Goal: Task Accomplishment & Management: Complete application form

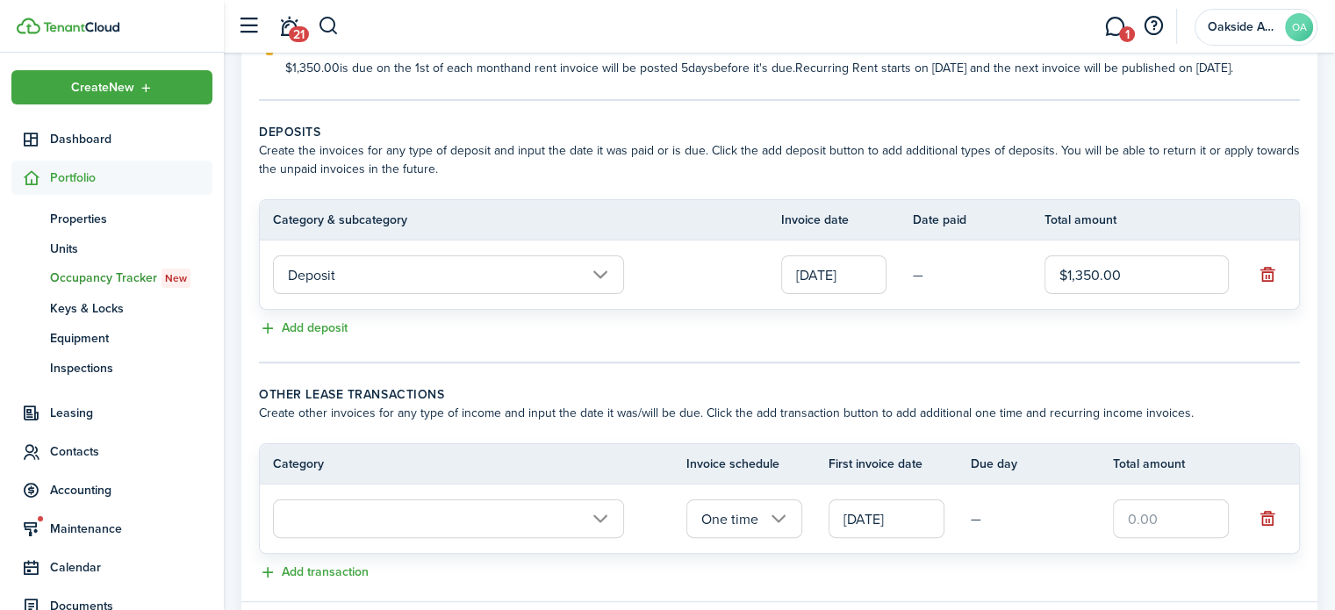
click at [995, 340] on div "Add deposit" at bounding box center [779, 329] width 1041 height 21
click at [601, 533] on input "text" at bounding box center [448, 519] width 351 height 39
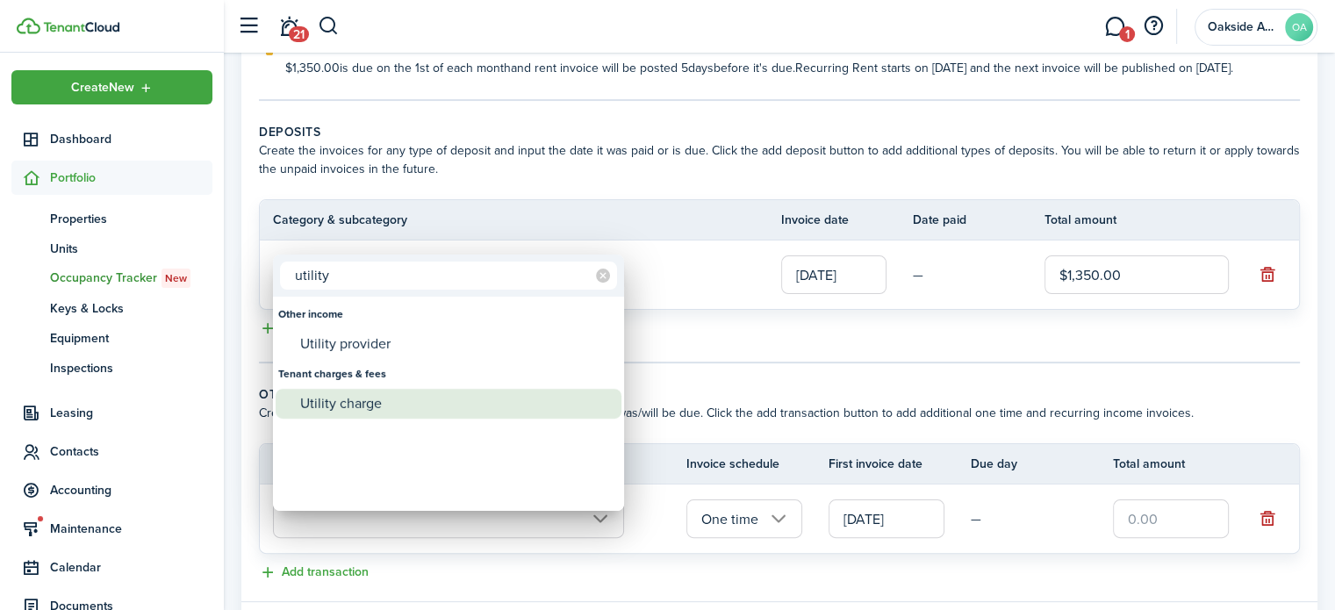
type input "utility"
click at [376, 399] on div "Utility charge" at bounding box center [455, 404] width 311 height 30
type input "Tenant charges & fees / Utility charge"
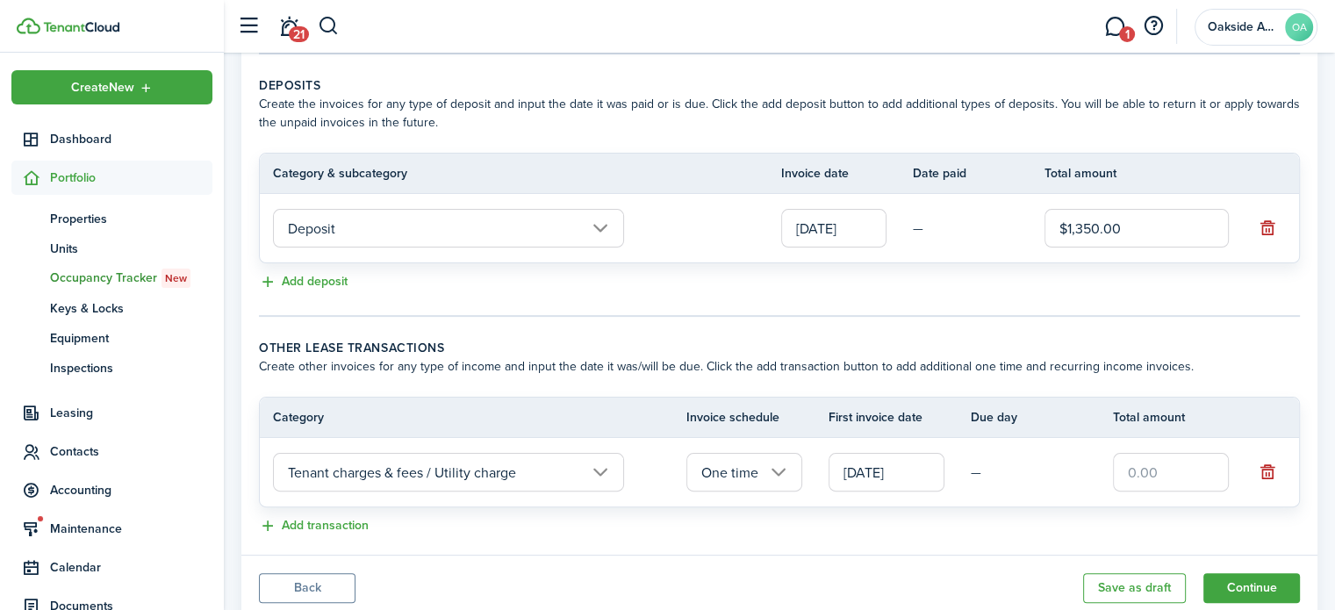
scroll to position [394, 0]
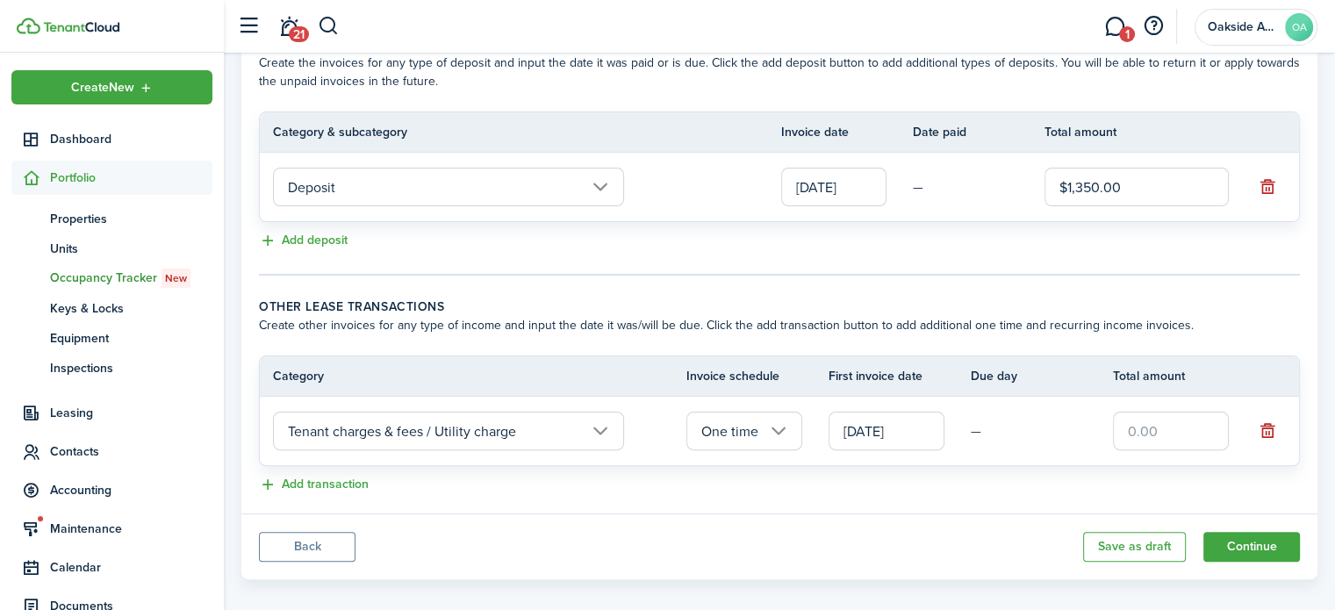
click at [778, 446] on input "One time" at bounding box center [745, 431] width 116 height 39
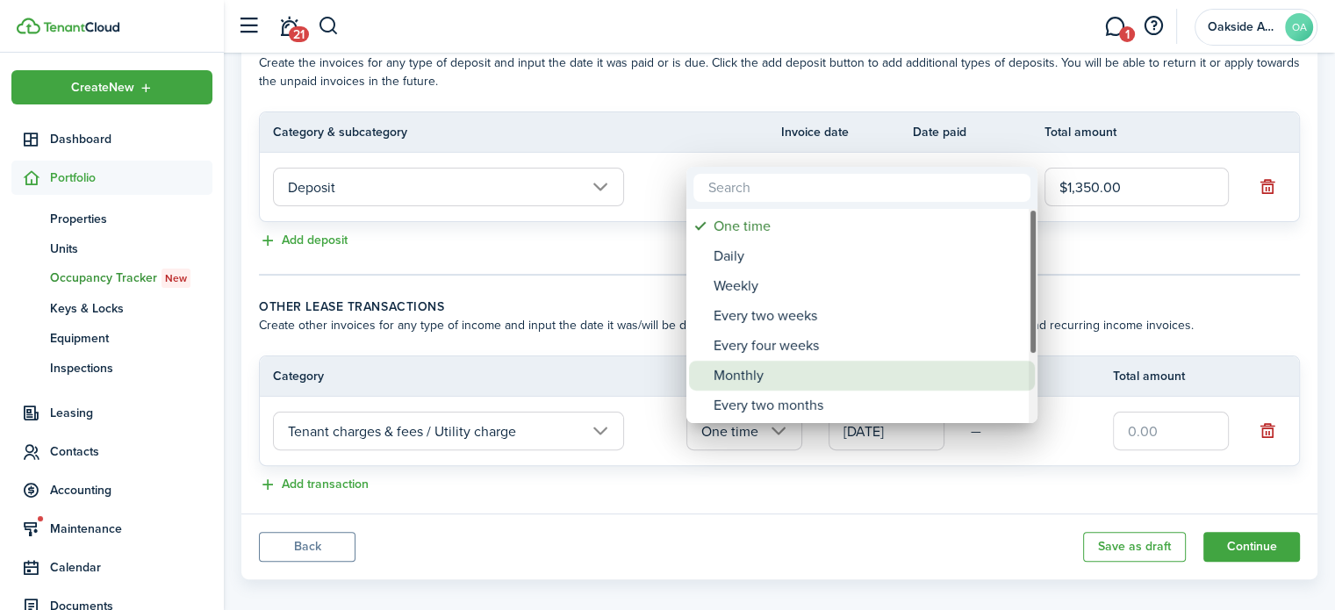
click at [749, 374] on div "Monthly" at bounding box center [869, 376] width 311 height 30
type input "Monthly"
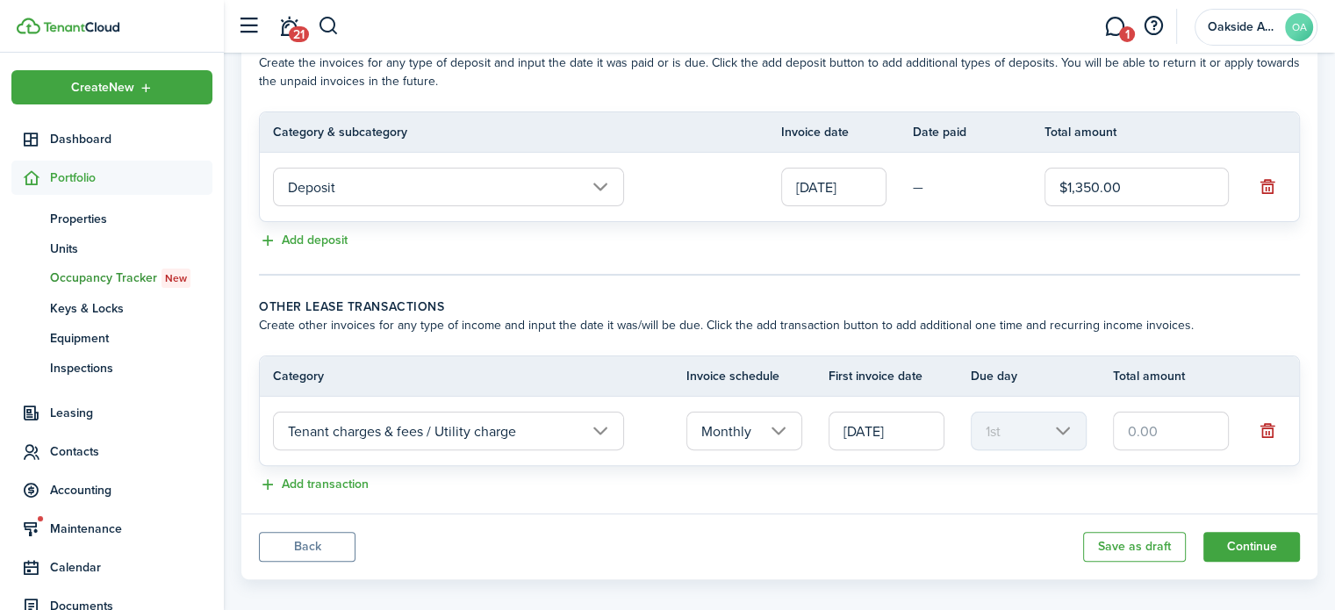
click at [890, 450] on input "[DATE]" at bounding box center [887, 431] width 116 height 39
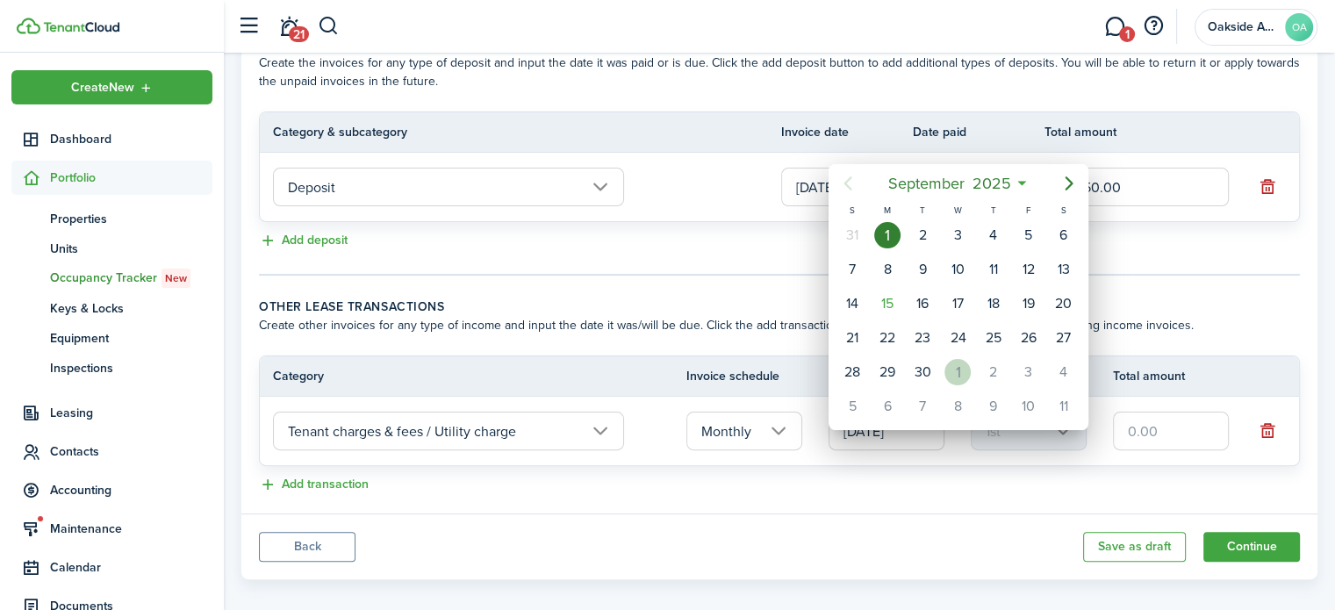
click at [957, 371] on div "1" at bounding box center [958, 372] width 26 height 26
type input "[DATE]"
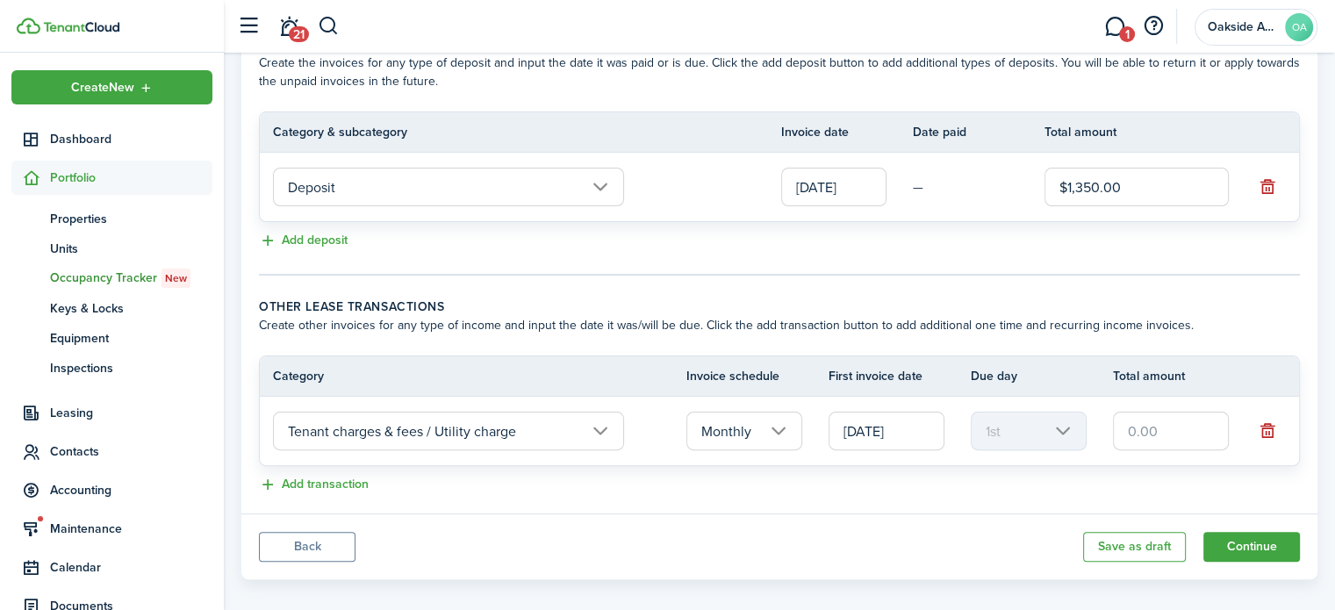
scroll to position [0, 0]
click at [1161, 449] on input "text" at bounding box center [1171, 431] width 116 height 39
type input "$85.00"
click at [1046, 496] on div "Add transaction" at bounding box center [779, 485] width 1041 height 21
click at [358, 495] on button "Add transaction" at bounding box center [314, 485] width 110 height 20
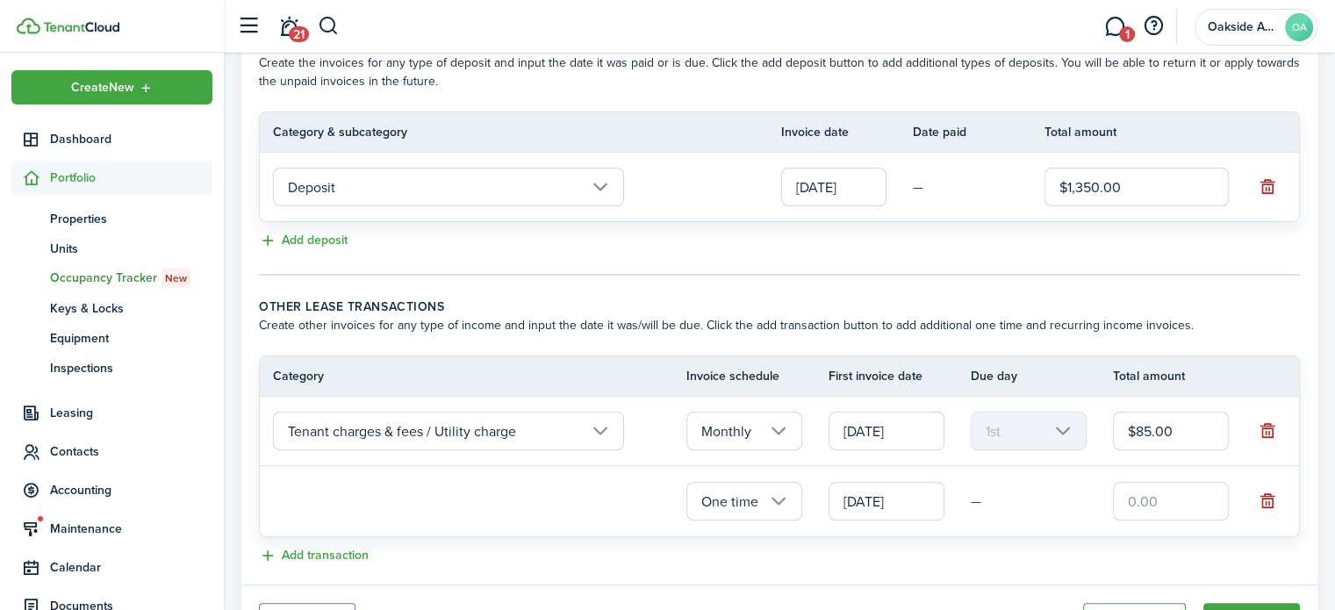
click at [467, 514] on loading-skeleton at bounding box center [448, 501] width 351 height 40
click at [595, 515] on input "text" at bounding box center [448, 500] width 351 height 39
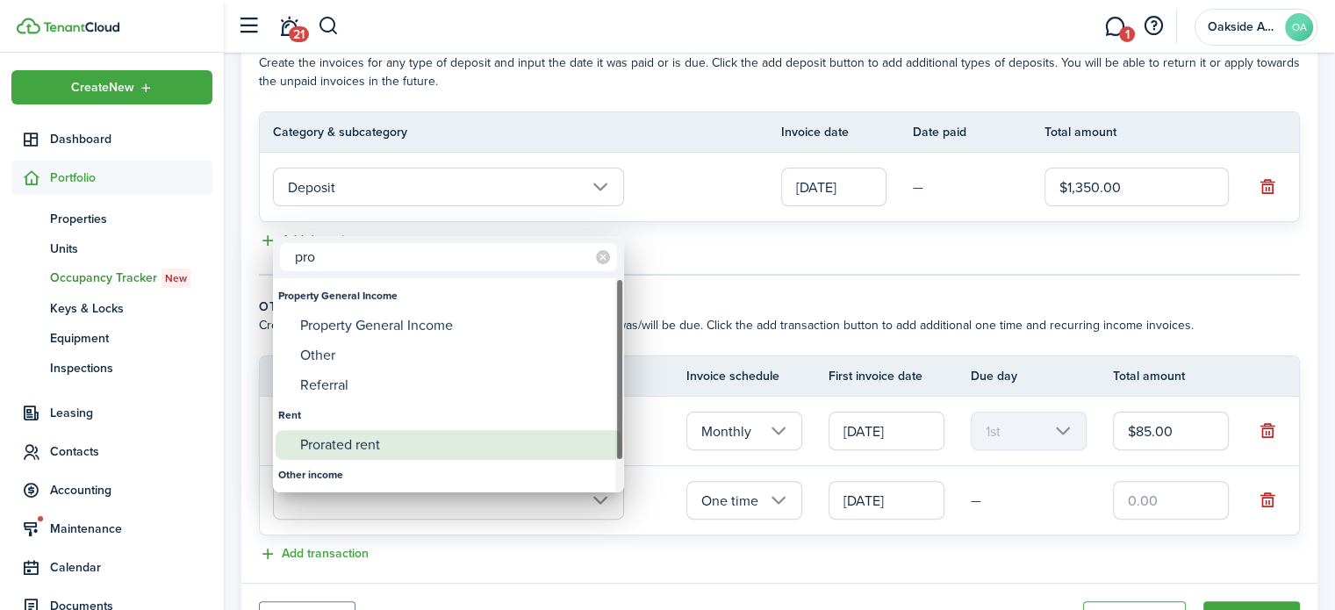
type input "pro"
click at [362, 446] on div "Prorated rent" at bounding box center [455, 445] width 311 height 30
type input "Rent / Prorated rent"
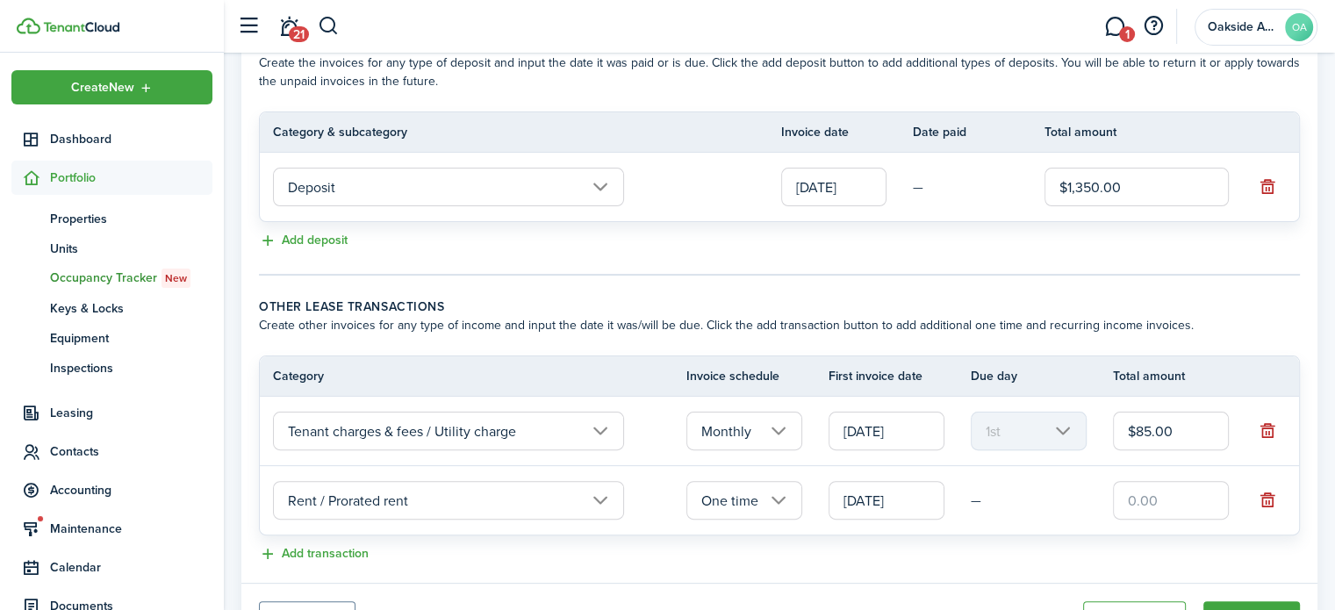
click at [885, 518] on input "[DATE]" at bounding box center [887, 500] width 116 height 39
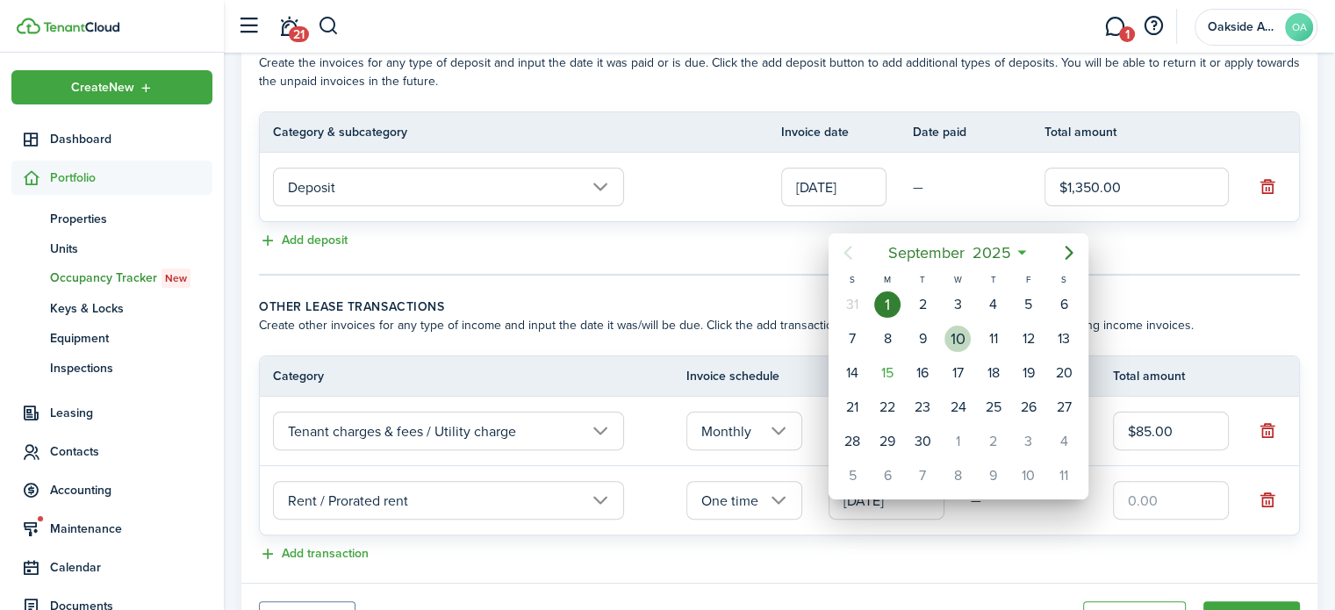
click at [953, 336] on div "10" at bounding box center [958, 339] width 26 height 26
type input "[DATE]"
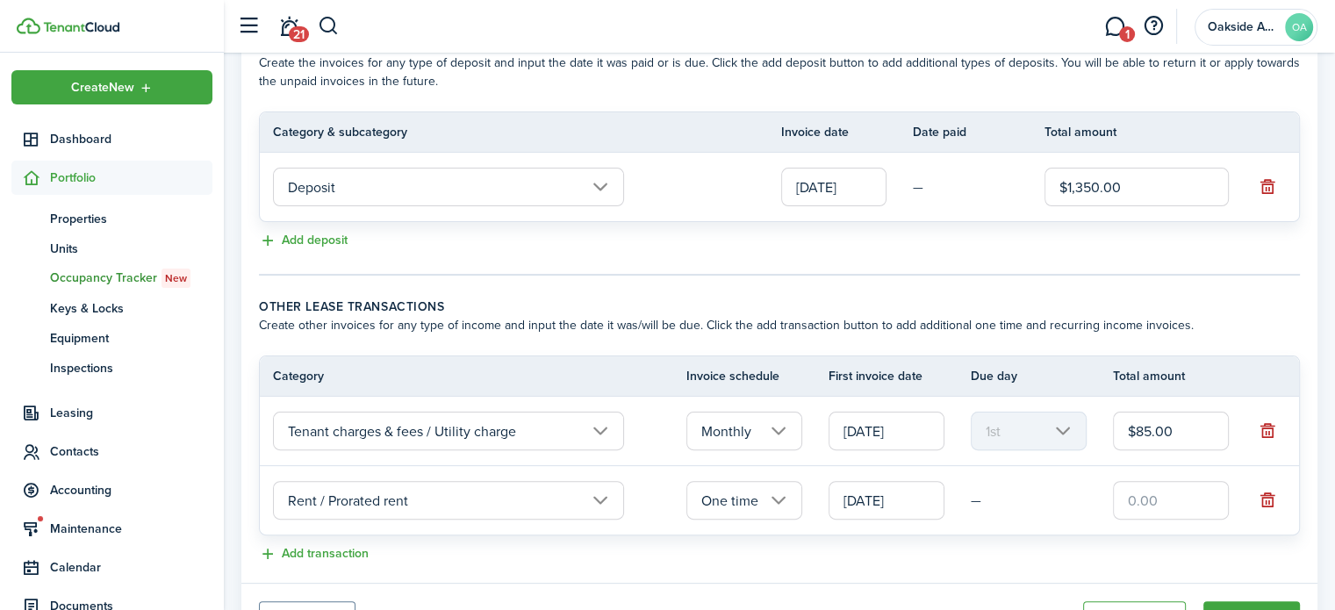
click at [1162, 513] on input "text" at bounding box center [1171, 500] width 116 height 39
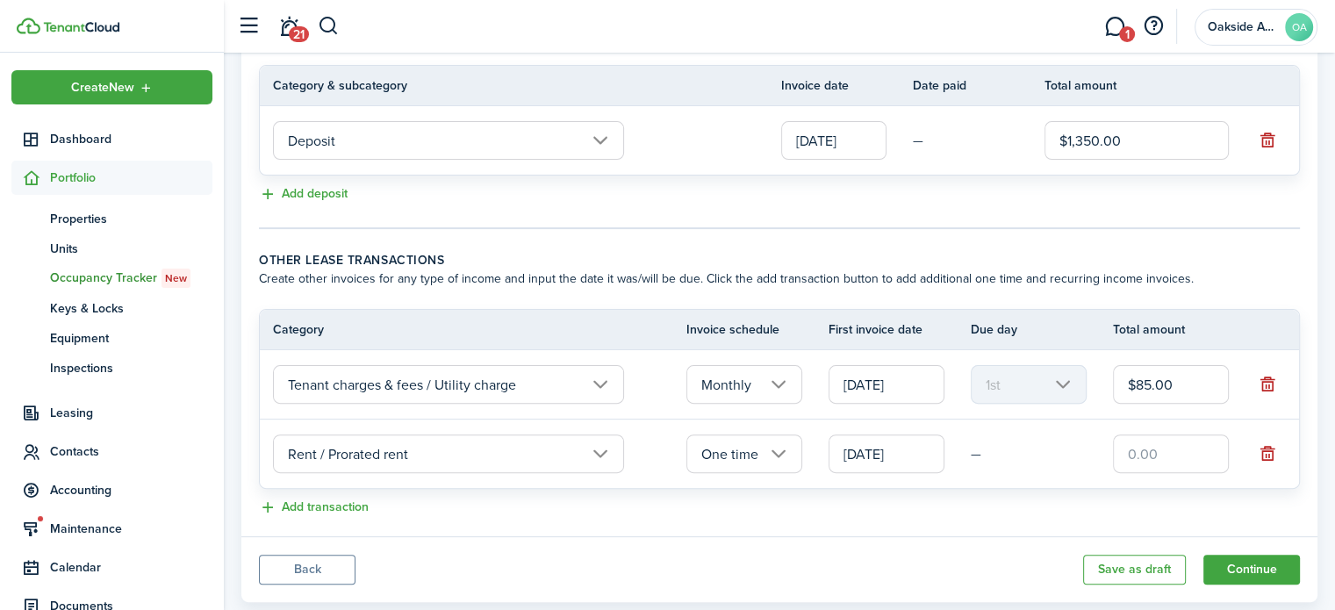
scroll to position [495, 0]
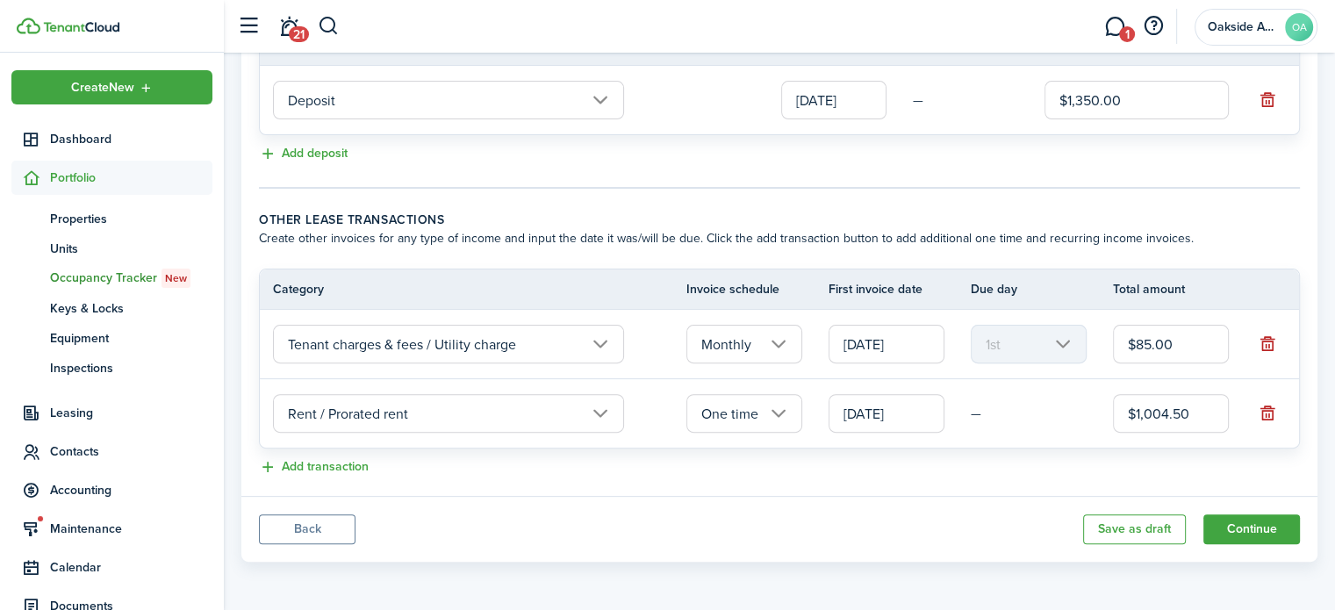
type input "$1,004.50"
click at [1252, 524] on button "Continue" at bounding box center [1252, 529] width 97 height 30
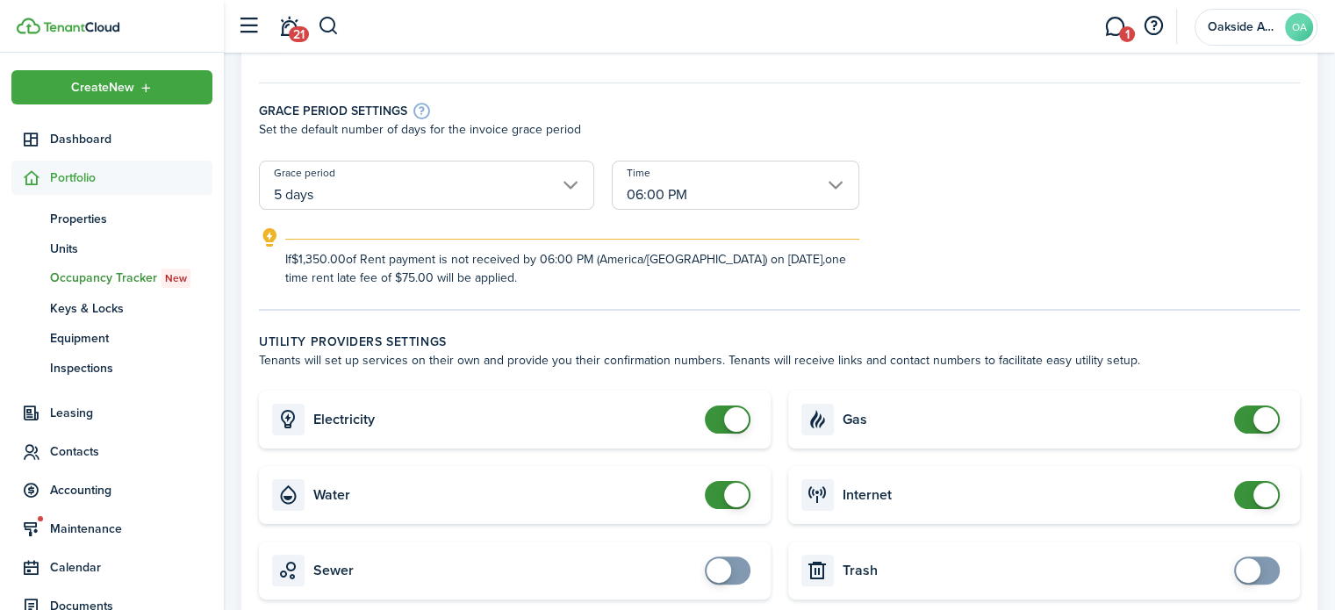
scroll to position [351, 0]
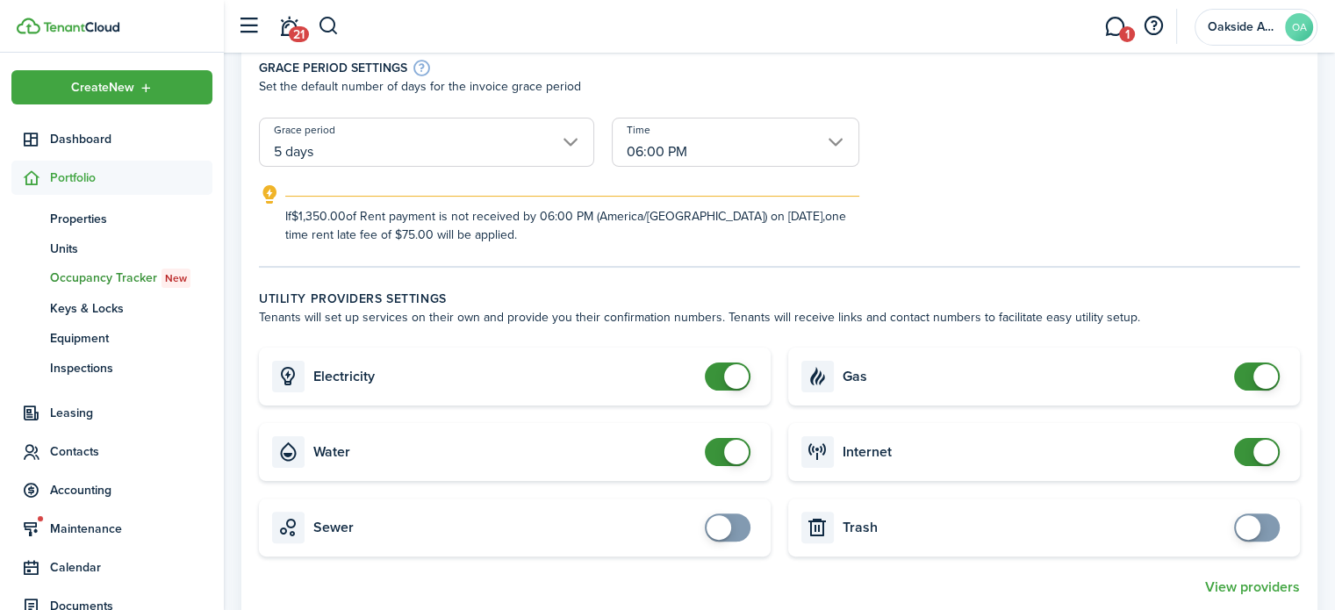
checkbox input "false"
click at [724, 452] on span at bounding box center [736, 452] width 25 height 25
checkbox input "false"
click at [727, 377] on span at bounding box center [736, 376] width 25 height 25
checkbox input "false"
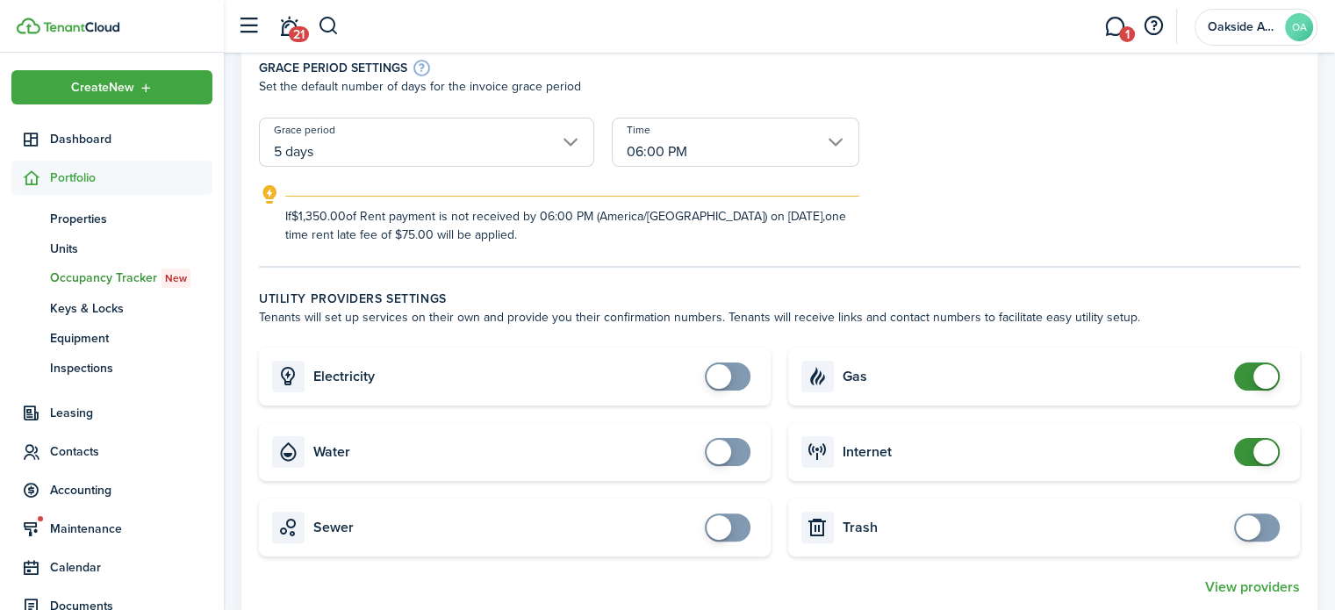
click at [1248, 376] on span at bounding box center [1257, 377] width 18 height 28
checkbox input "false"
click at [1263, 449] on span at bounding box center [1266, 452] width 25 height 25
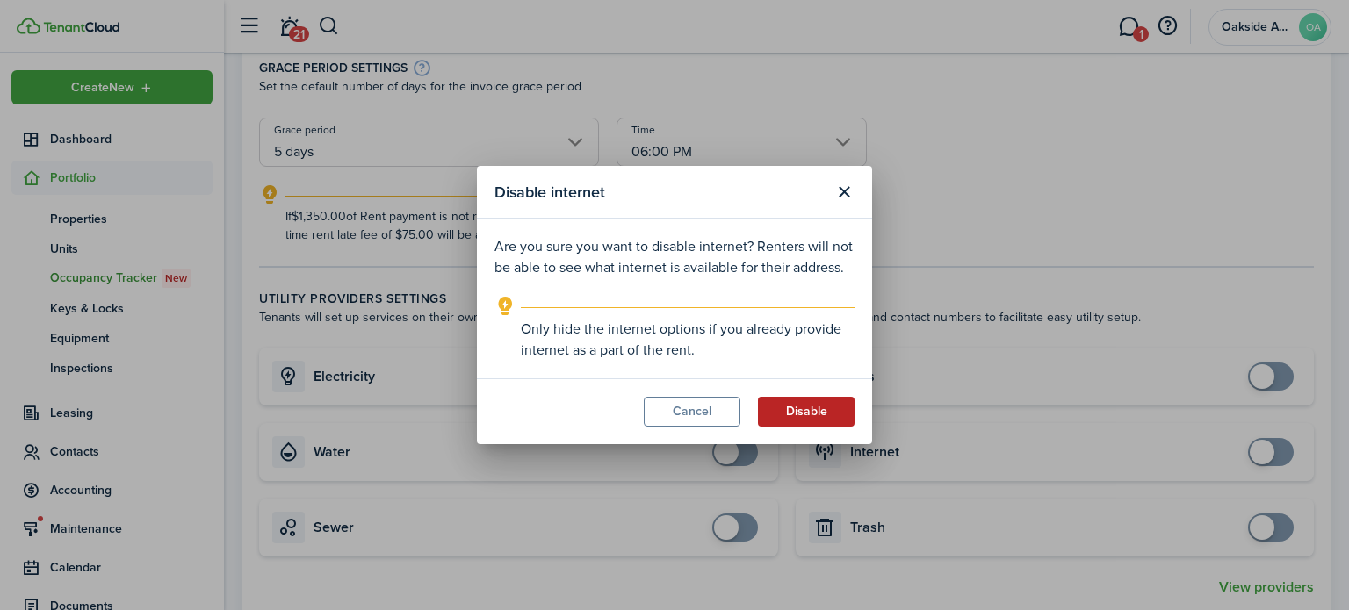
click at [786, 404] on button "Disable" at bounding box center [806, 412] width 97 height 30
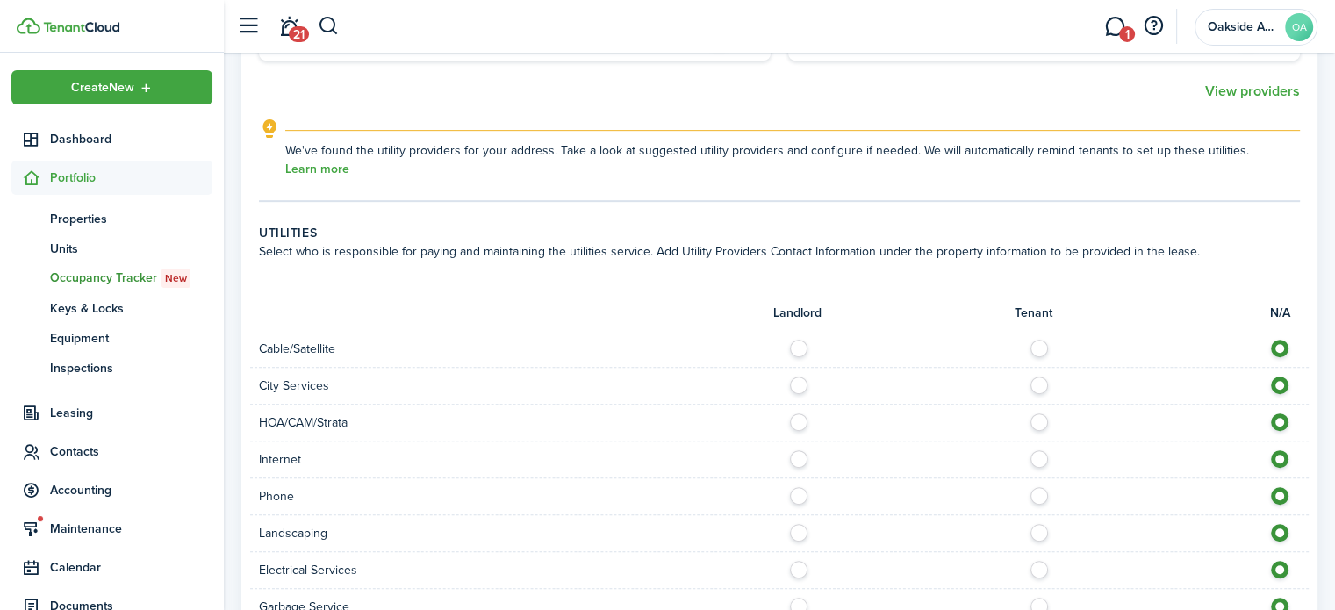
scroll to position [878, 0]
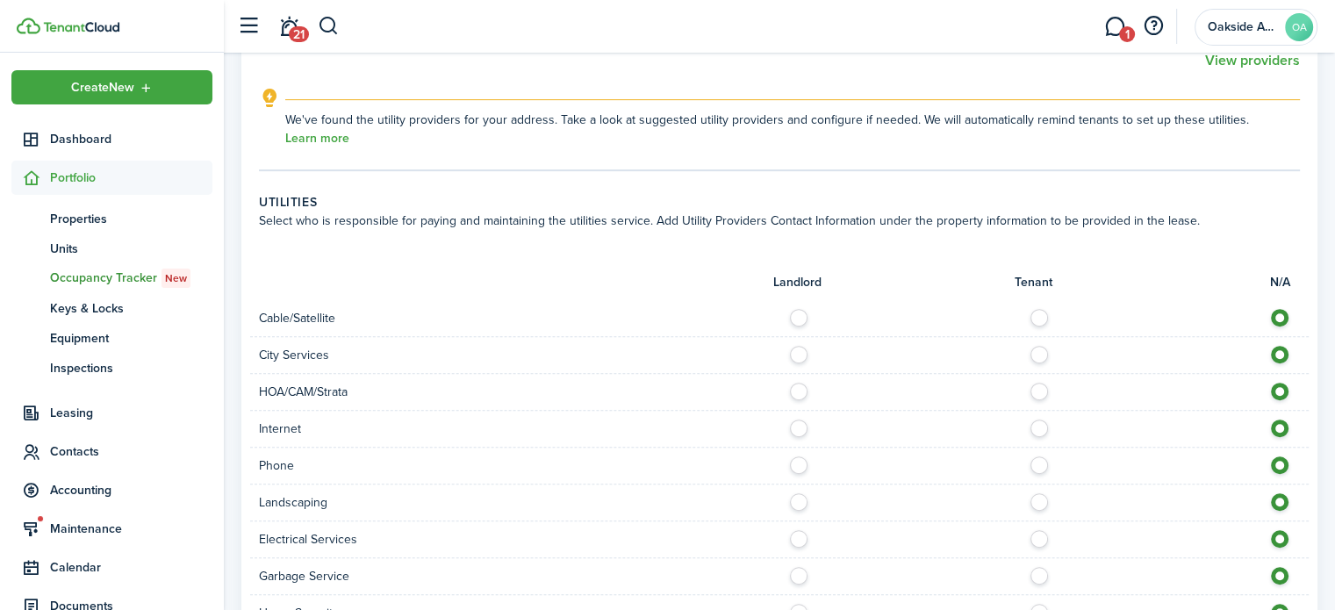
click at [1025, 318] on div at bounding box center [1044, 318] width 529 height 18
click at [1033, 318] on label at bounding box center [1044, 313] width 31 height 9
radio input "true"
click at [802, 355] on label at bounding box center [803, 350] width 31 height 9
radio input "true"
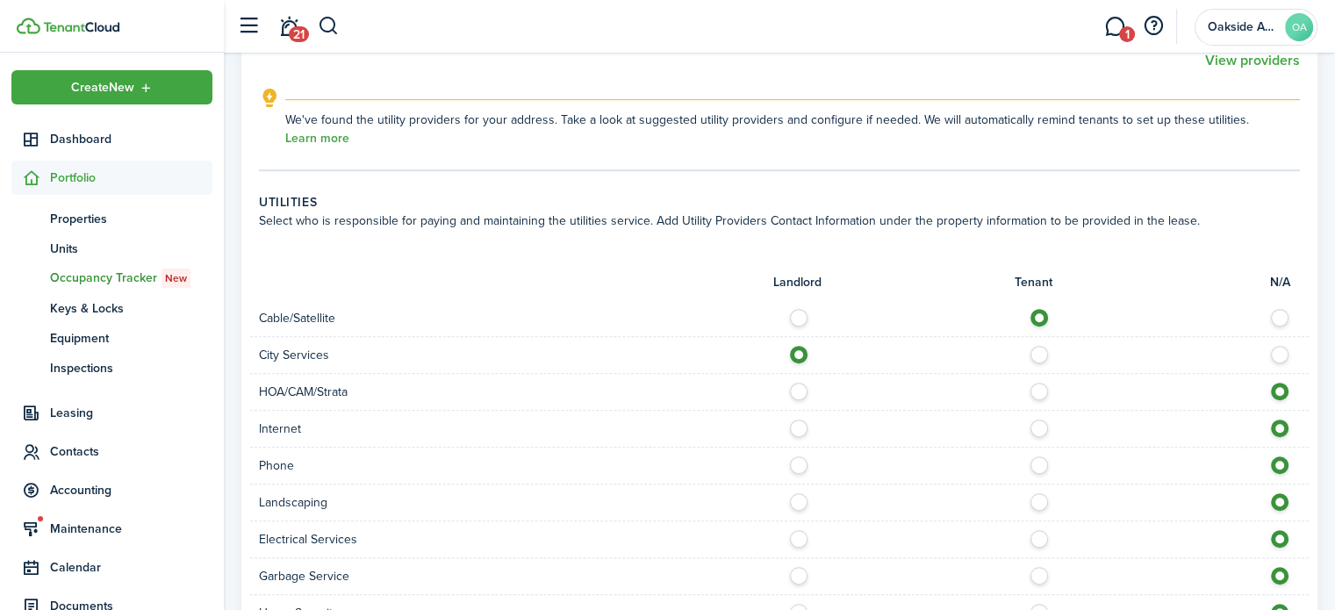
click at [1040, 427] on label at bounding box center [1044, 424] width 31 height 9
radio input "true"
click at [1036, 464] on label at bounding box center [1044, 461] width 31 height 9
radio input "true"
click at [797, 493] on label at bounding box center [803, 497] width 31 height 9
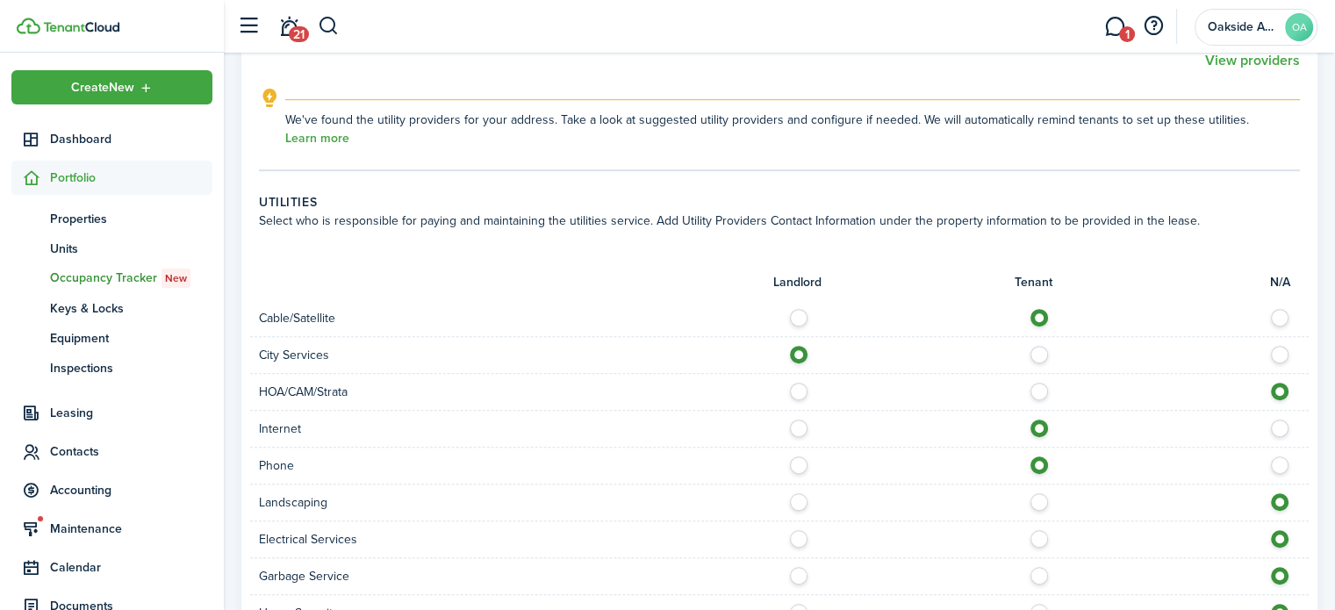
radio input "true"
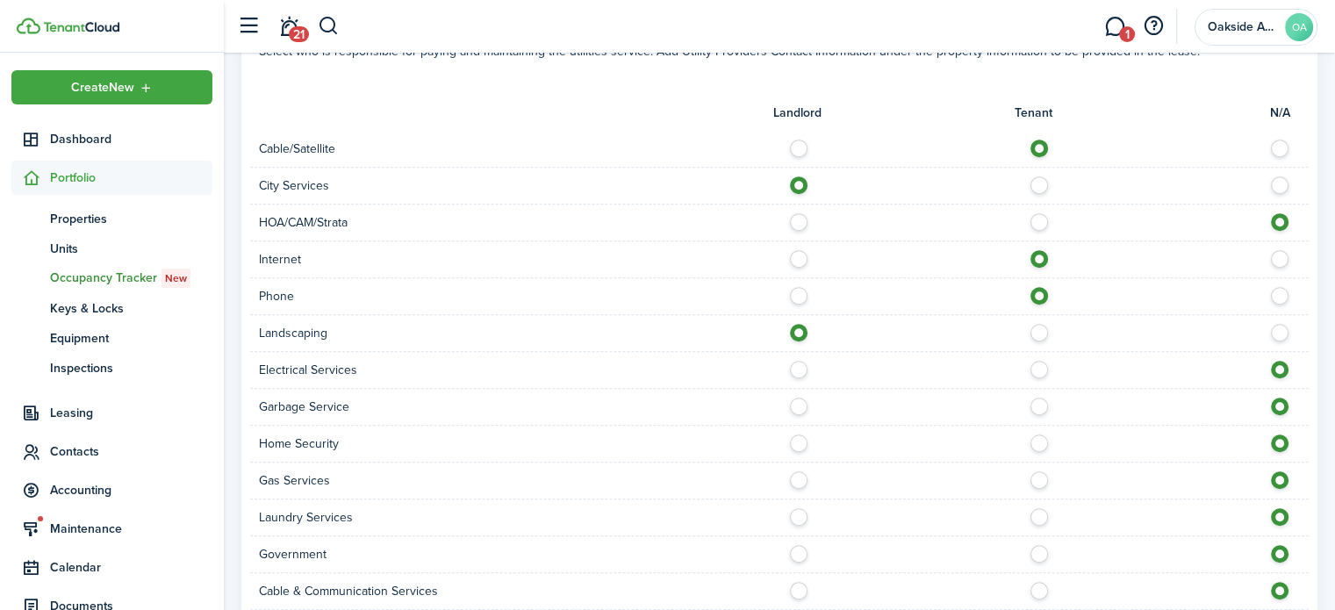
scroll to position [1054, 0]
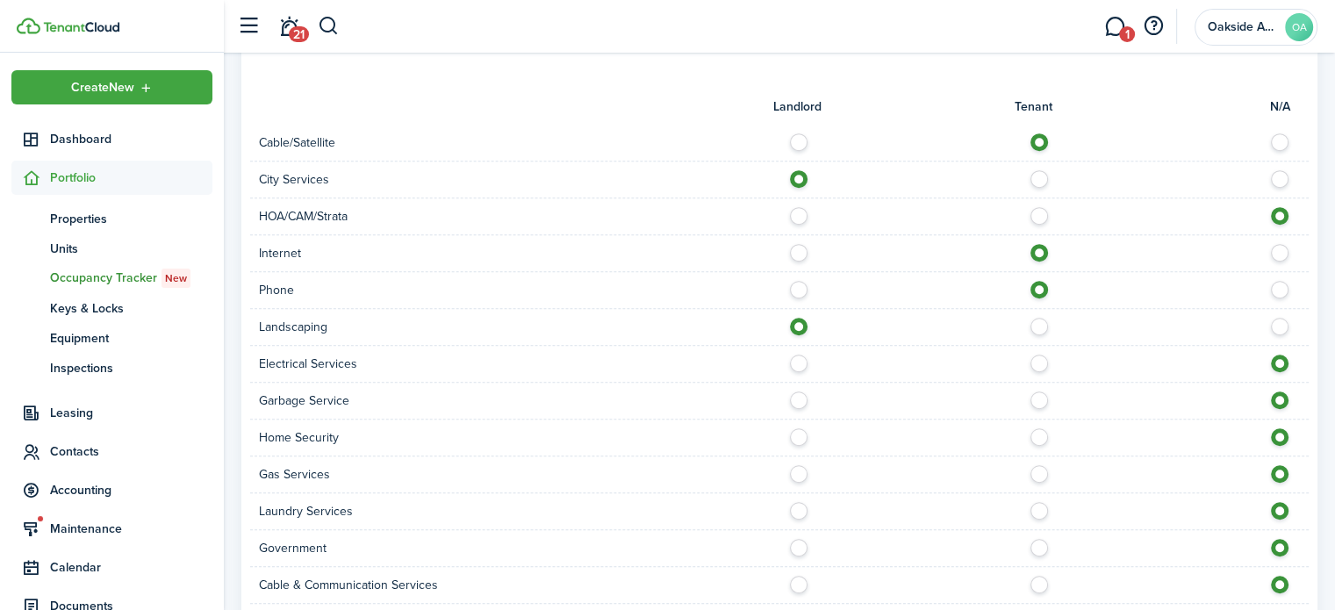
click at [1038, 362] on label at bounding box center [1044, 359] width 31 height 9
radio input "true"
click at [799, 396] on label at bounding box center [803, 396] width 31 height 9
radio input "true"
click at [794, 508] on label at bounding box center [803, 506] width 31 height 9
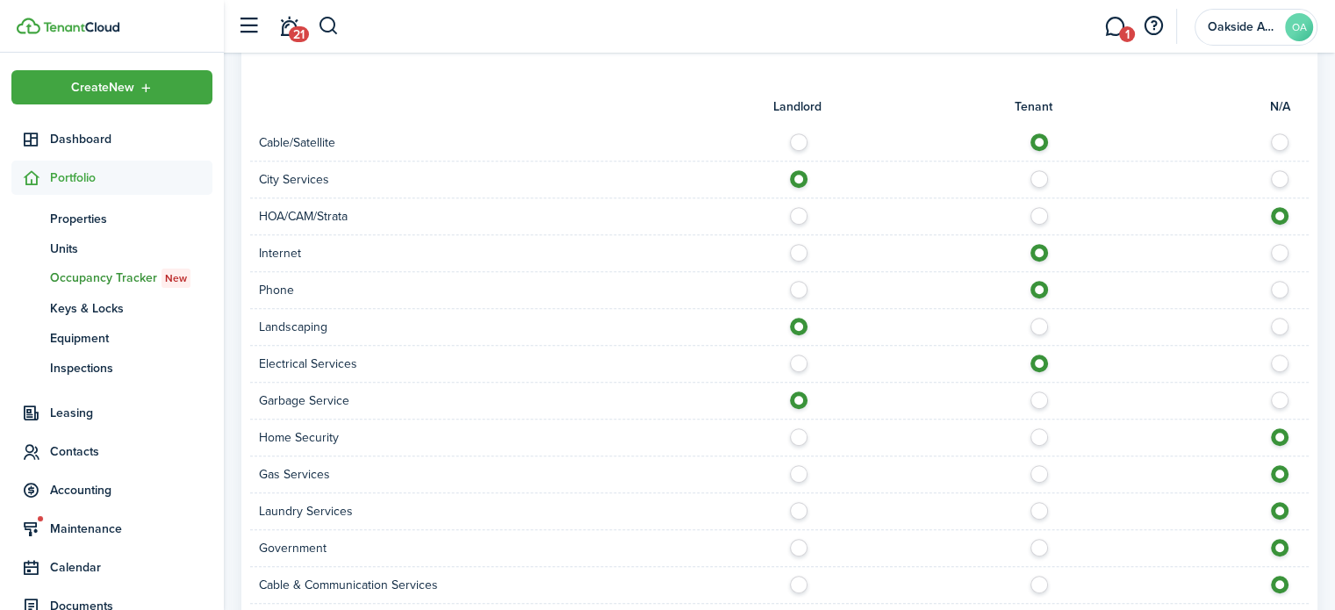
radio input "true"
click at [799, 545] on label at bounding box center [803, 543] width 31 height 9
radio input "true"
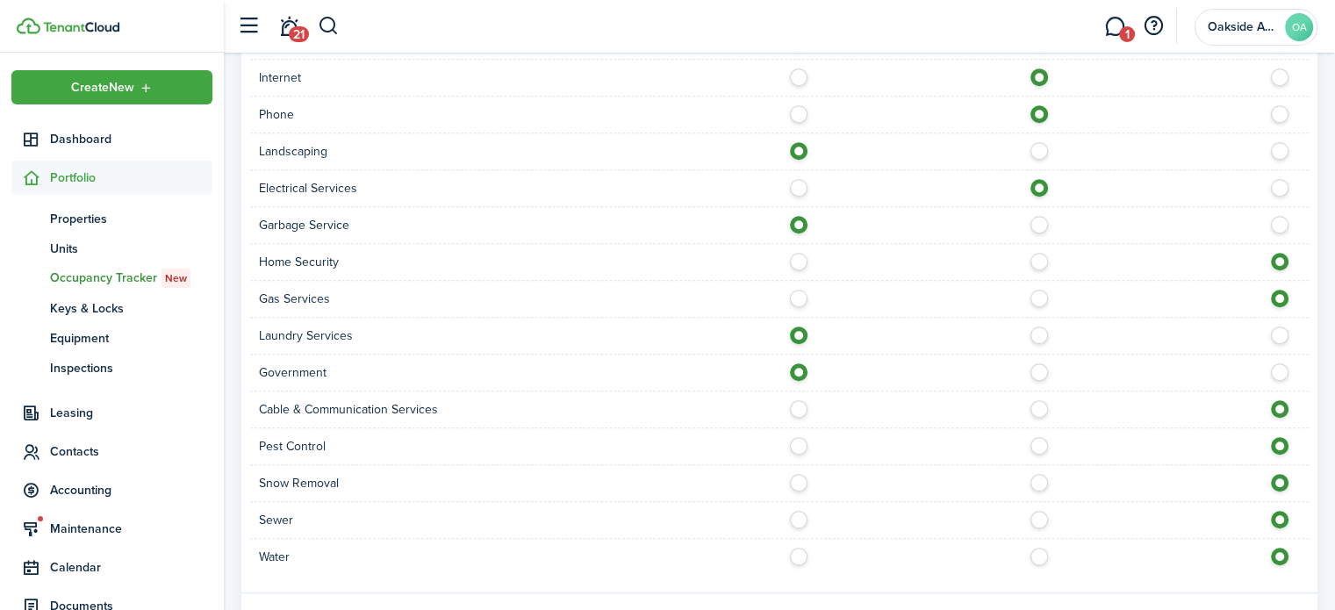
click at [1040, 404] on label at bounding box center [1044, 404] width 31 height 9
radio input "true"
click at [801, 443] on label at bounding box center [803, 441] width 31 height 9
radio input "true"
click at [801, 479] on label at bounding box center [803, 478] width 31 height 9
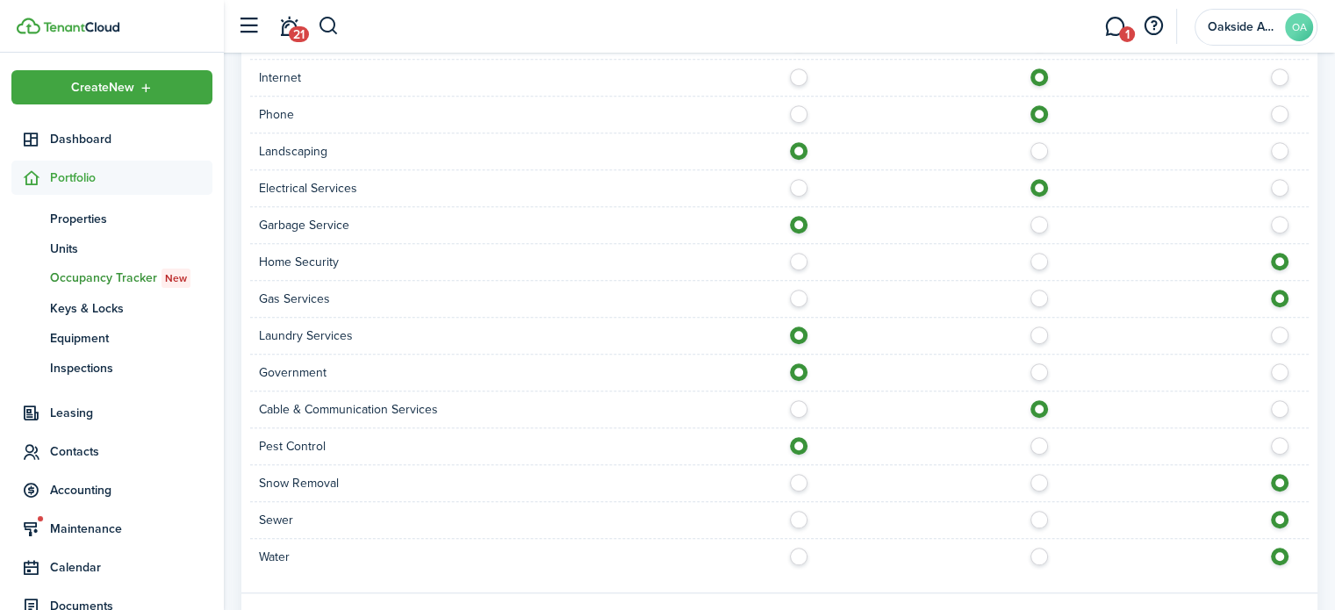
radio input "true"
click at [800, 520] on label at bounding box center [803, 515] width 31 height 9
radio input "true"
click at [798, 557] on label at bounding box center [803, 552] width 31 height 9
radio input "true"
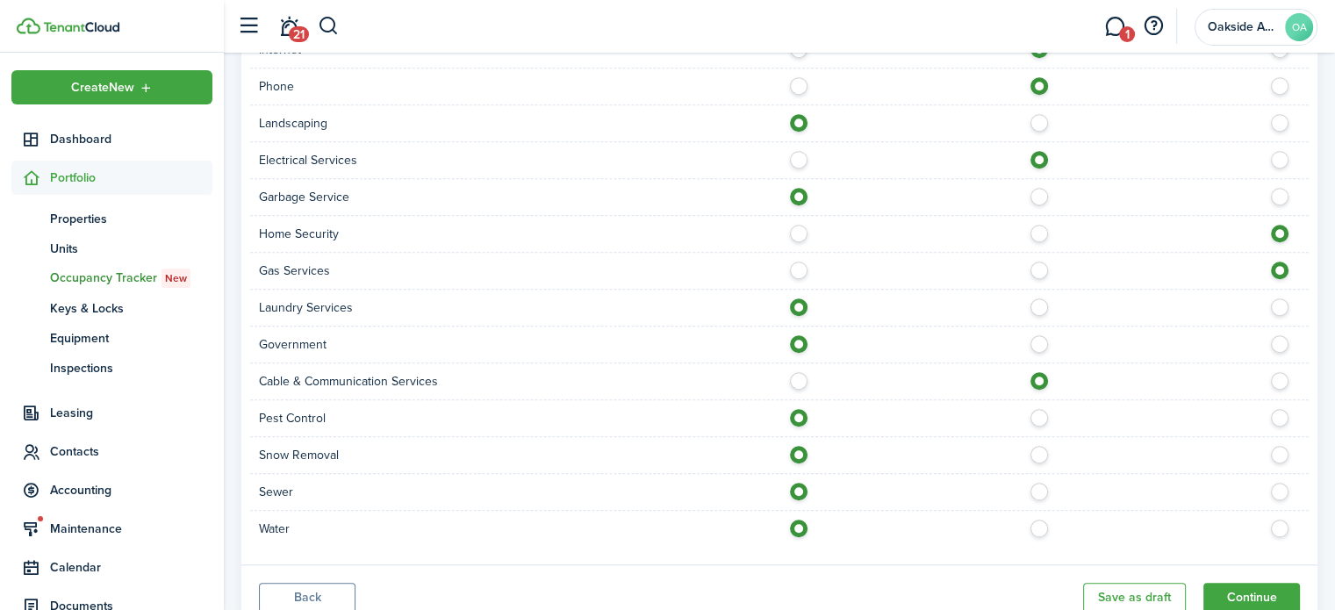
scroll to position [1320, 0]
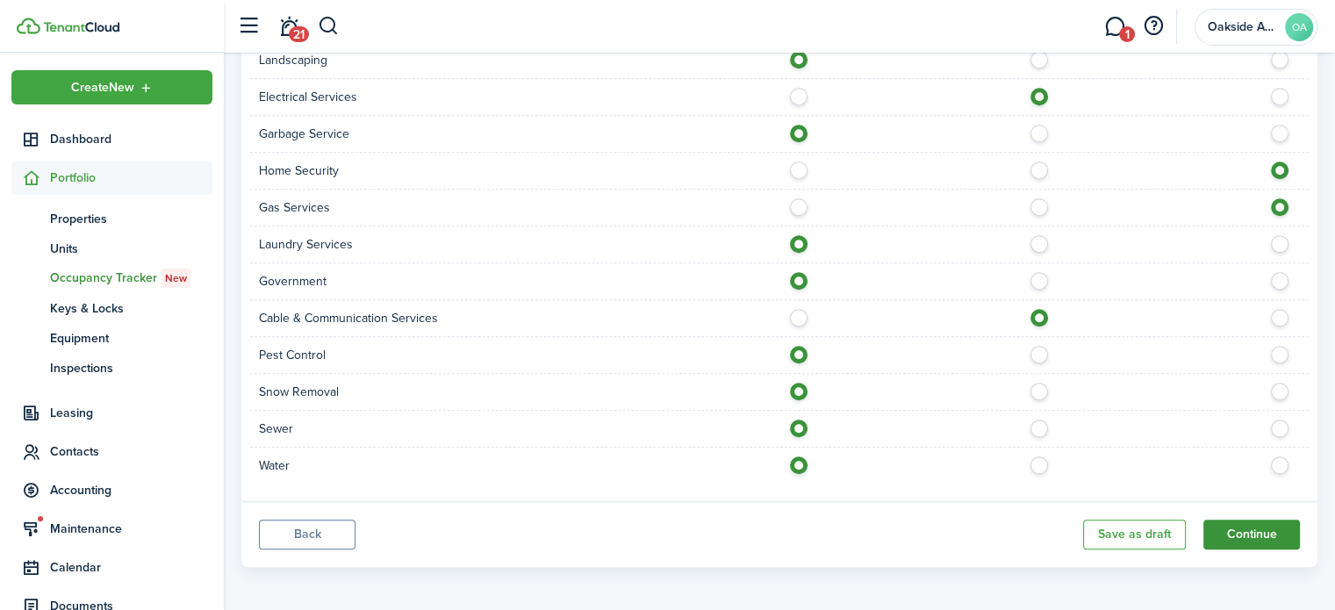
click at [1263, 523] on button "Continue" at bounding box center [1252, 535] width 97 height 30
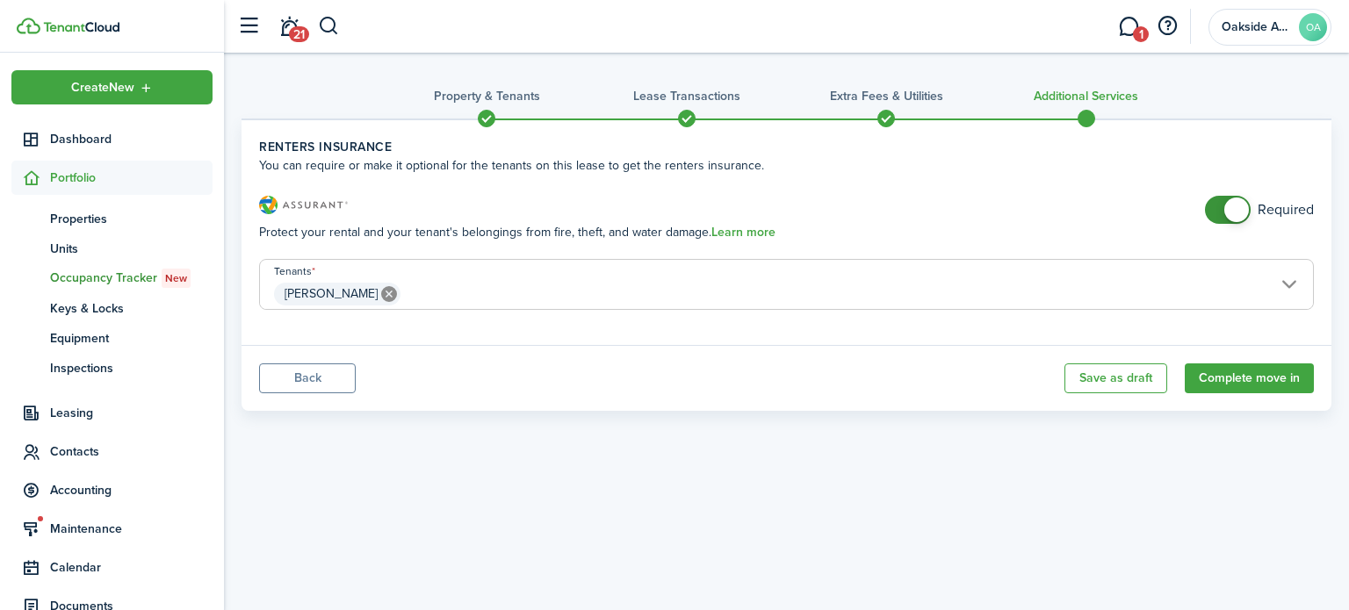
checkbox input "false"
click at [1232, 210] on span at bounding box center [1236, 210] width 25 height 25
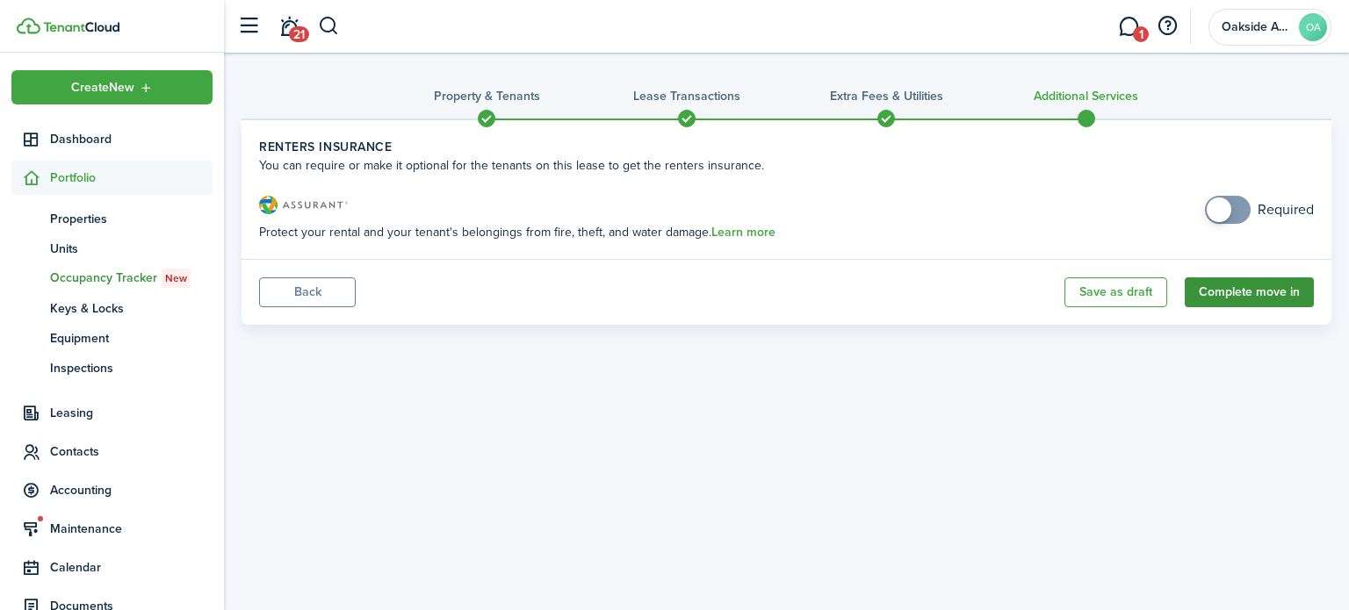
click at [1269, 293] on button "Complete move in" at bounding box center [1248, 292] width 129 height 30
click at [1251, 301] on button "Complete move in" at bounding box center [1248, 292] width 129 height 30
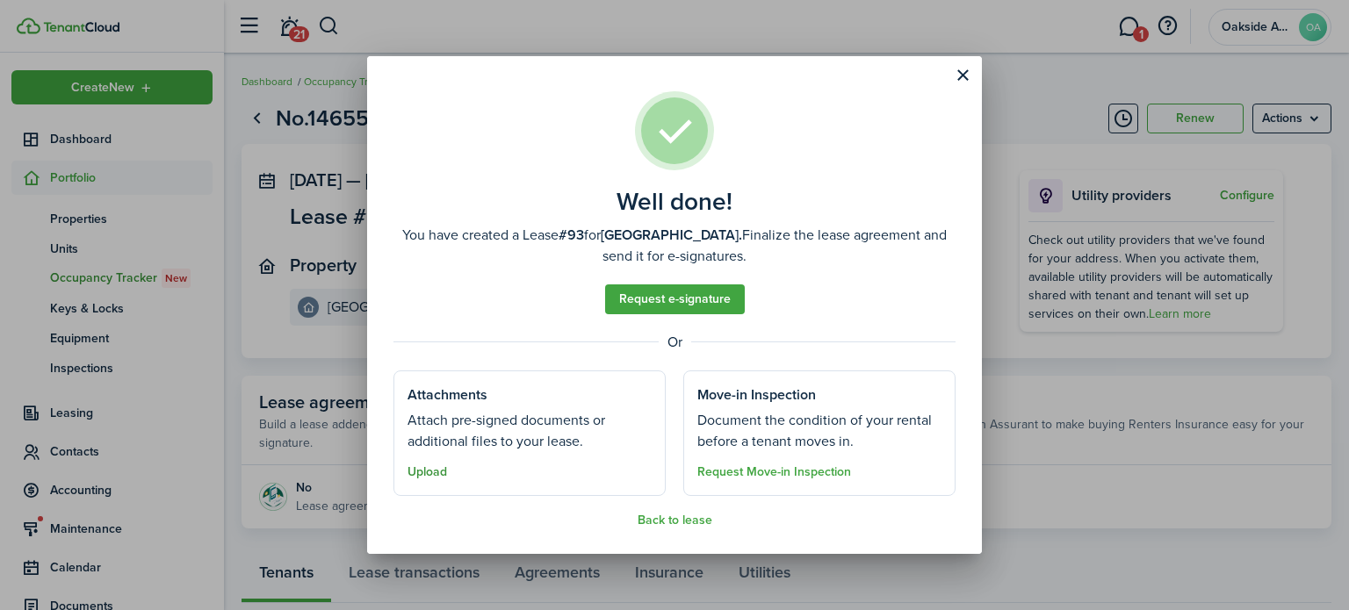
click at [432, 476] on button "Upload" at bounding box center [427, 472] width 40 height 14
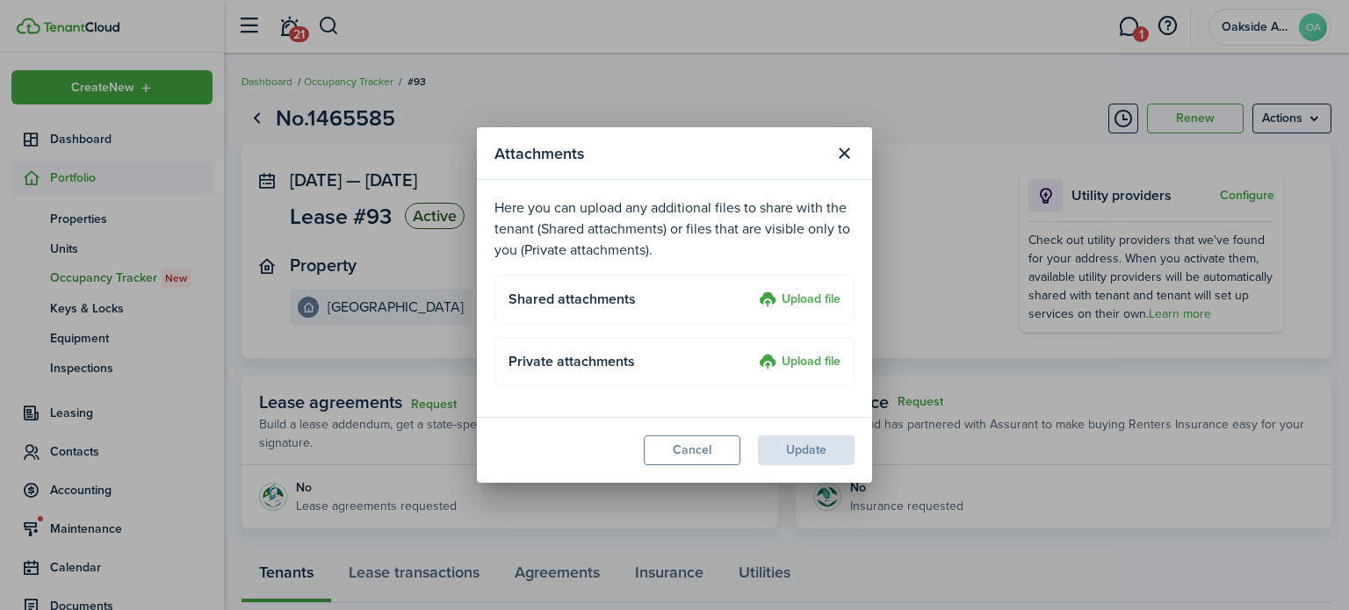
click at [788, 294] on label "Upload file" at bounding box center [800, 300] width 82 height 21
click at [752, 290] on input "Upload file" at bounding box center [752, 290] width 0 height 0
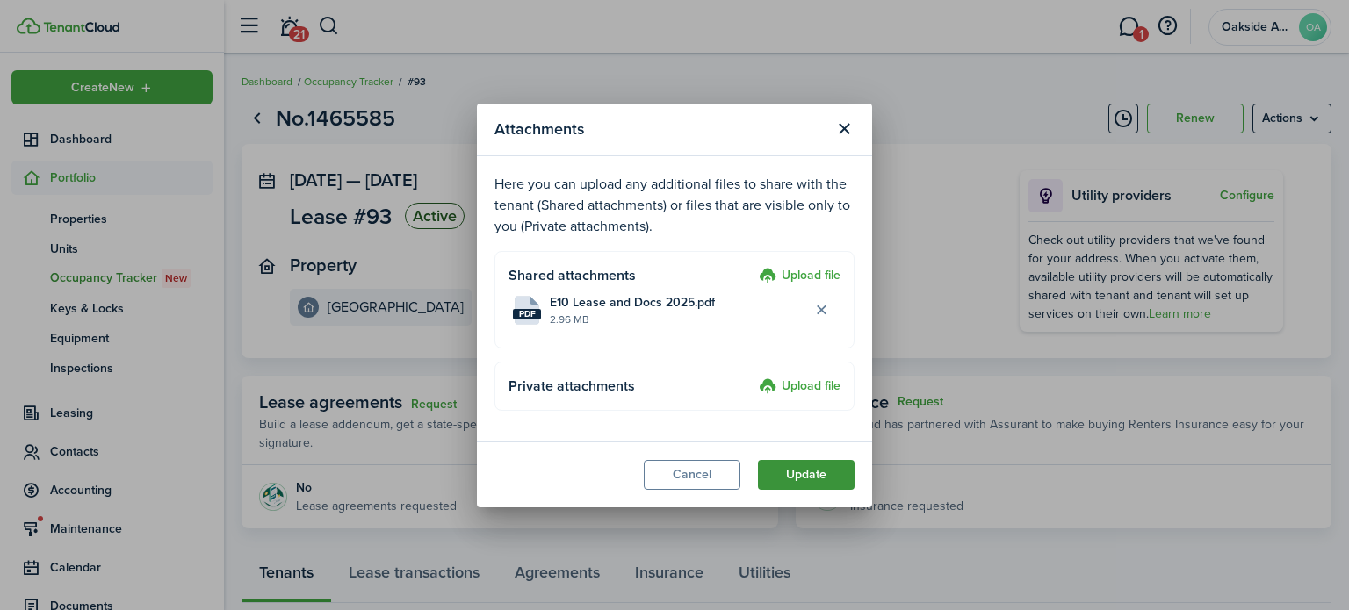
click at [807, 479] on button "Update" at bounding box center [806, 475] width 97 height 30
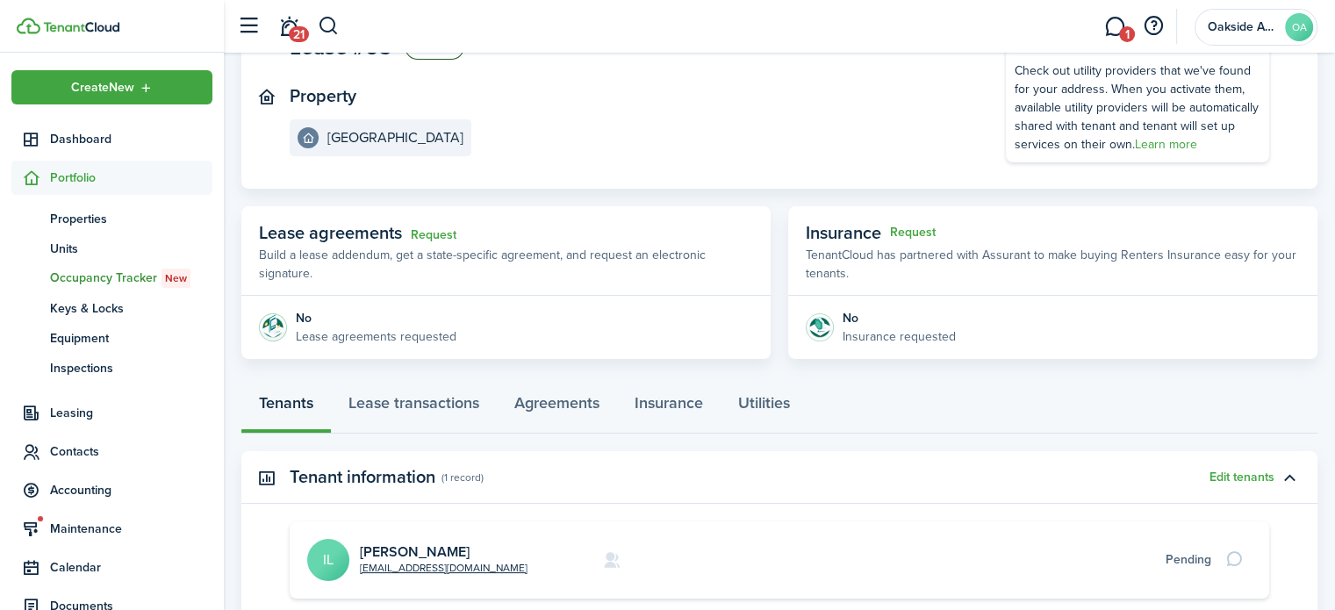
scroll to position [176, 0]
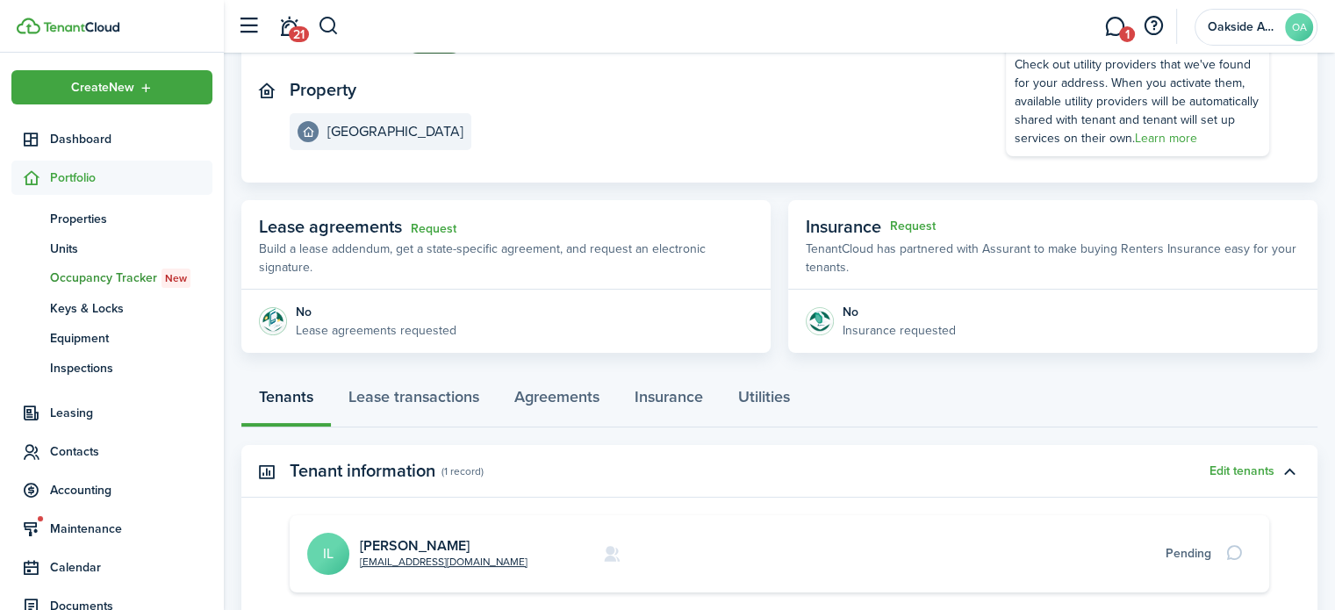
drag, startPoint x: 457, startPoint y: 543, endPoint x: 509, endPoint y: 543, distance: 51.8
click at [457, 543] on link "[PERSON_NAME]" at bounding box center [415, 546] width 110 height 20
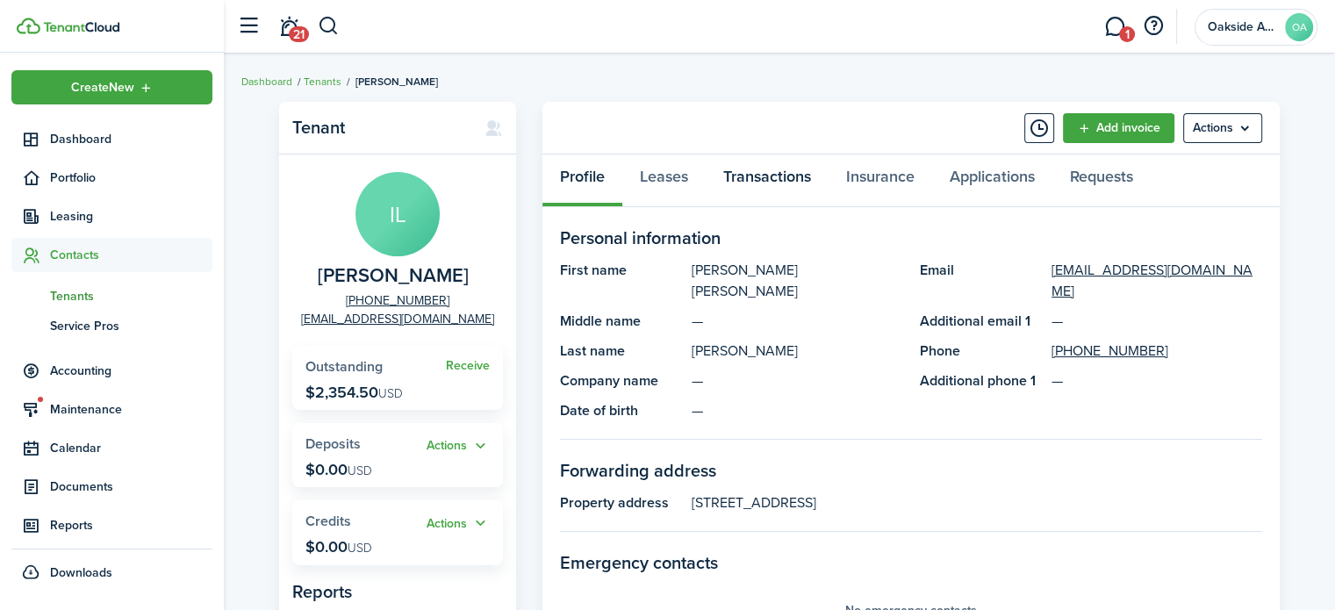
click at [739, 175] on link "Transactions" at bounding box center [767, 181] width 123 height 53
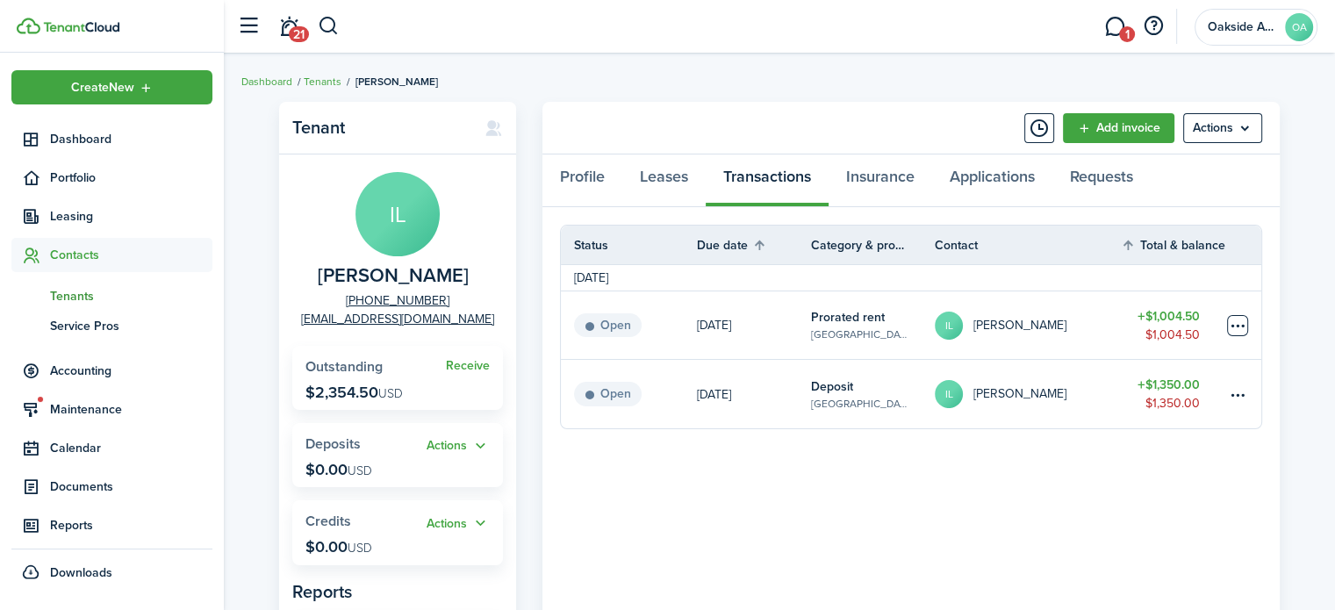
click at [1235, 330] on table-menu-btn-icon at bounding box center [1237, 325] width 21 height 21
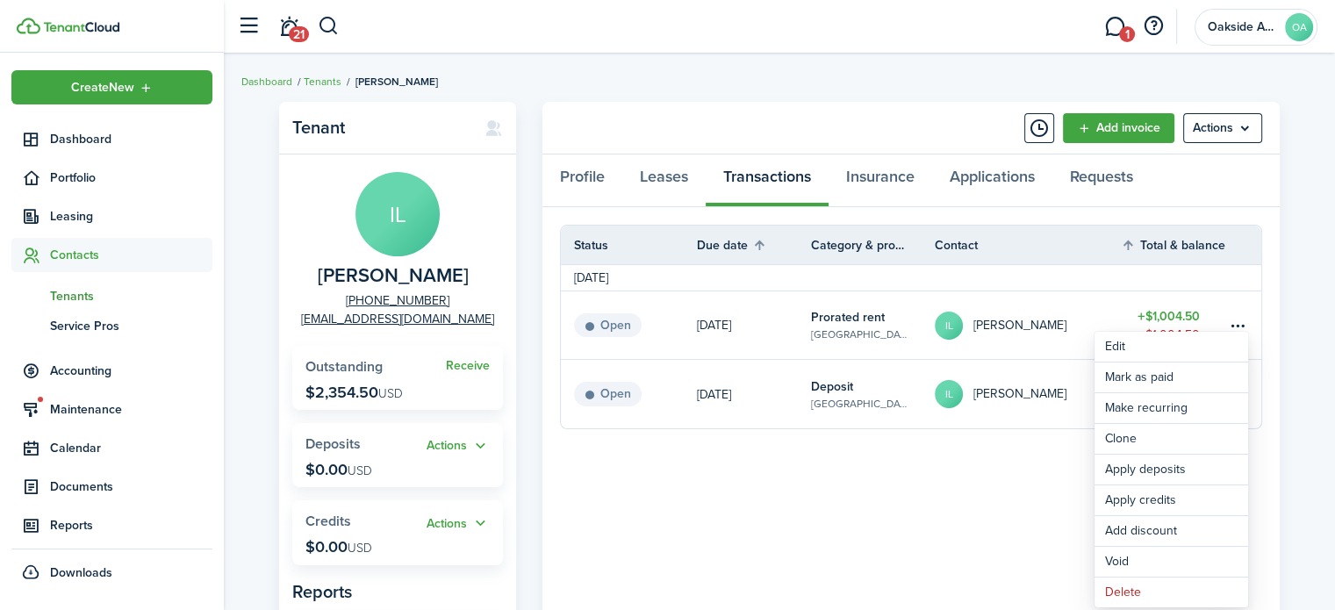
click at [517, 389] on panel-main-grid "Tenant IL [PERSON_NAME] [PHONE_NUMBER] [EMAIL_ADDRESS][DOMAIN_NAME] Receive Out…" at bounding box center [779, 439] width 1001 height 675
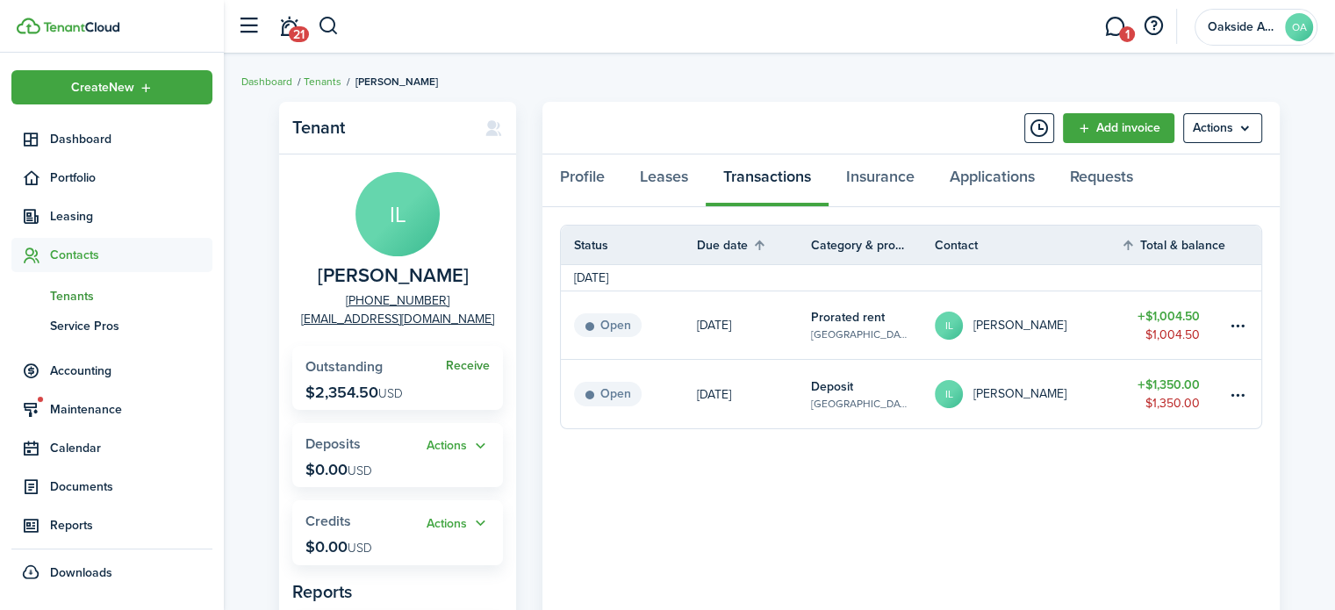
click at [469, 364] on link "Receive" at bounding box center [468, 366] width 44 height 14
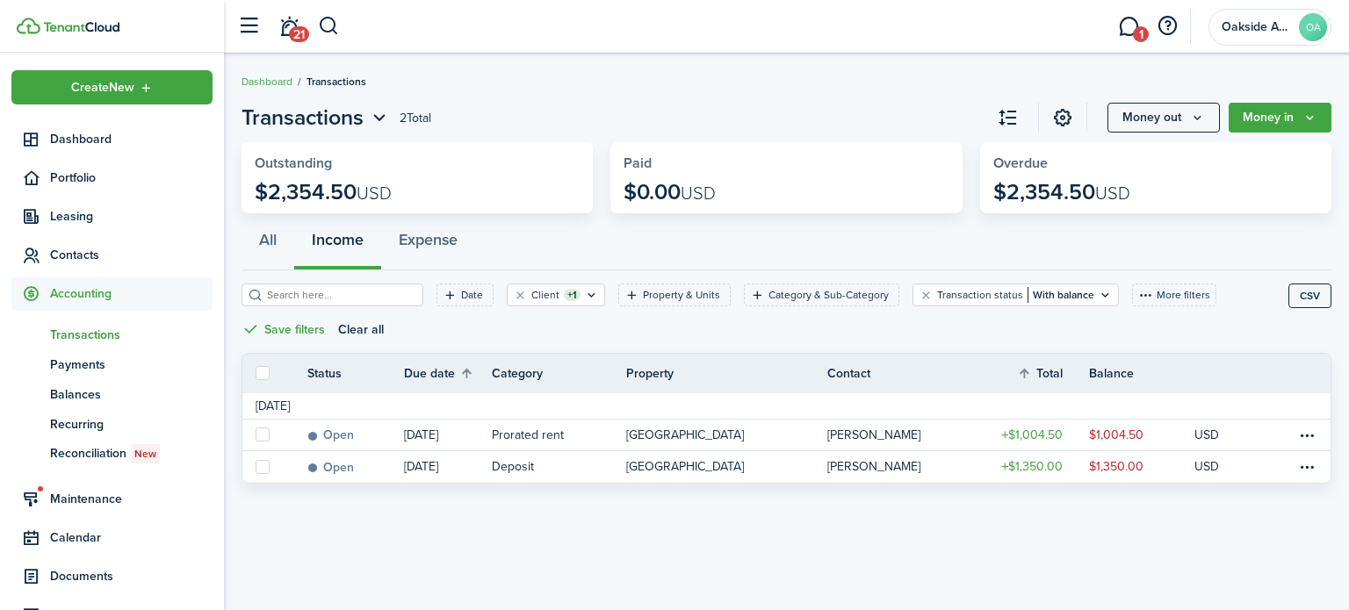
click at [266, 375] on label at bounding box center [262, 373] width 14 height 14
click at [255, 374] on input "checkbox" at bounding box center [255, 373] width 1 height 1
checkbox input "true"
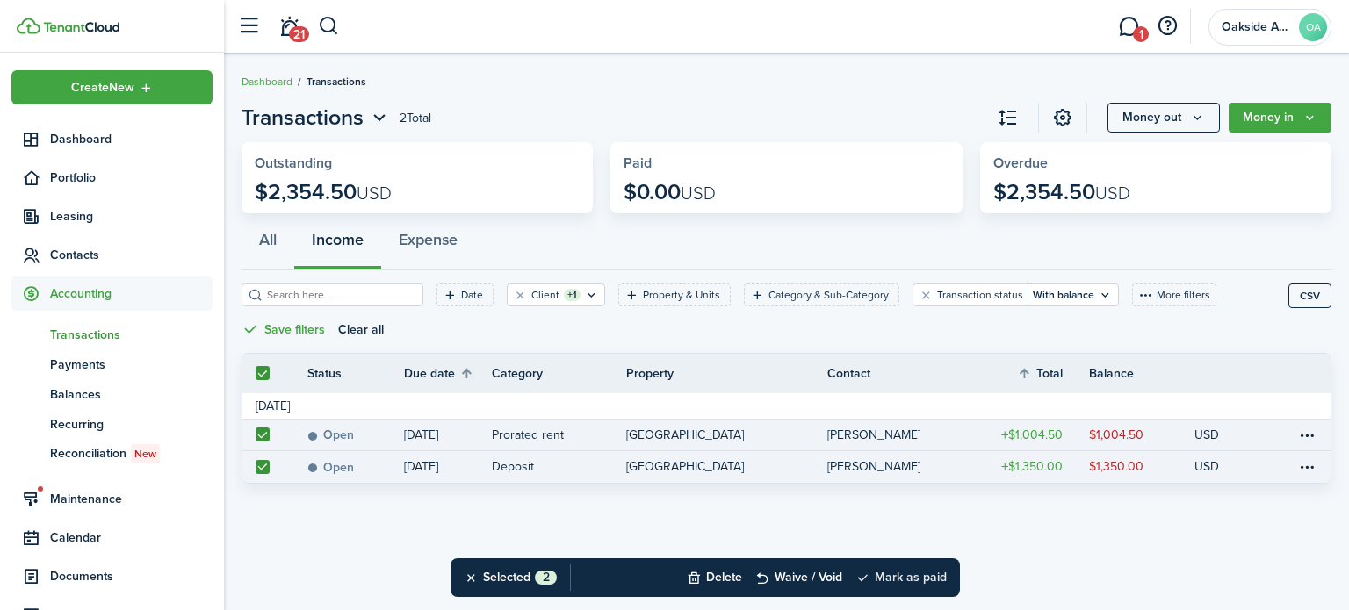
click at [909, 578] on button "Mark as paid" at bounding box center [900, 577] width 91 height 39
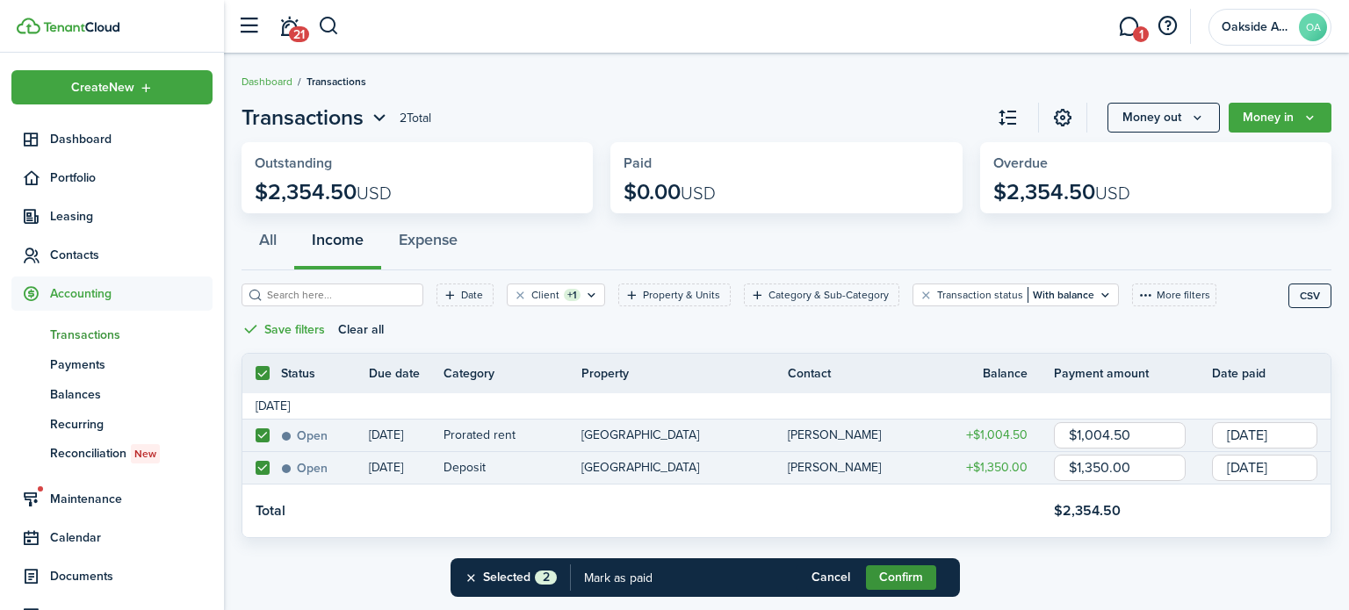
click at [908, 579] on button "Confirm" at bounding box center [901, 577] width 70 height 25
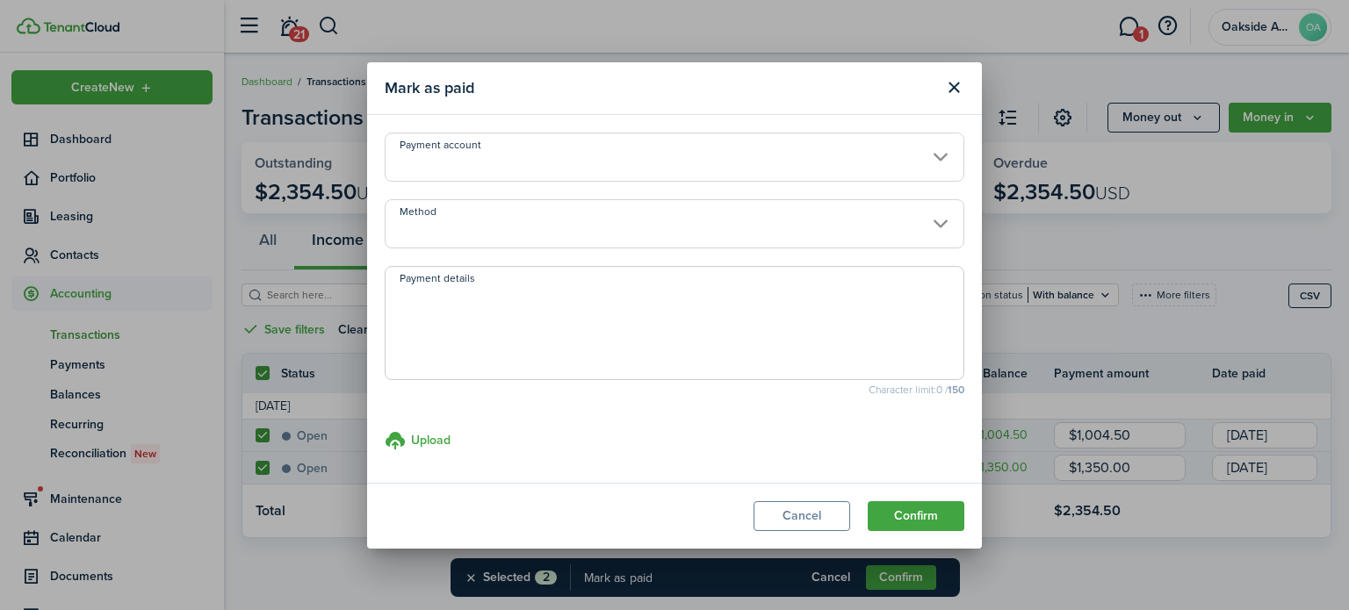
click at [503, 166] on input "Payment account" at bounding box center [674, 157] width 579 height 49
click at [558, 169] on input "Payment account" at bounding box center [674, 157] width 579 height 49
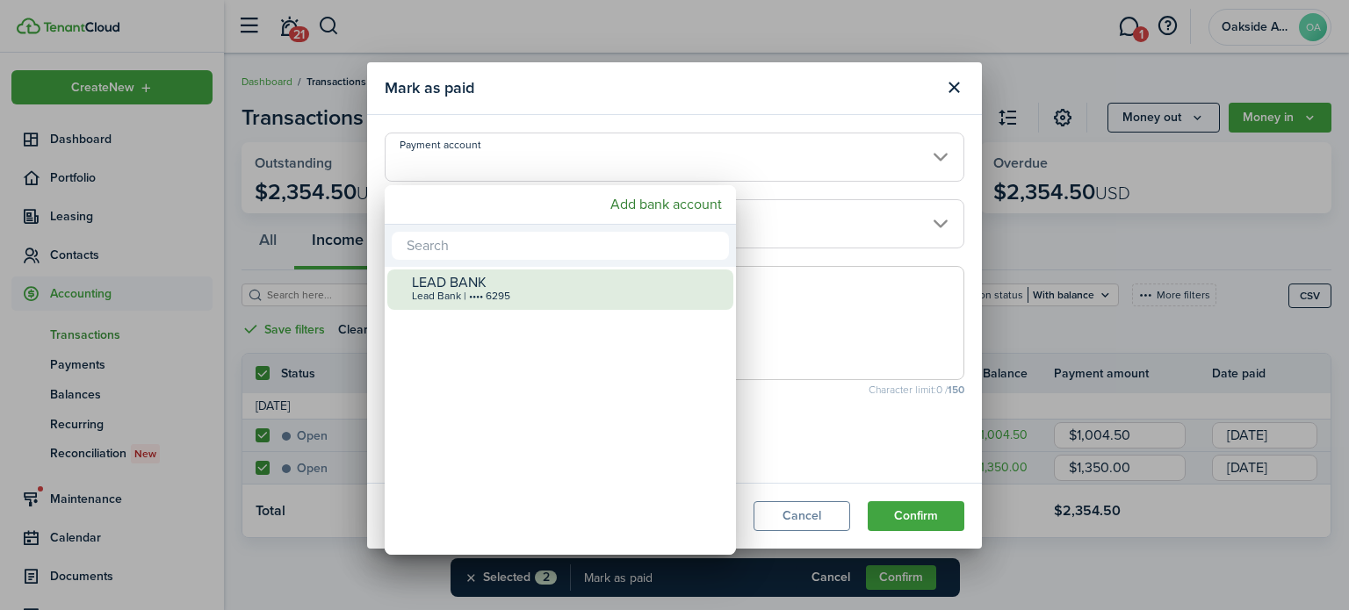
click at [480, 299] on div "Lead Bank | •••• 6295" at bounding box center [567, 297] width 311 height 12
type input "•••• •••• •••• 6295"
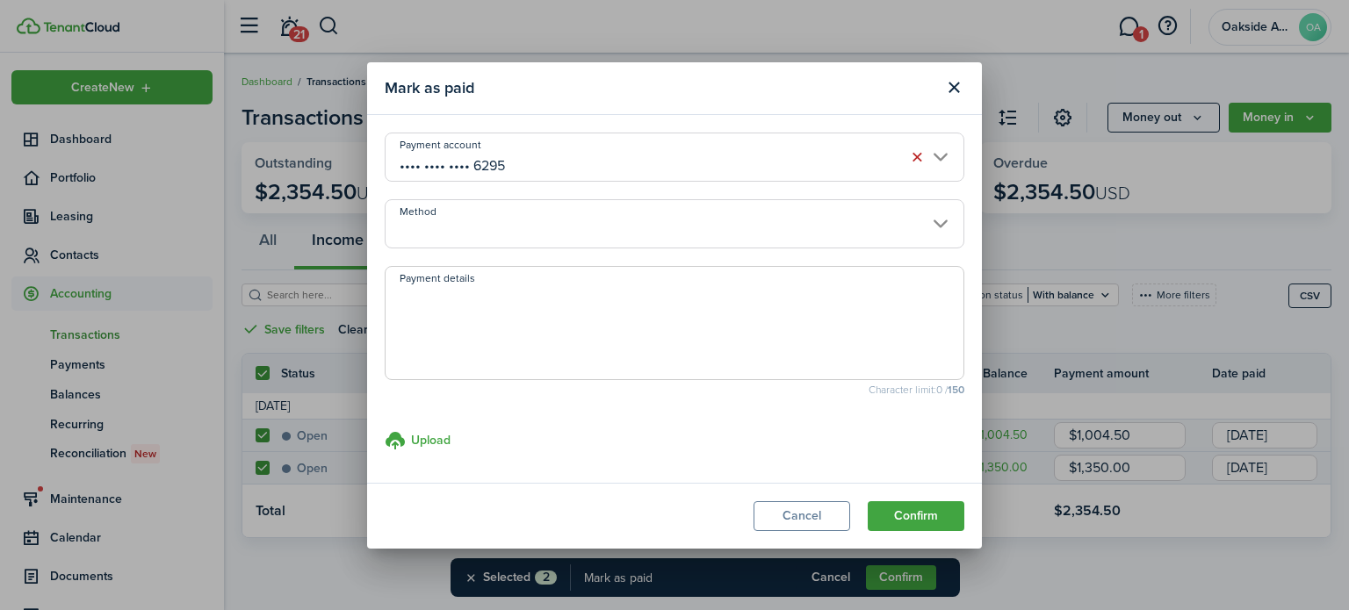
click at [577, 241] on input "Method" at bounding box center [674, 223] width 579 height 49
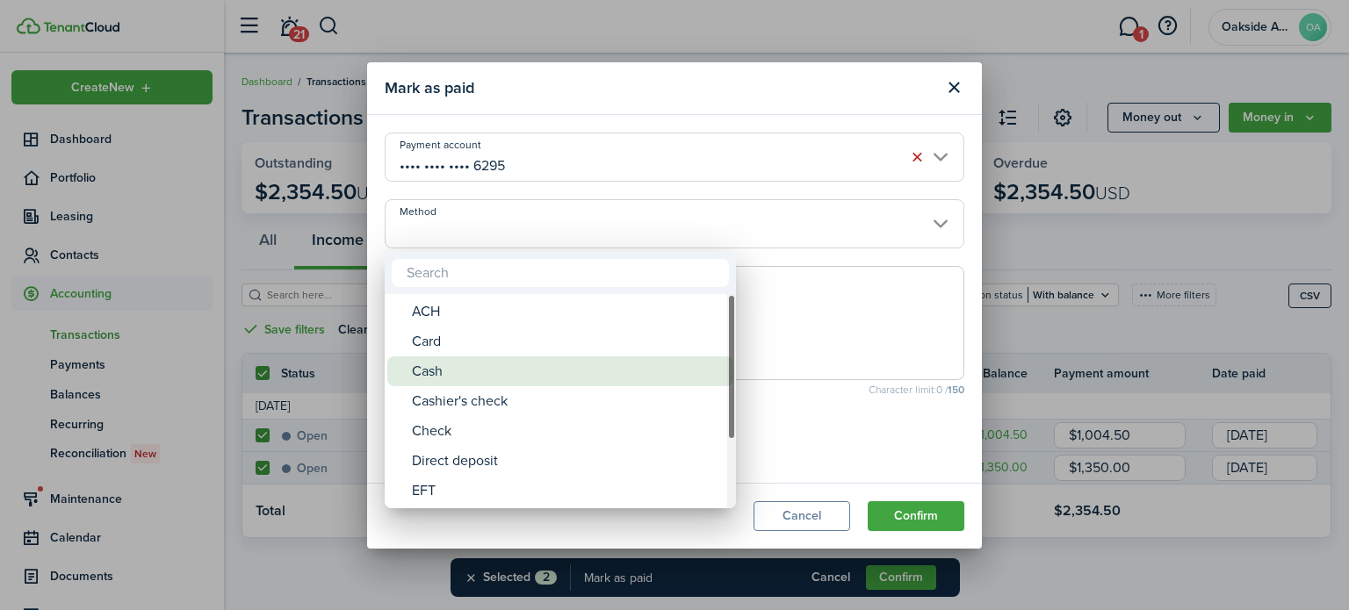
click at [464, 378] on div "Cash" at bounding box center [567, 371] width 311 height 30
type input "Cash"
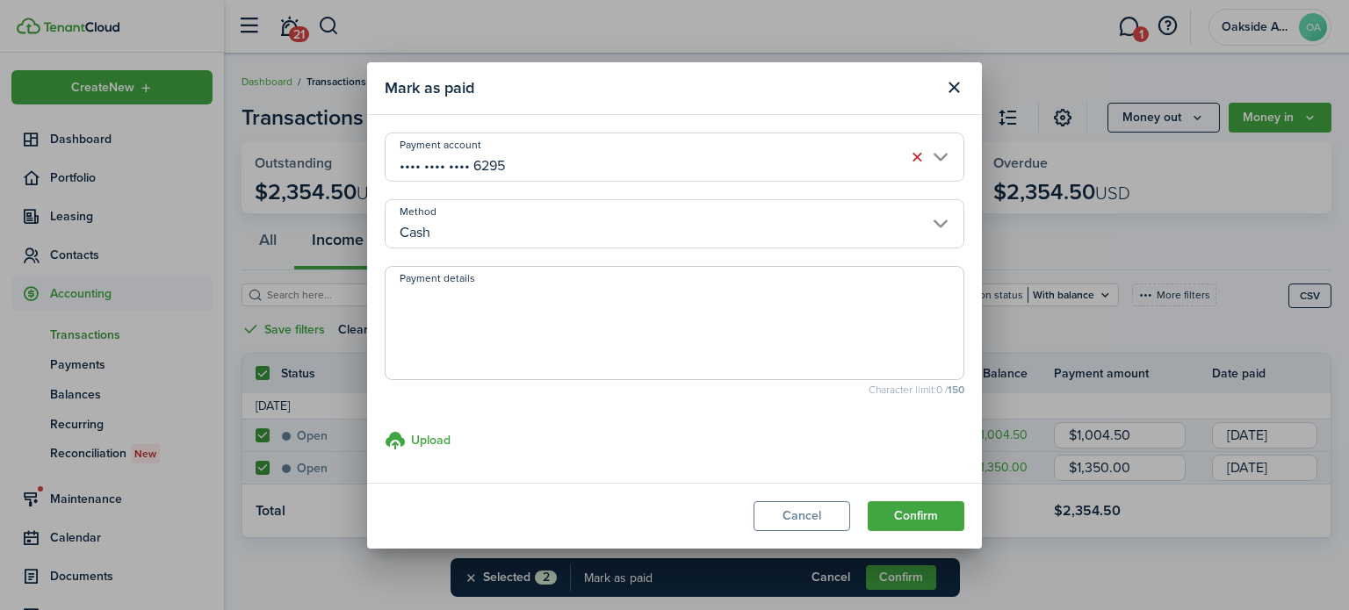
click at [694, 442] on div "Upload store documents and templates Choose file" at bounding box center [674, 439] width 579 height 18
click at [801, 513] on button "Cancel" at bounding box center [801, 516] width 97 height 30
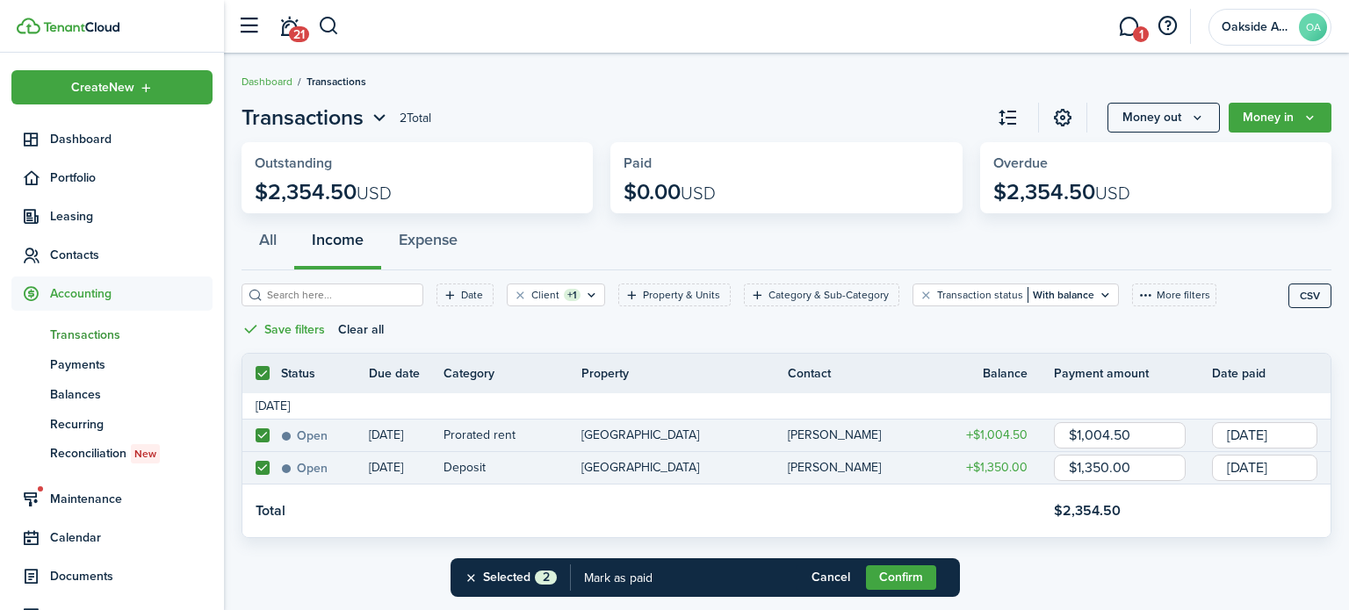
click at [1257, 430] on input "[DATE]" at bounding box center [1264, 435] width 105 height 26
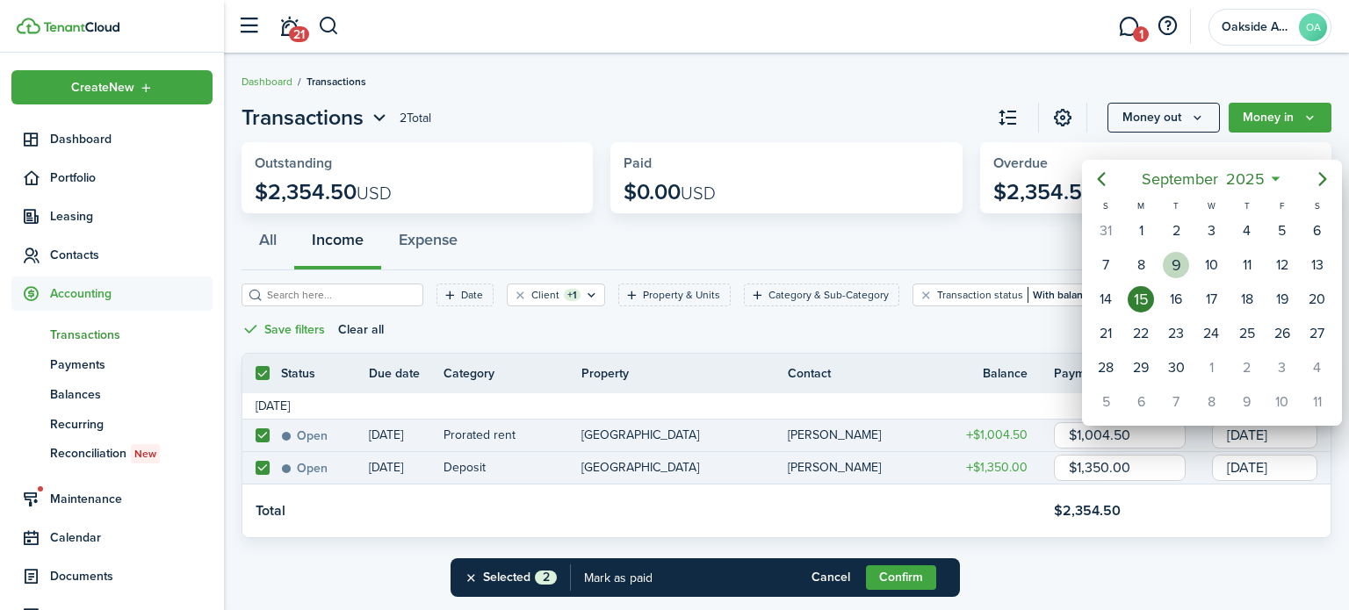
click at [1171, 266] on div "9" at bounding box center [1175, 265] width 26 height 26
type input "[DATE]"
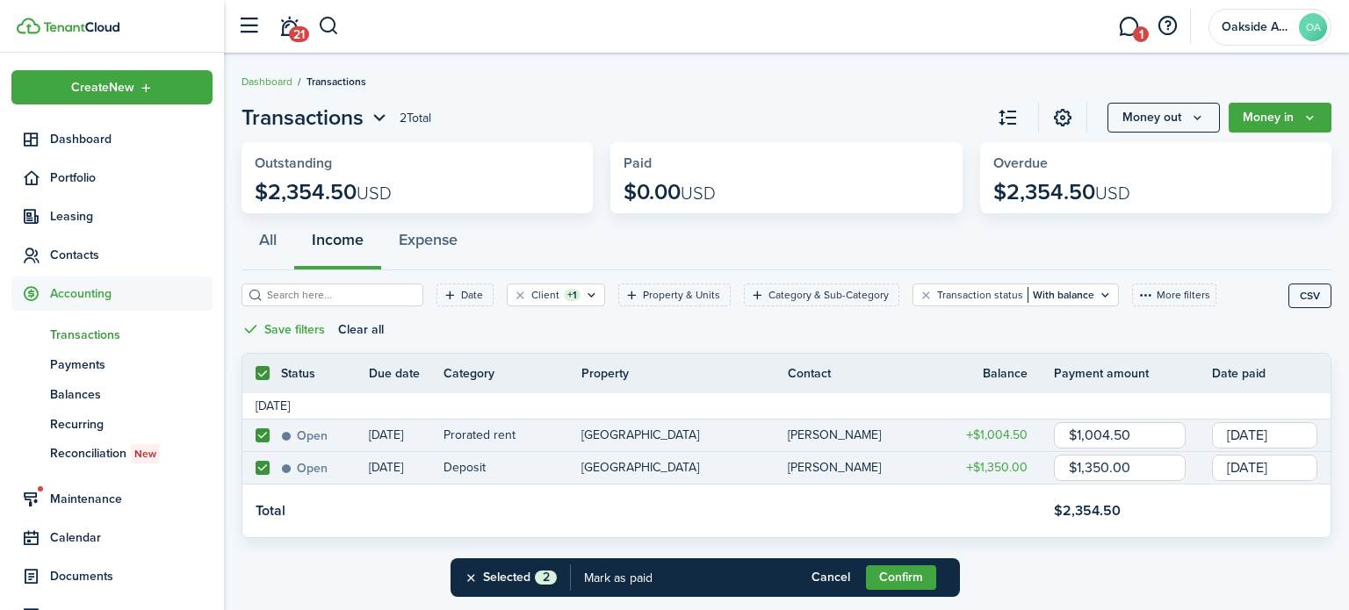
click at [1256, 464] on input "[DATE]" at bounding box center [1264, 468] width 105 height 26
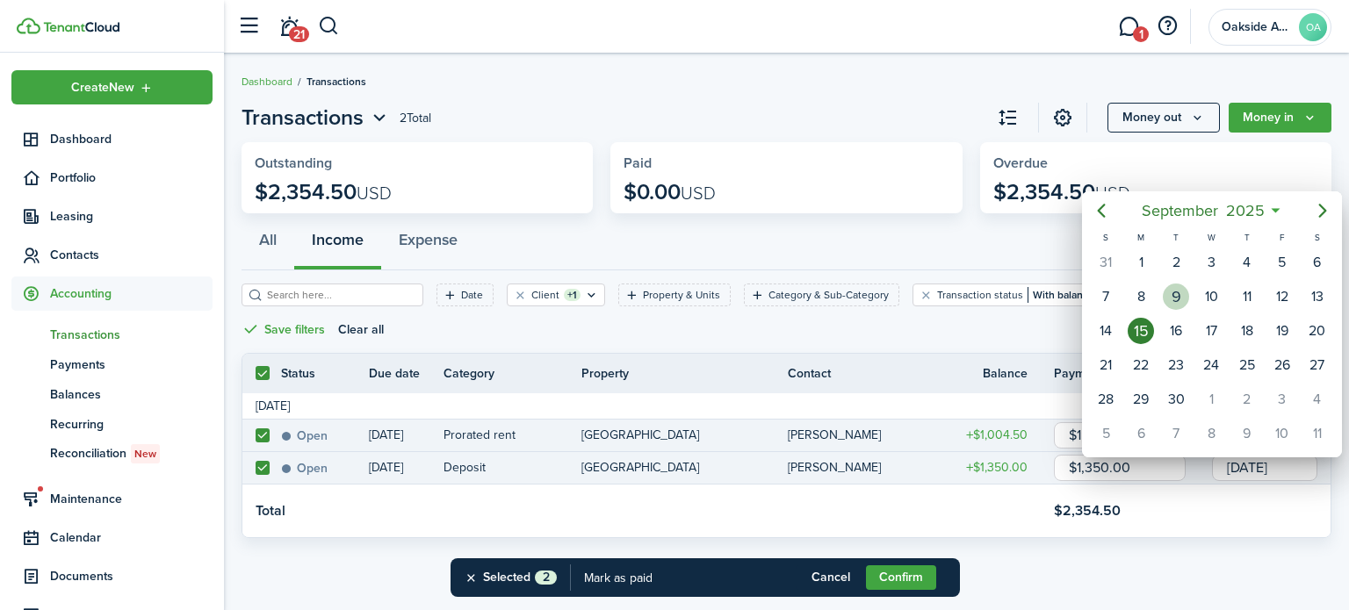
click at [1165, 298] on div "9" at bounding box center [1175, 297] width 26 height 26
type input "[DATE]"
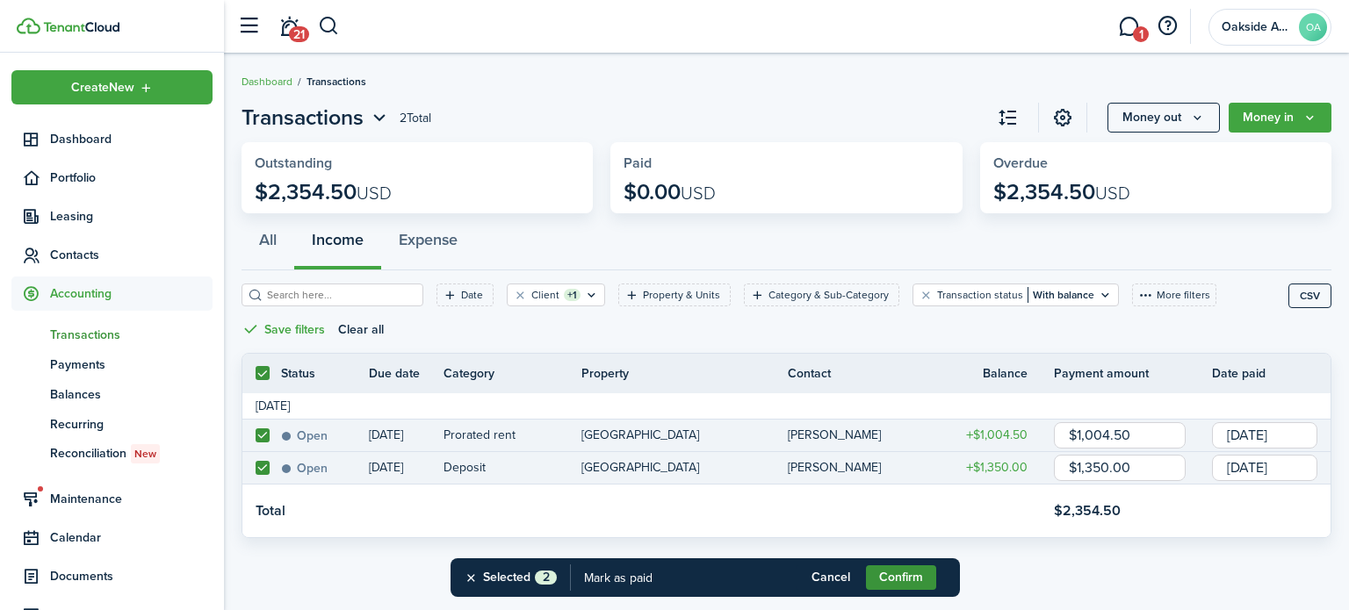
click at [891, 572] on button "Confirm" at bounding box center [901, 577] width 70 height 25
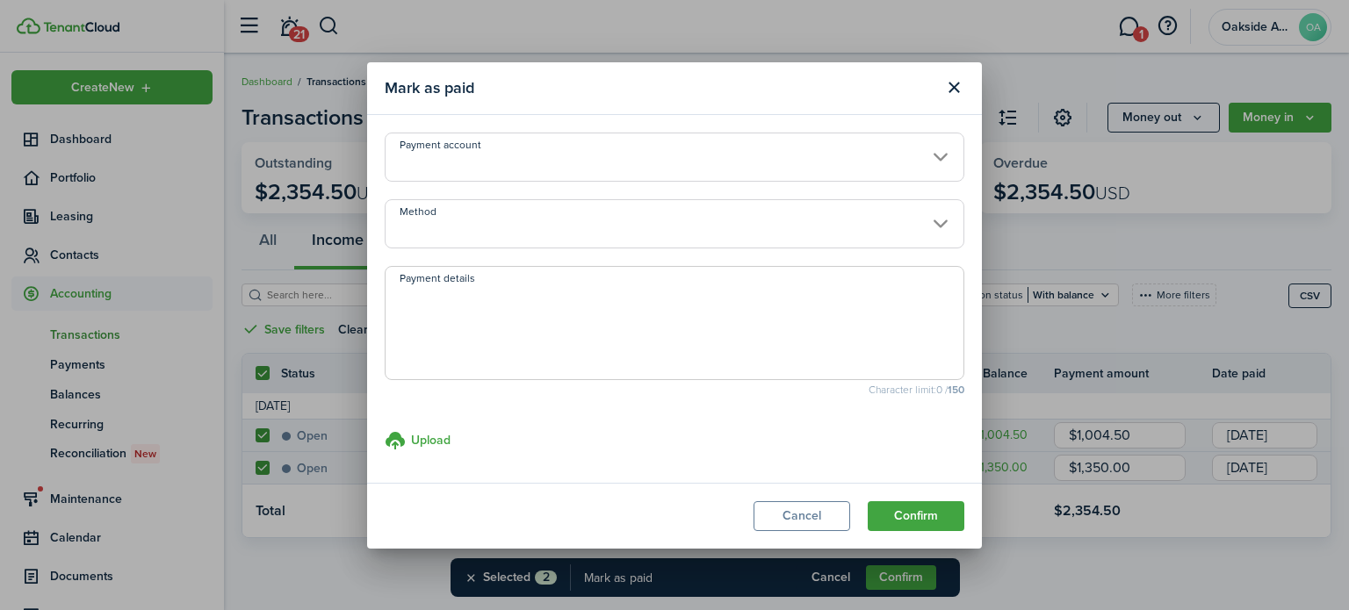
click at [516, 159] on input "Payment account" at bounding box center [674, 157] width 579 height 49
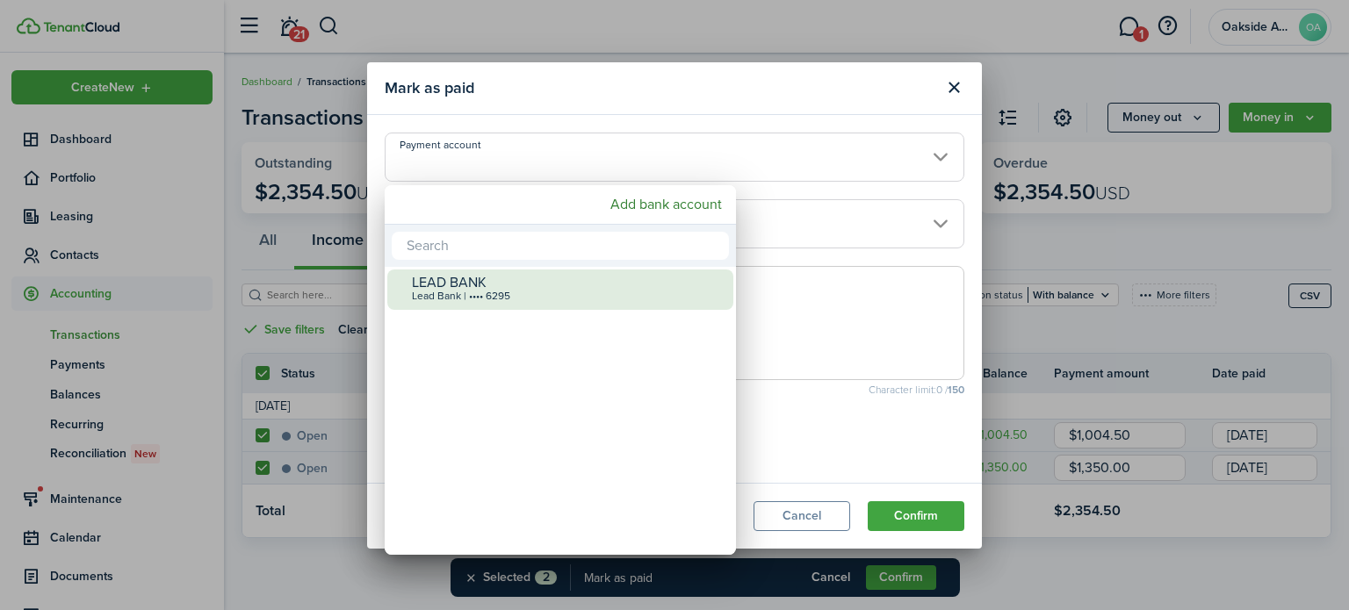
click at [467, 296] on div "Lead Bank | •••• 6295" at bounding box center [567, 297] width 311 height 12
type input "•••• •••• •••• 6295"
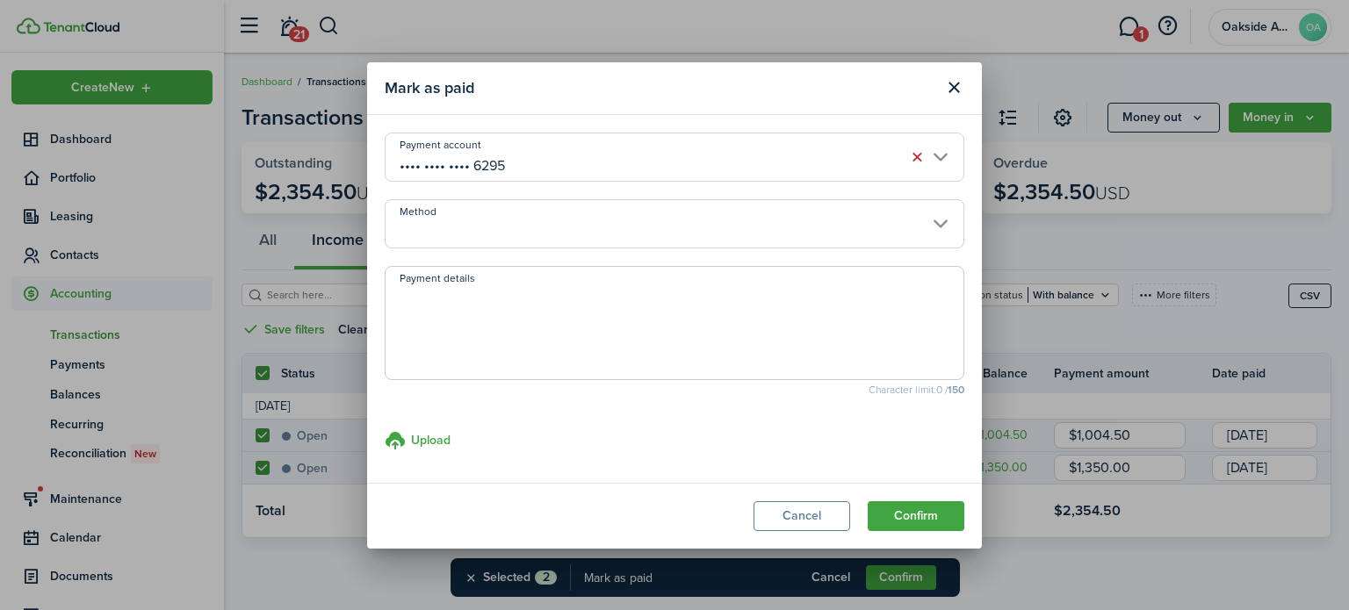
click at [565, 228] on input "Method" at bounding box center [674, 223] width 579 height 49
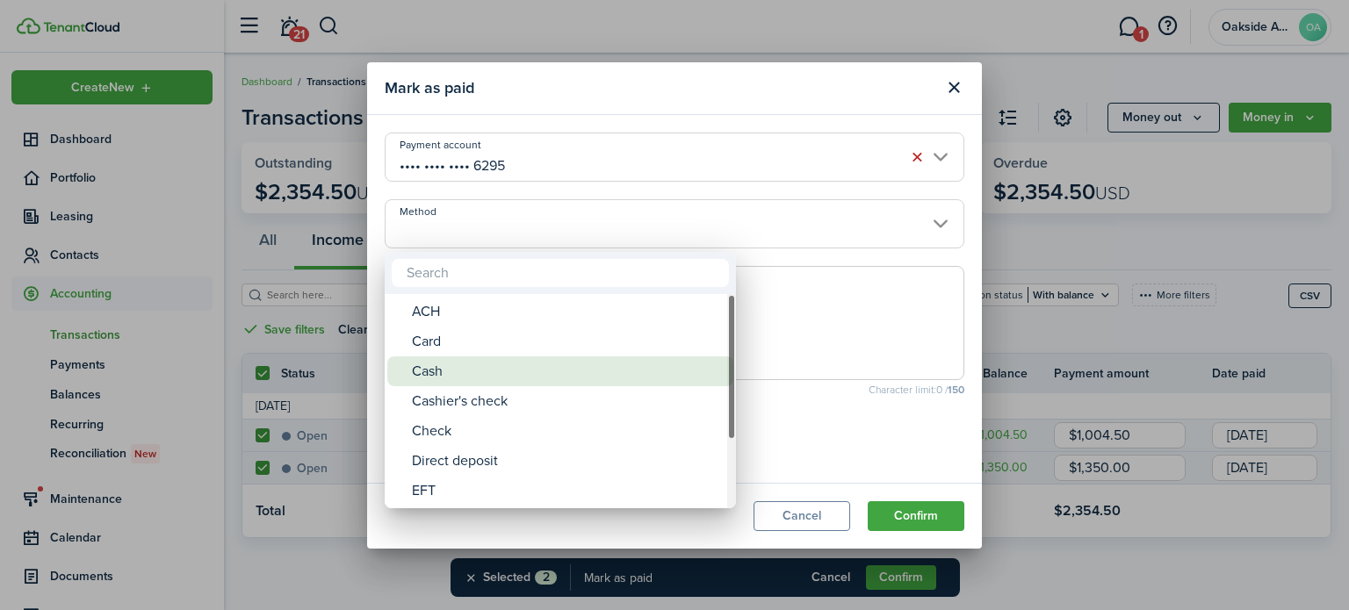
click at [445, 378] on div "Cash" at bounding box center [567, 371] width 311 height 30
type input "Cash"
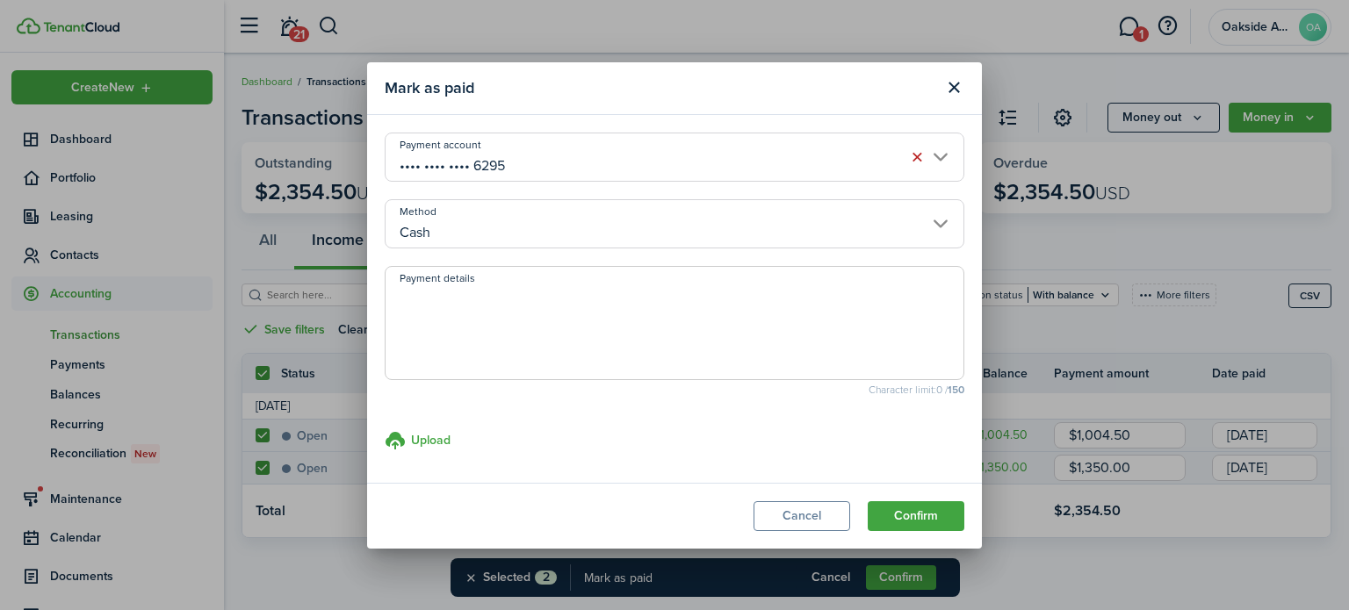
click at [924, 533] on modal-footer "Cancel Confirm" at bounding box center [674, 516] width 615 height 66
click at [924, 525] on button "Confirm" at bounding box center [915, 516] width 97 height 30
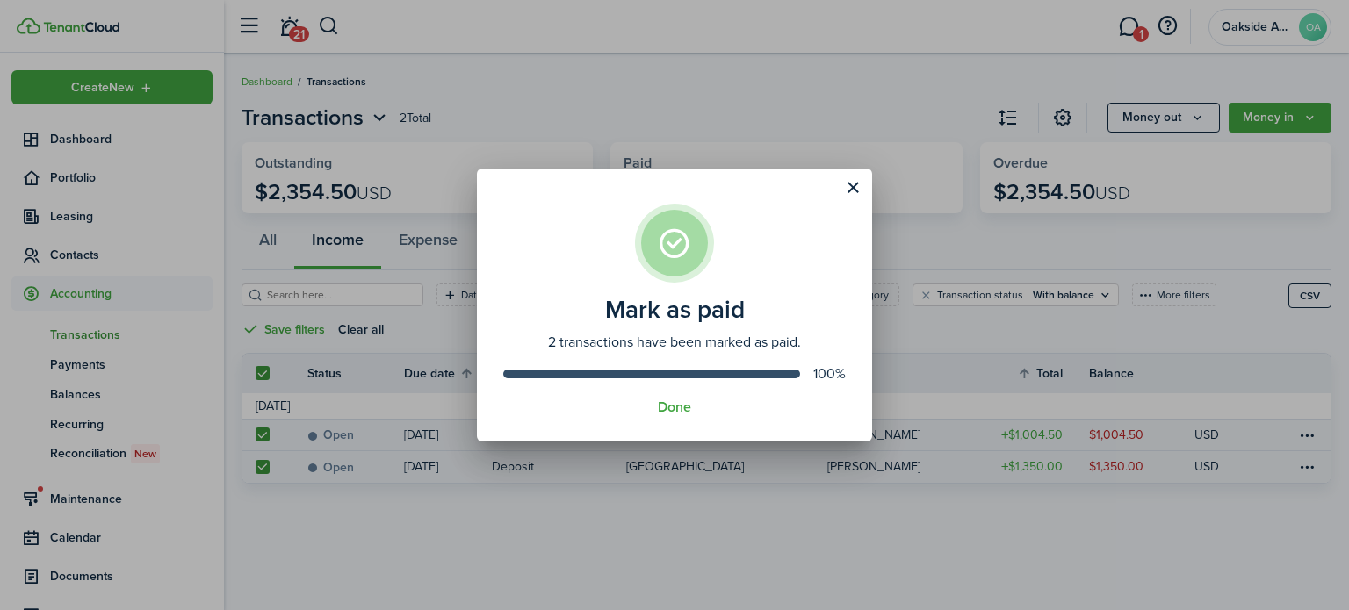
click at [698, 417] on assembled-view "Mark as paid 2 transactions have been marked as paid. 100% Done" at bounding box center [674, 306] width 395 height 274
click at [679, 413] on button "Done" at bounding box center [674, 407] width 33 height 16
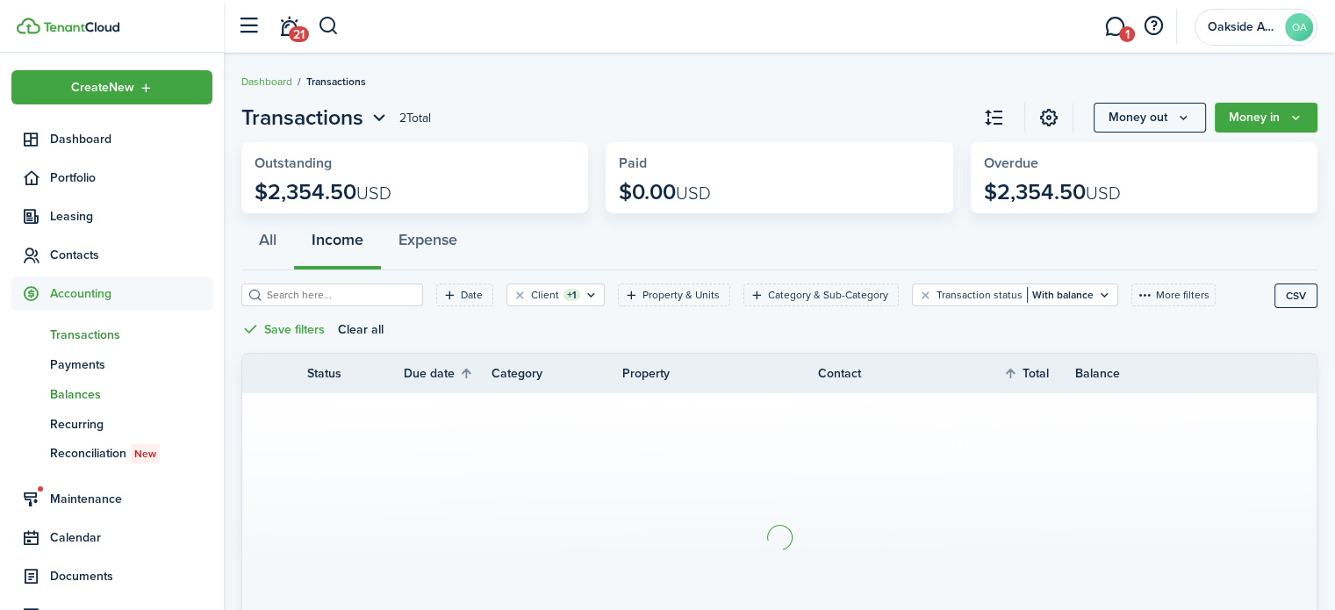
click at [76, 392] on span "Balances" at bounding box center [131, 394] width 162 height 18
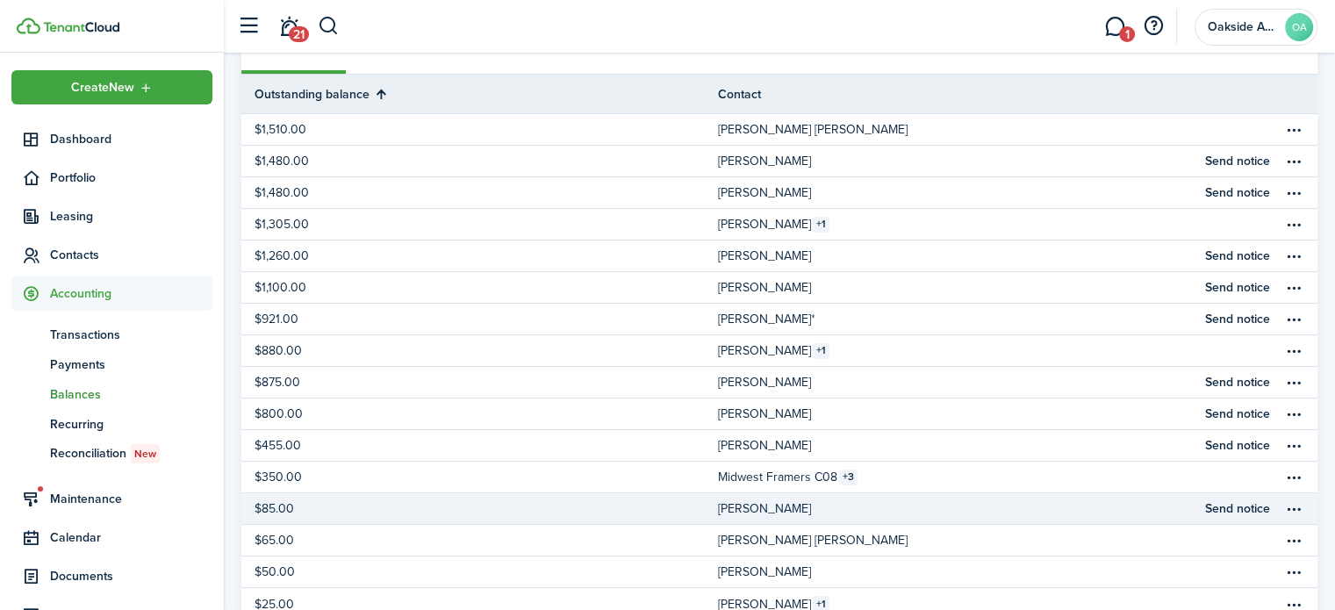
scroll to position [144, 0]
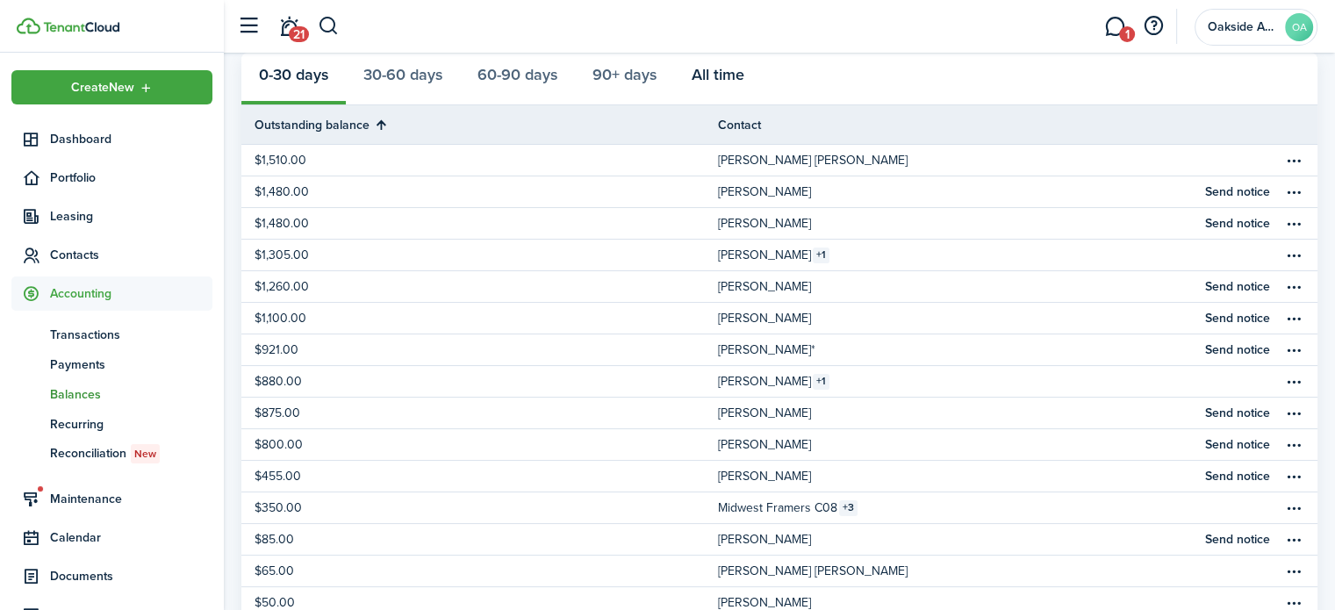
drag, startPoint x: 705, startPoint y: 83, endPoint x: 766, endPoint y: 83, distance: 60.6
click at [707, 83] on button "All time" at bounding box center [718, 79] width 88 height 53
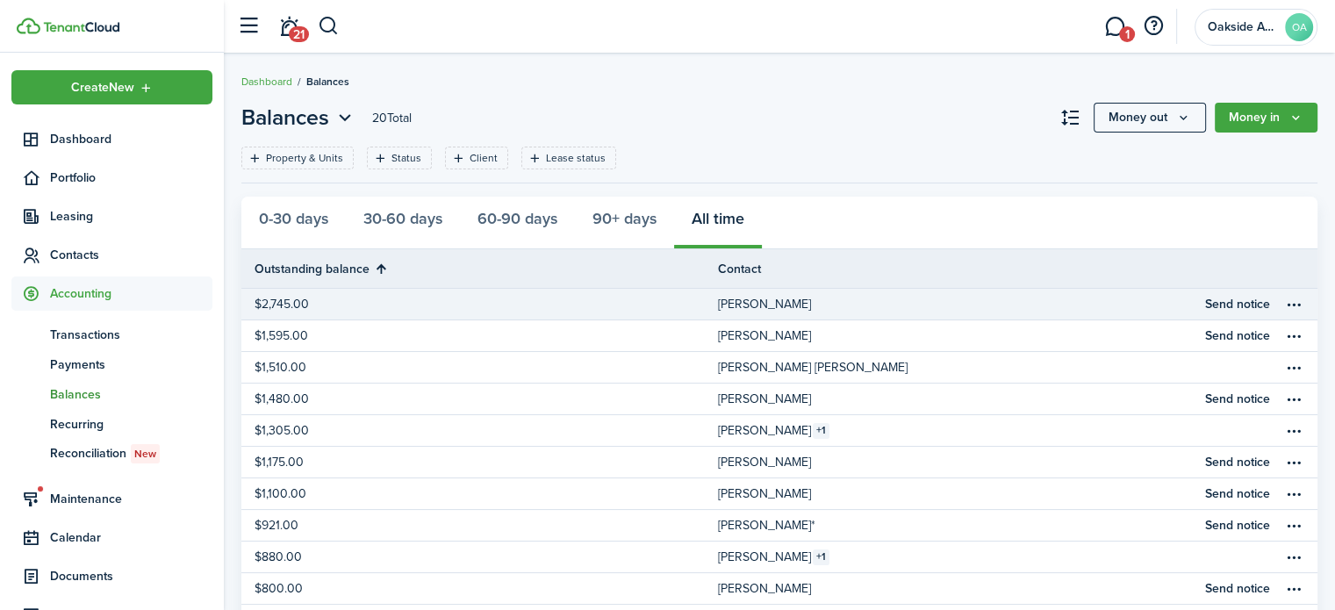
click at [1314, 303] on link "Send notice" at bounding box center [1256, 304] width 123 height 31
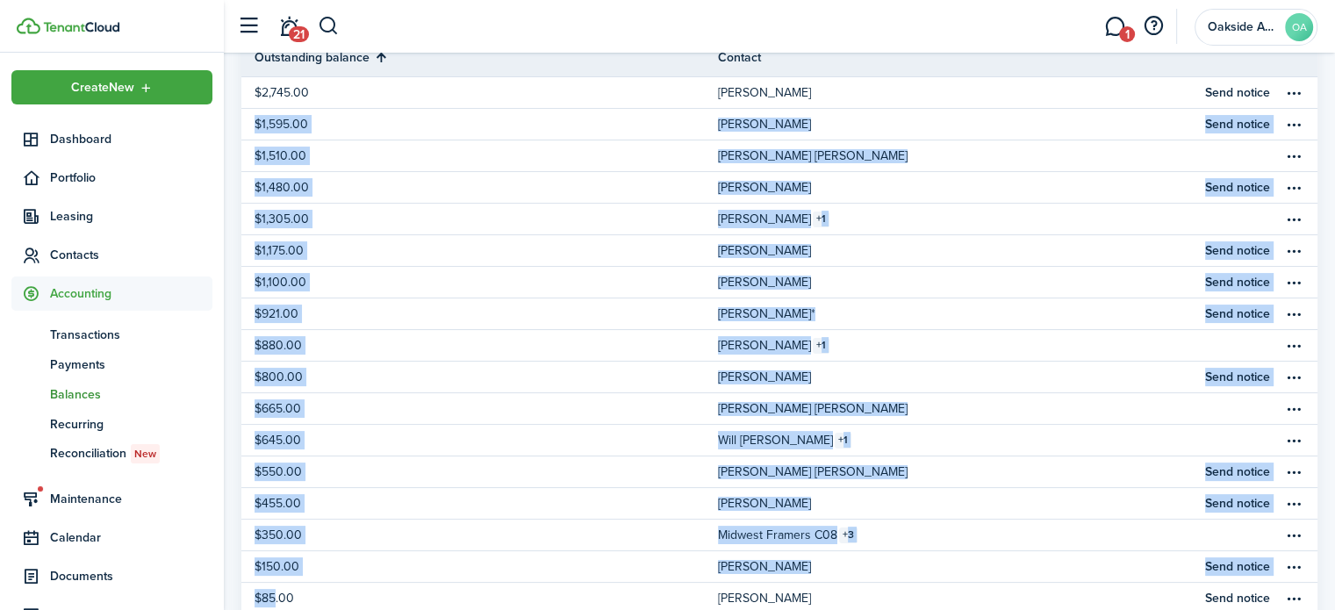
scroll to position [358, 0]
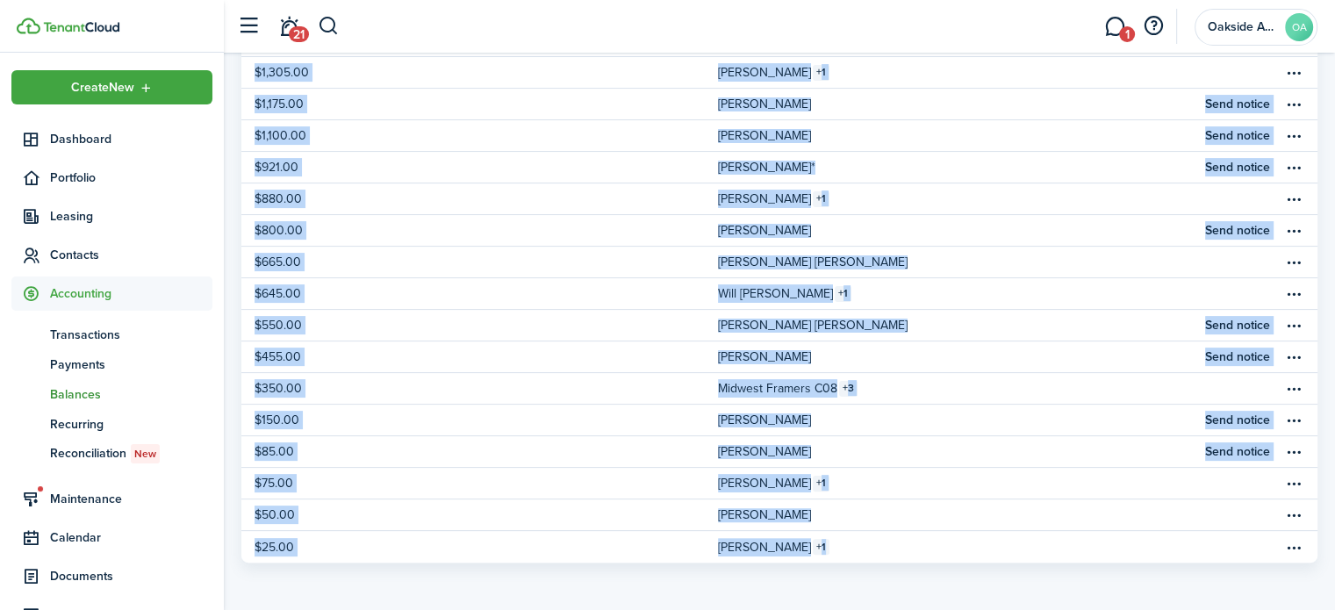
drag, startPoint x: 1328, startPoint y: 308, endPoint x: 1324, endPoint y: 591, distance: 282.7
click at [1324, 591] on dashboard-content "Dashboard Balances Balances 20 Total Money out Money in Property & Units Status…" at bounding box center [780, 126] width 1112 height 969
copy tbody "$1,595.00 [PERSON_NAME] Send notice $1,510.00 [PERSON_NAME] [PERSON_NAME] $1,48…"
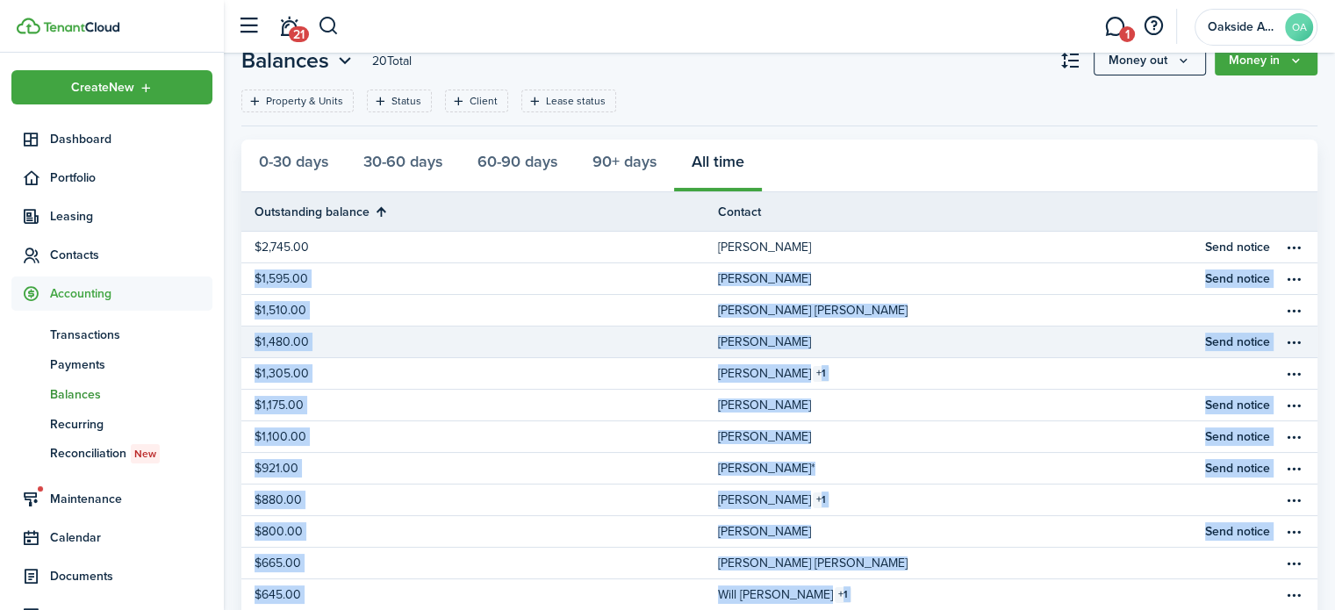
scroll to position [88, 0]
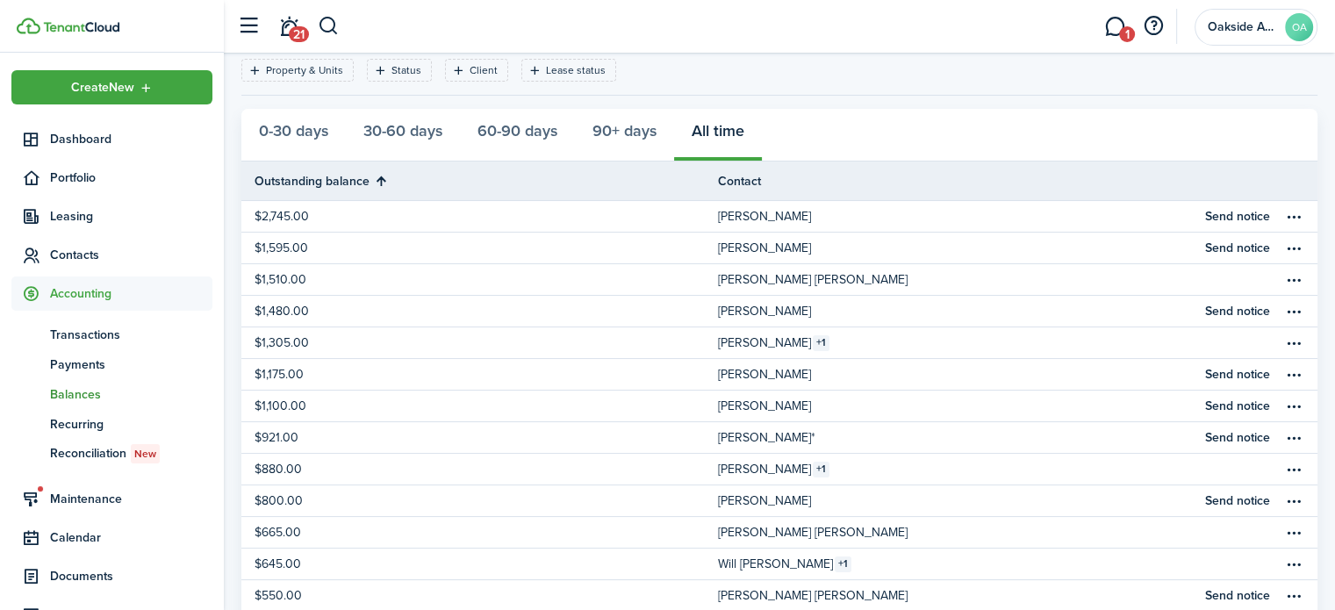
click at [864, 123] on div "0-30 days 30-60 days 60-90 days 90+ days All time" at bounding box center [779, 135] width 1076 height 53
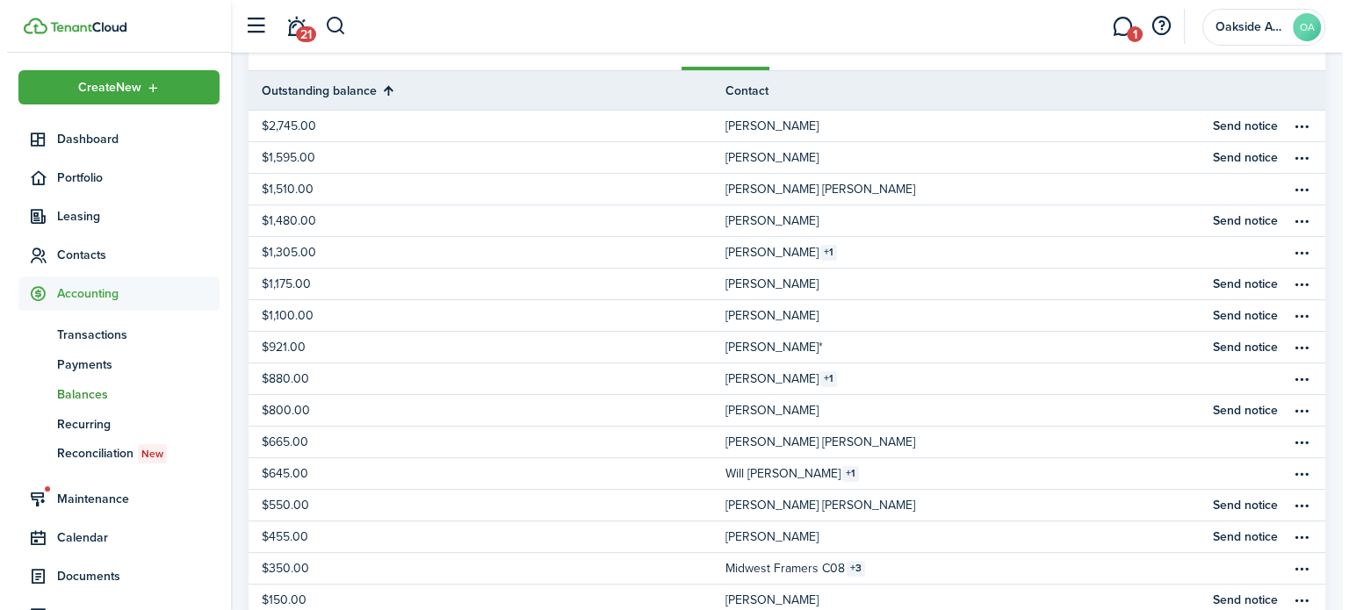
scroll to position [0, 0]
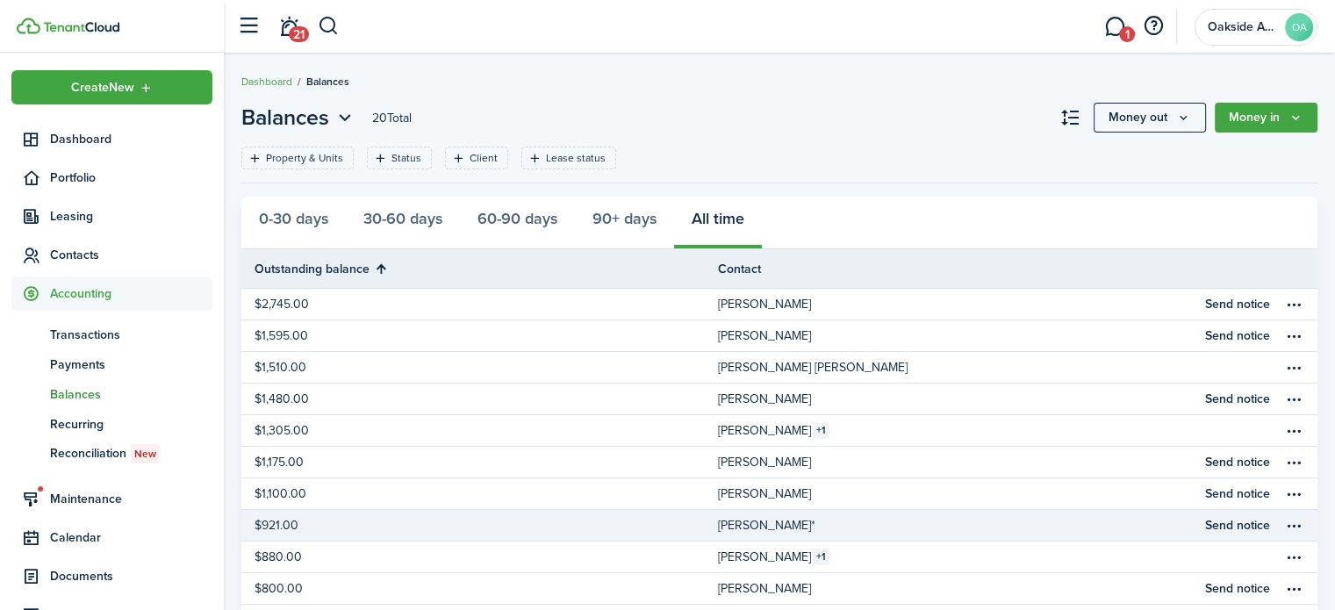
click at [738, 522] on table-profile-info-text "[PERSON_NAME]*" at bounding box center [766, 526] width 97 height 14
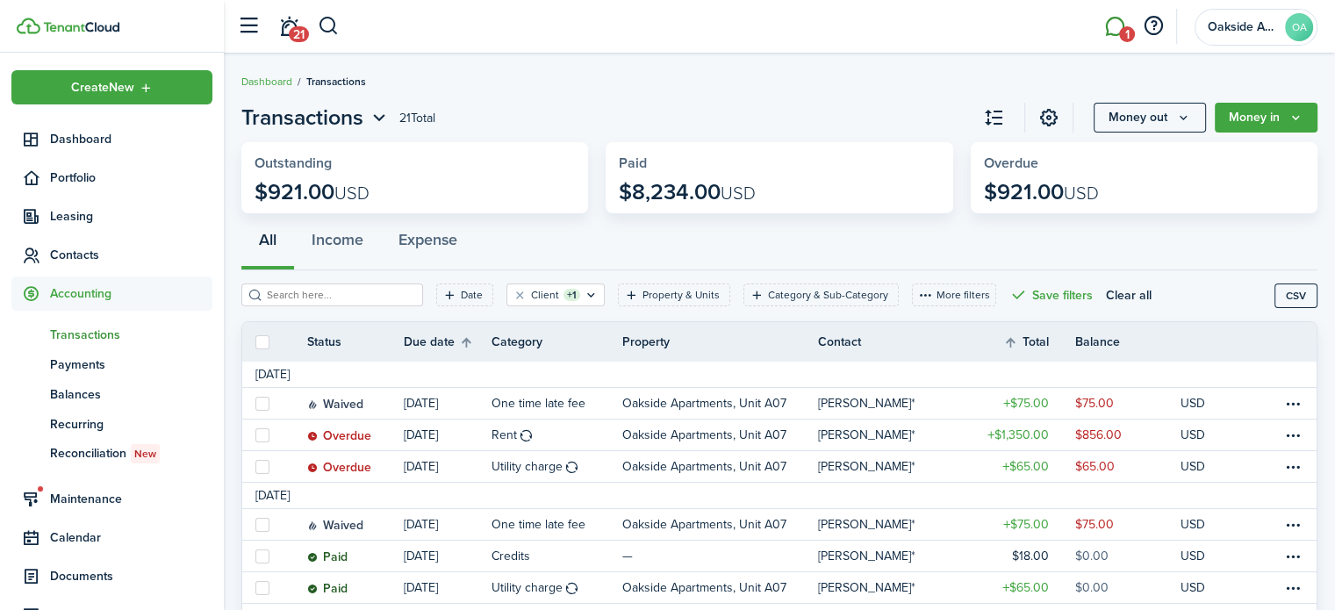
click at [1110, 27] on link "1" at bounding box center [1114, 26] width 33 height 45
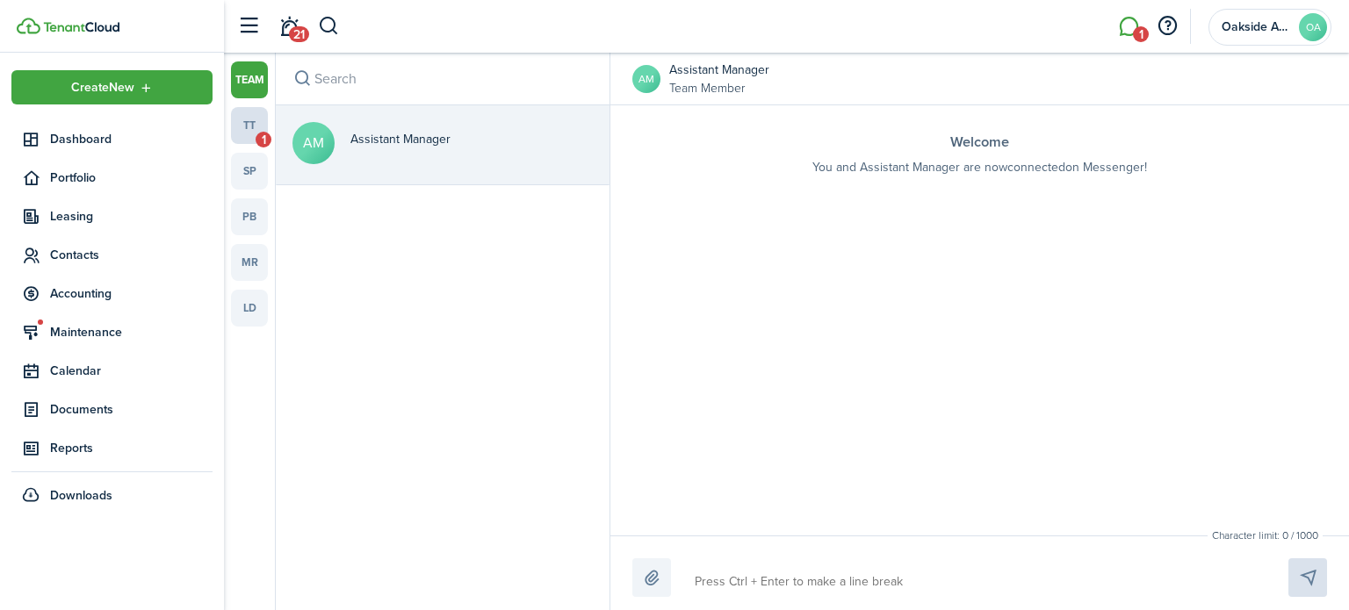
click at [255, 122] on link "tt 1" at bounding box center [249, 125] width 37 height 37
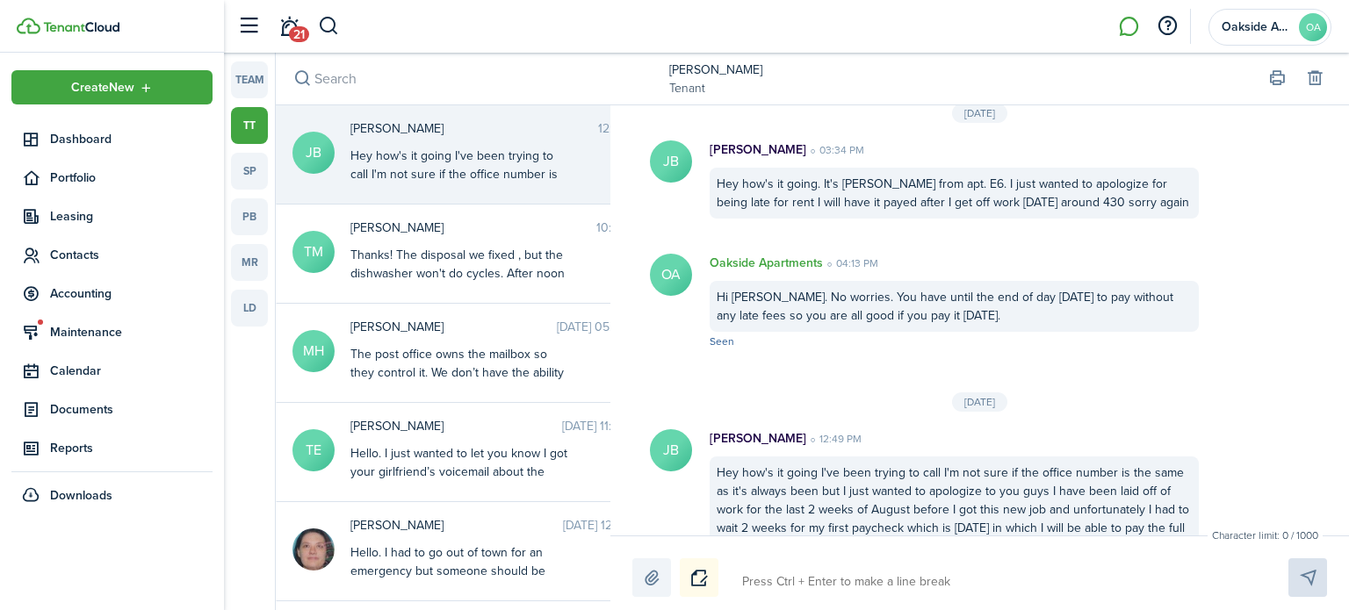
scroll to position [1303, 0]
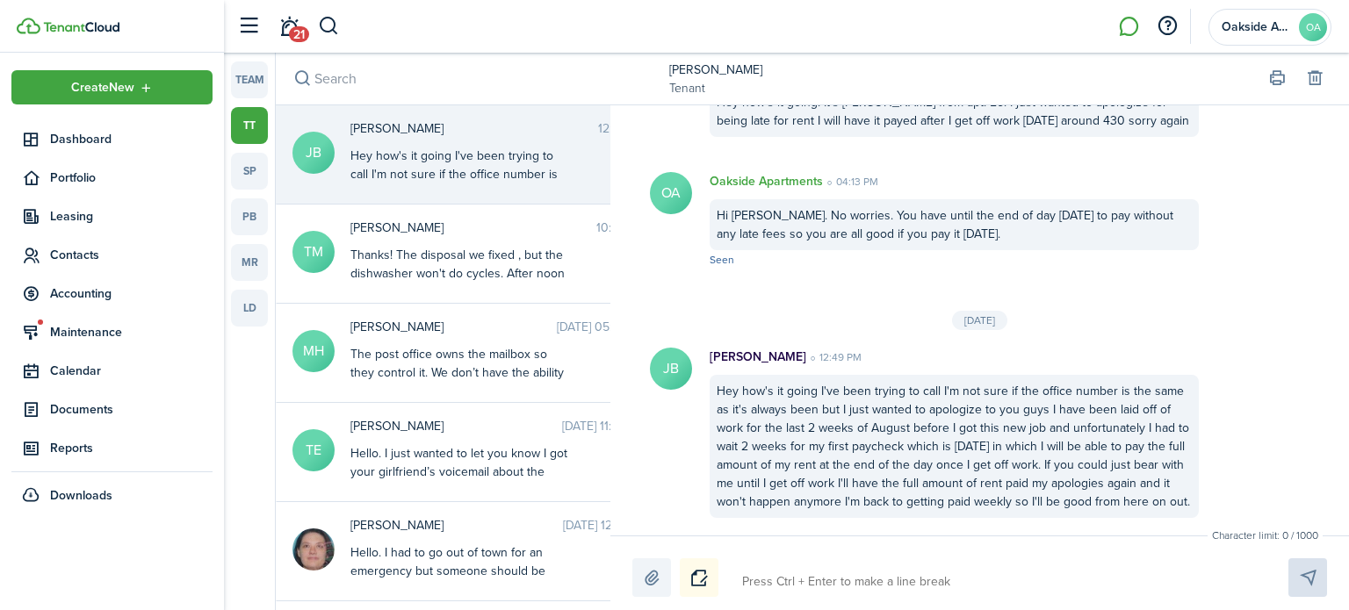
click at [865, 586] on textarea at bounding box center [994, 582] width 517 height 30
click at [787, 581] on textarea at bounding box center [994, 582] width 517 height 30
click at [960, 586] on textarea at bounding box center [994, 582] width 517 height 30
type textarea "H"
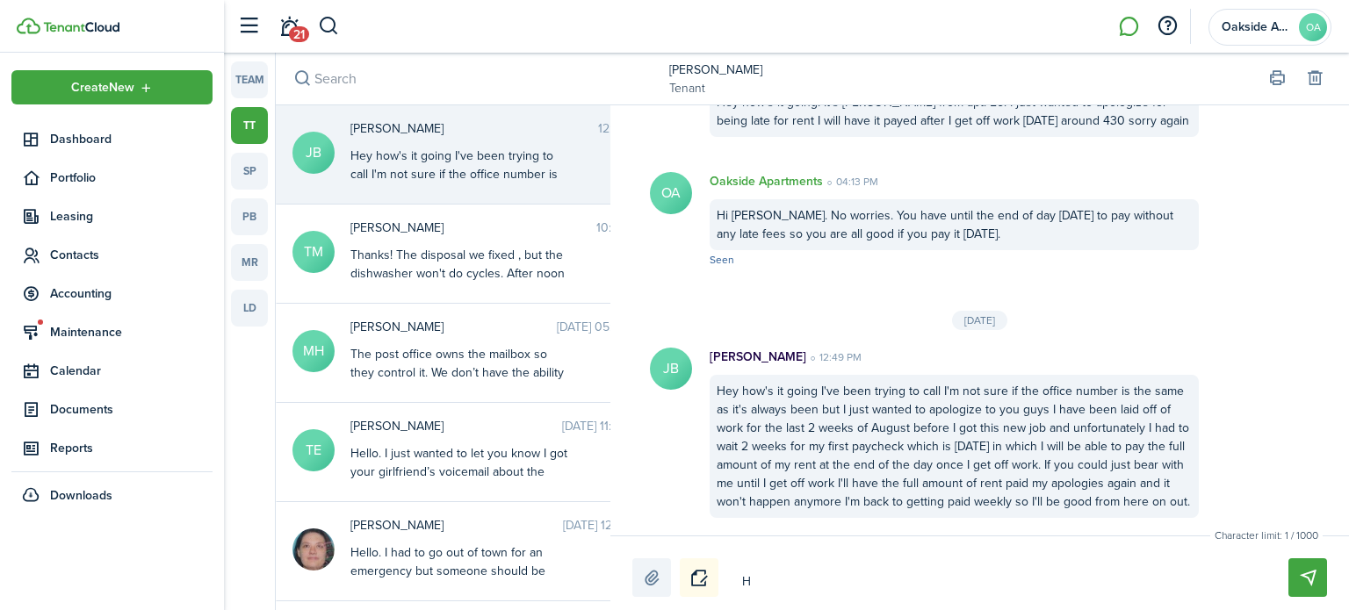
type textarea "He"
type textarea "Hel"
type textarea "Helo"
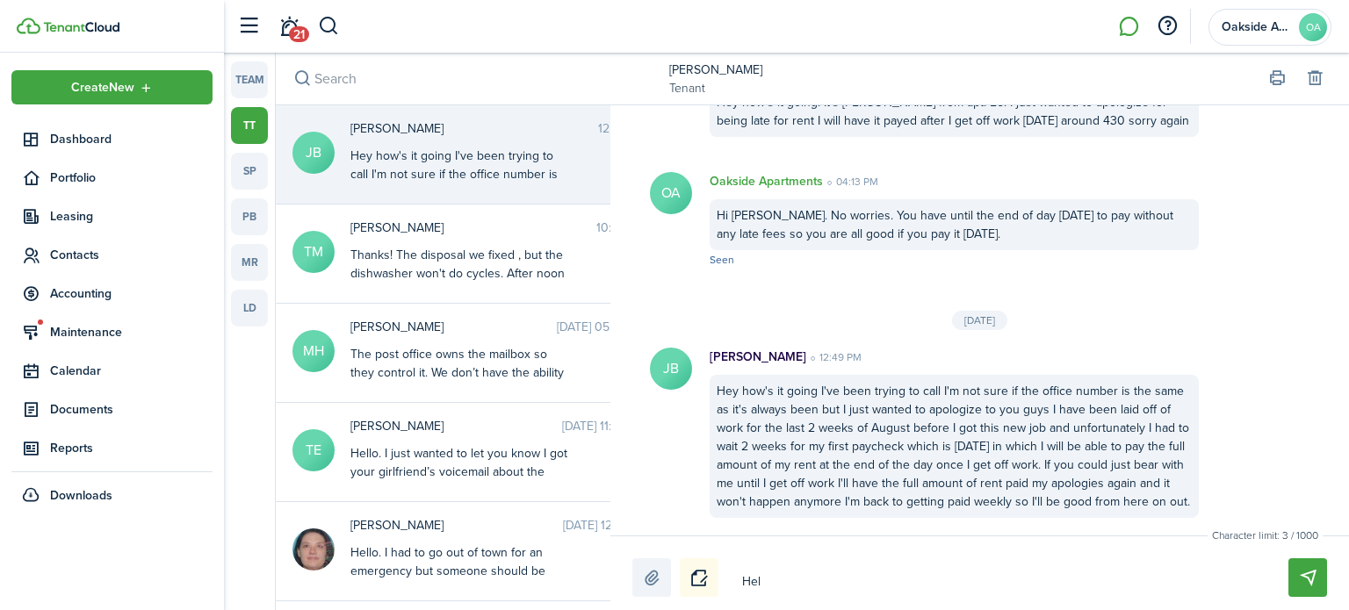
type textarea "Helo"
type textarea "Hel"
type textarea "Hell"
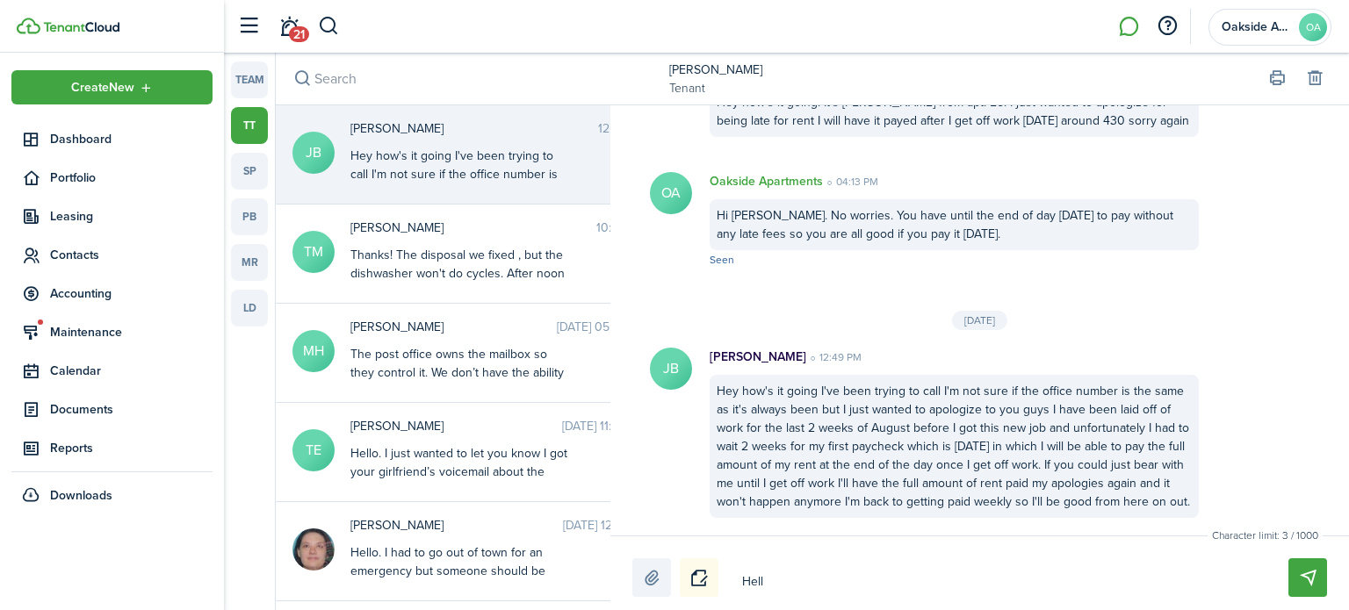
type textarea "Hello"
type textarea "Hello."
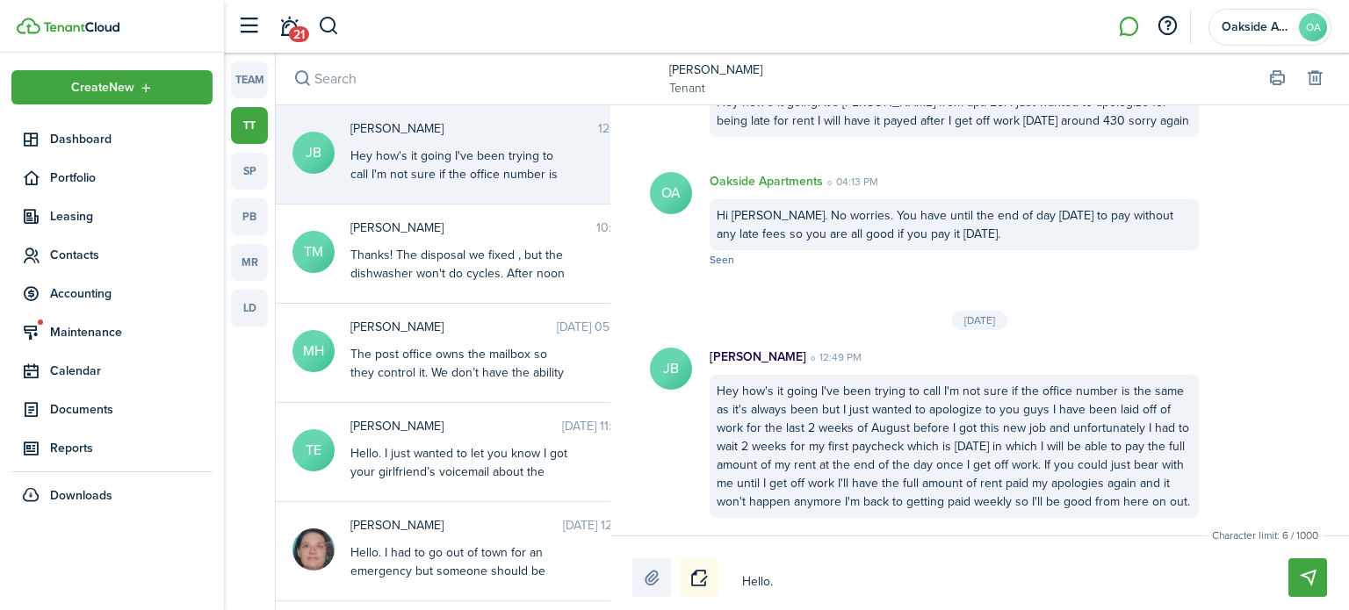
type textarea "Hello."
click at [788, 565] on div "Hello. Hello." at bounding box center [979, 577] width 694 height 39
click at [792, 581] on textarea "Hello." at bounding box center [994, 582] width 517 height 30
type textarea "Hello. T"
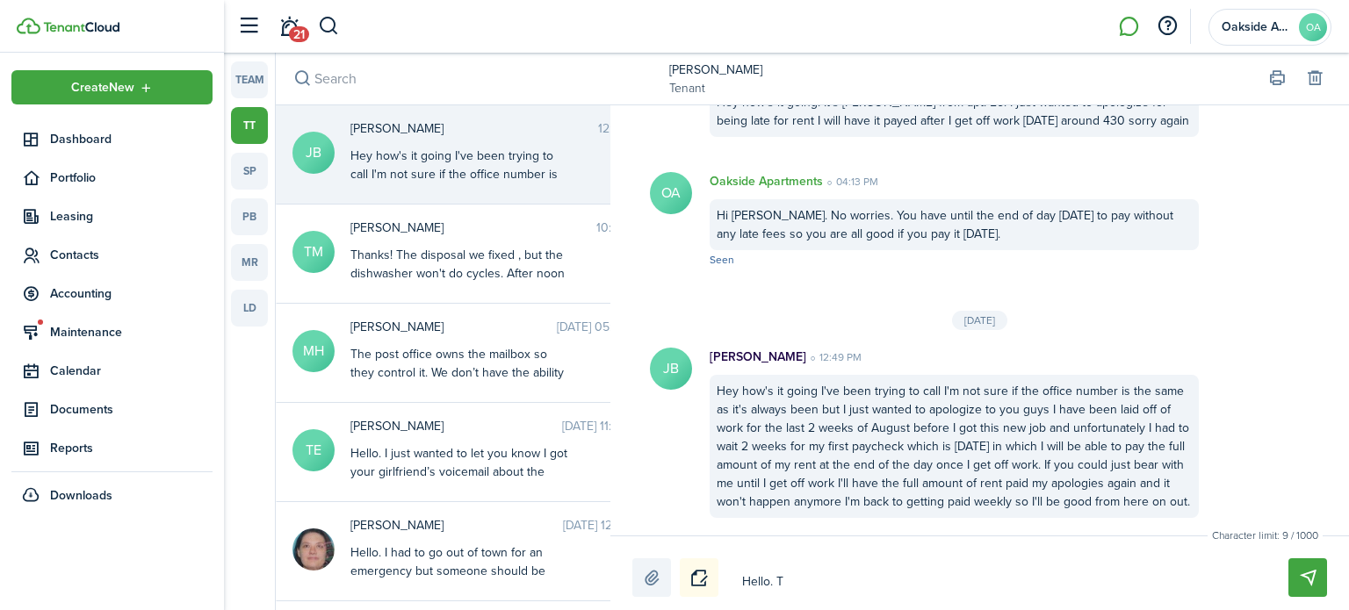
type textarea "Hello. Th"
type textarea "Hello. Tha"
type textarea "Hello. Than"
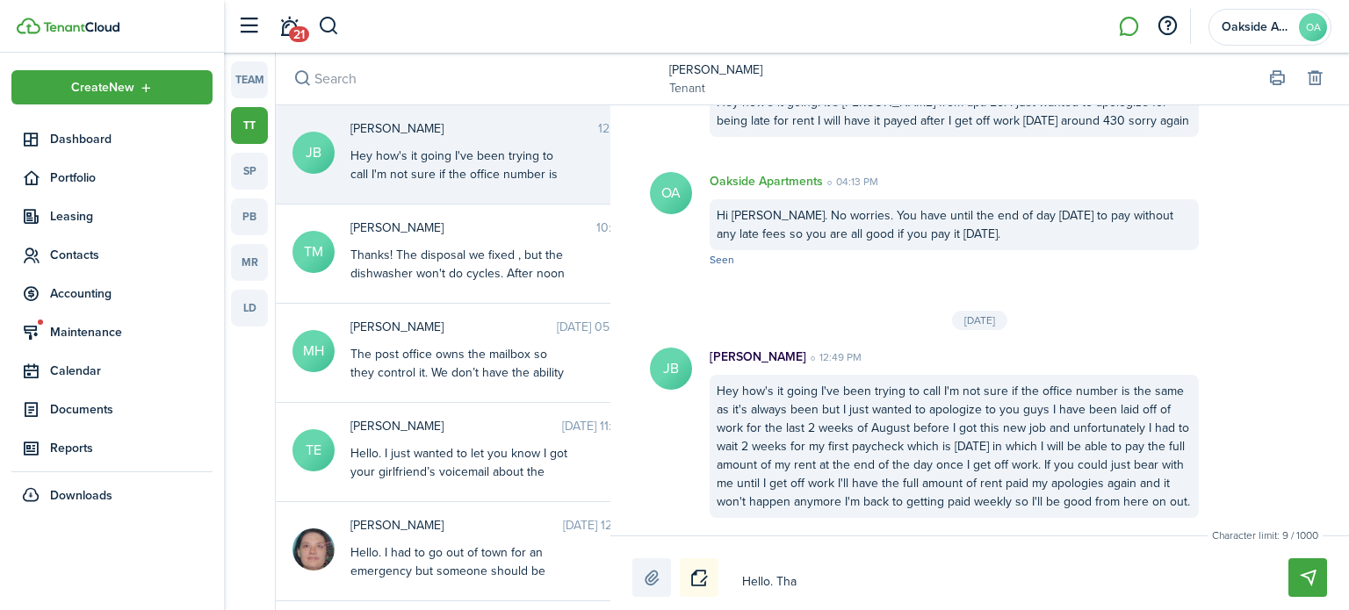
type textarea "Hello. Than"
type textarea "Hello. Thank"
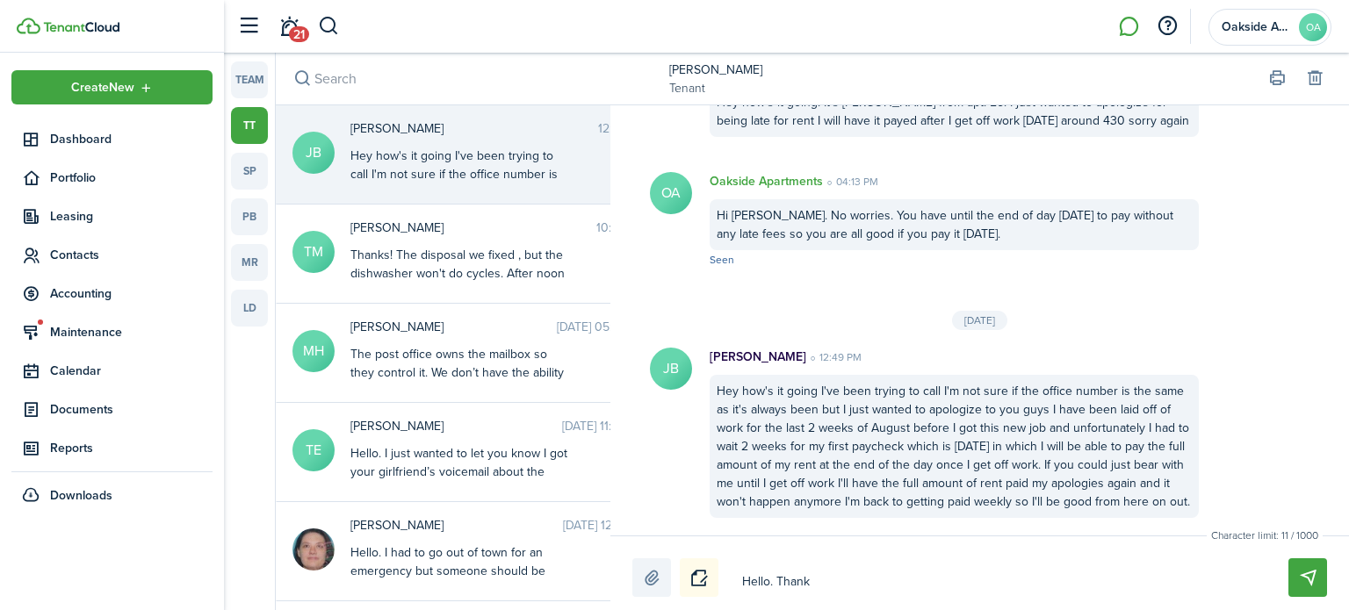
type textarea "Hello. Thank y"
type textarea "Hello. Thank yo"
type textarea "Hello. Thank you"
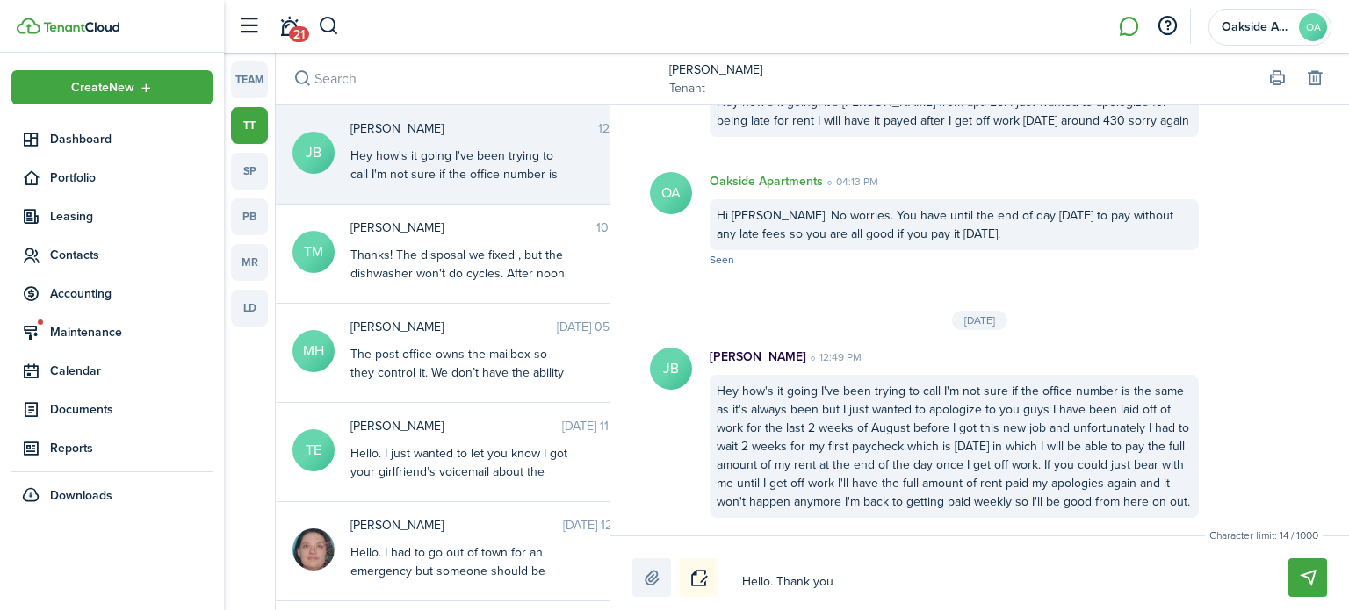
type textarea "Hello. Thank you"
type textarea "Hello. Thank you f"
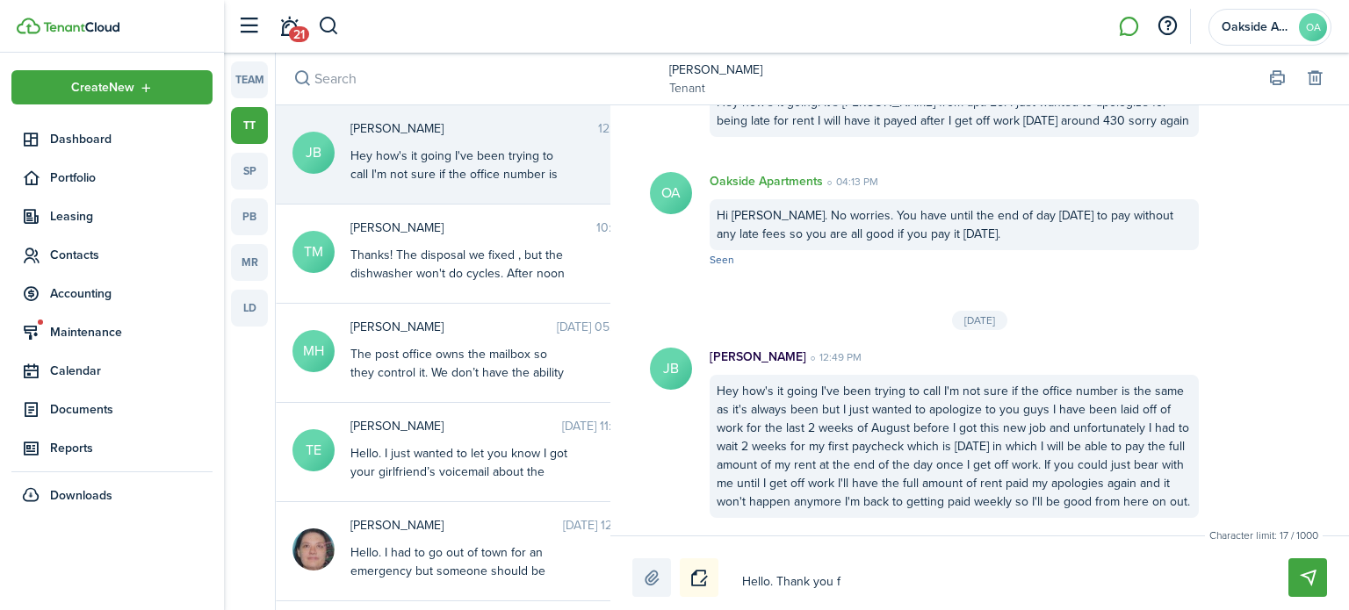
type textarea "Hello. Thank you fo"
type textarea "Hello. Thank you for"
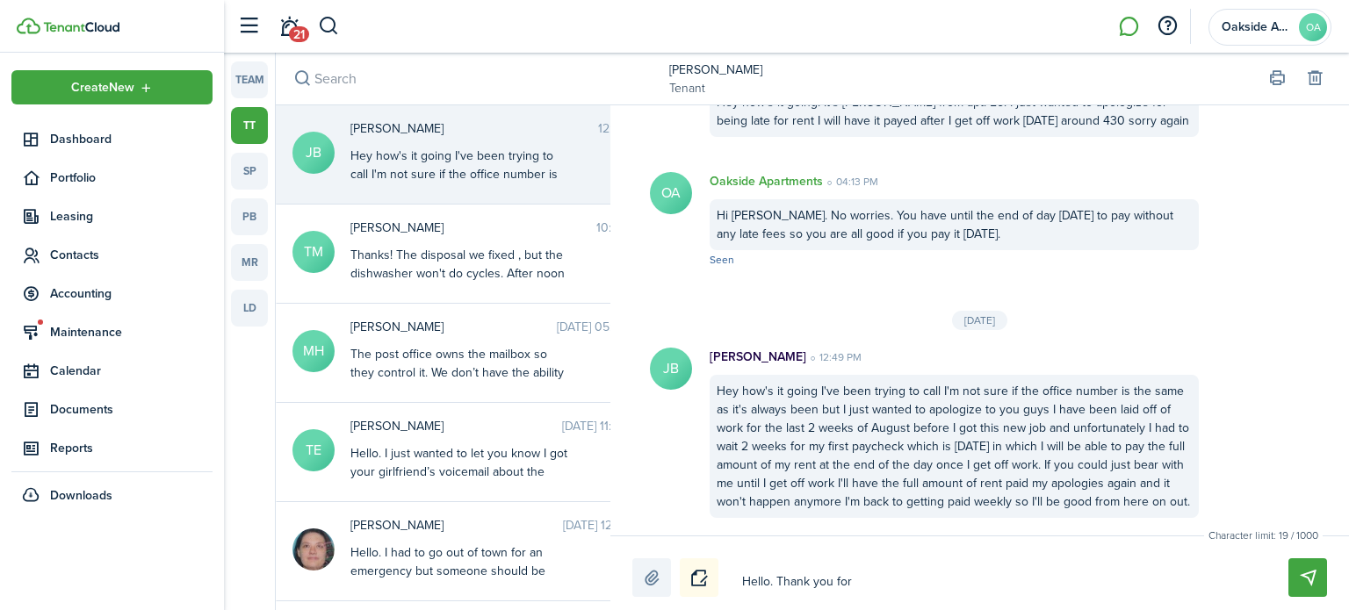
type textarea "Hello. Thank you for"
type textarea "Hello. Thank you for l"
type textarea "Hello. Thank you for le"
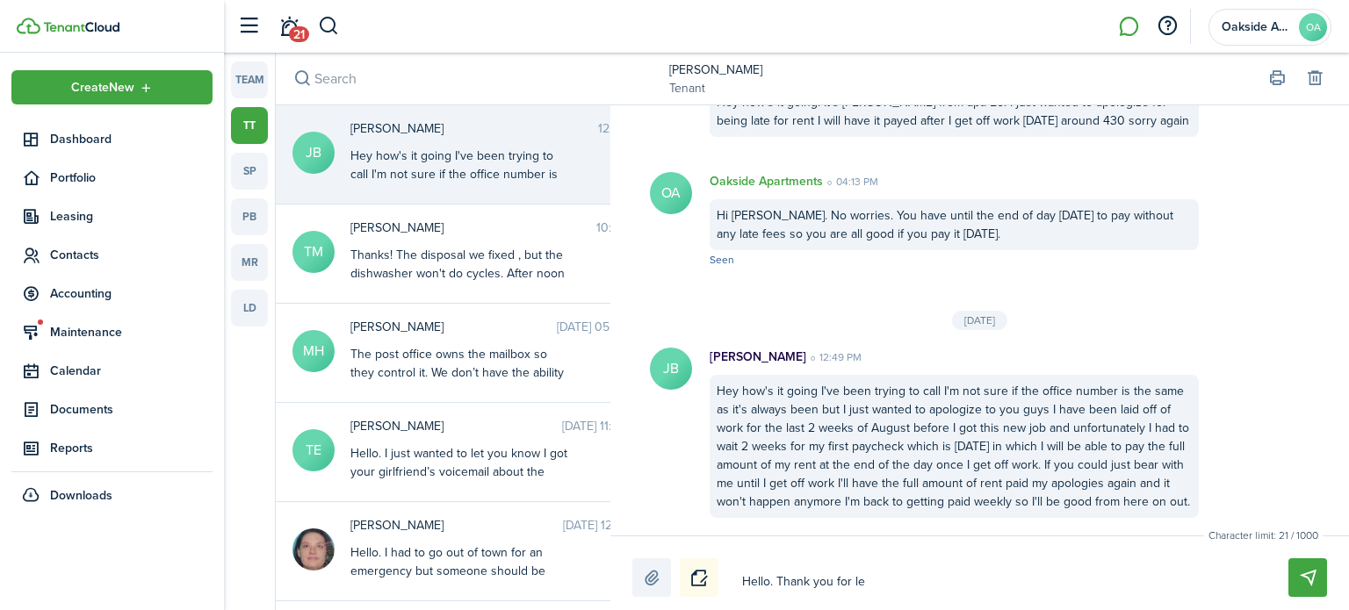
type textarea "Hello. Thank you for let"
type textarea "Hello. Thank you for lett"
type textarea "Hello. Thank you for [PERSON_NAME]"
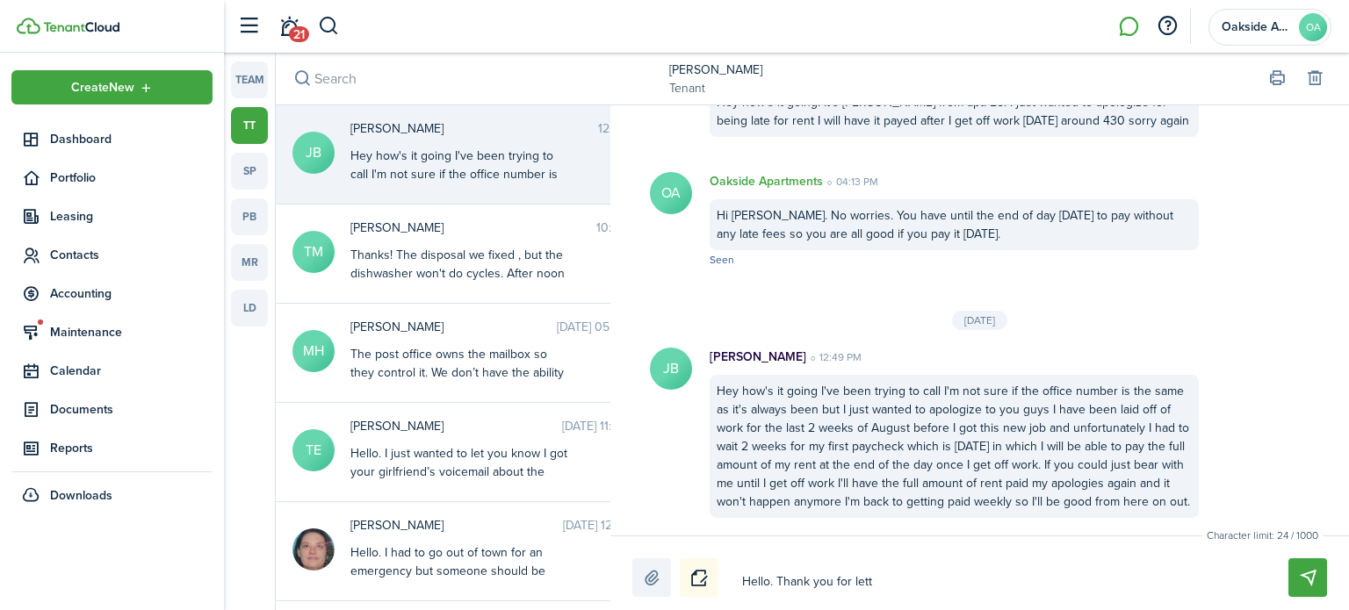
type textarea "Hello. Thank you for [PERSON_NAME]"
type textarea "Hello. Thank you for lettin"
type textarea "Hello. Thank you for letting"
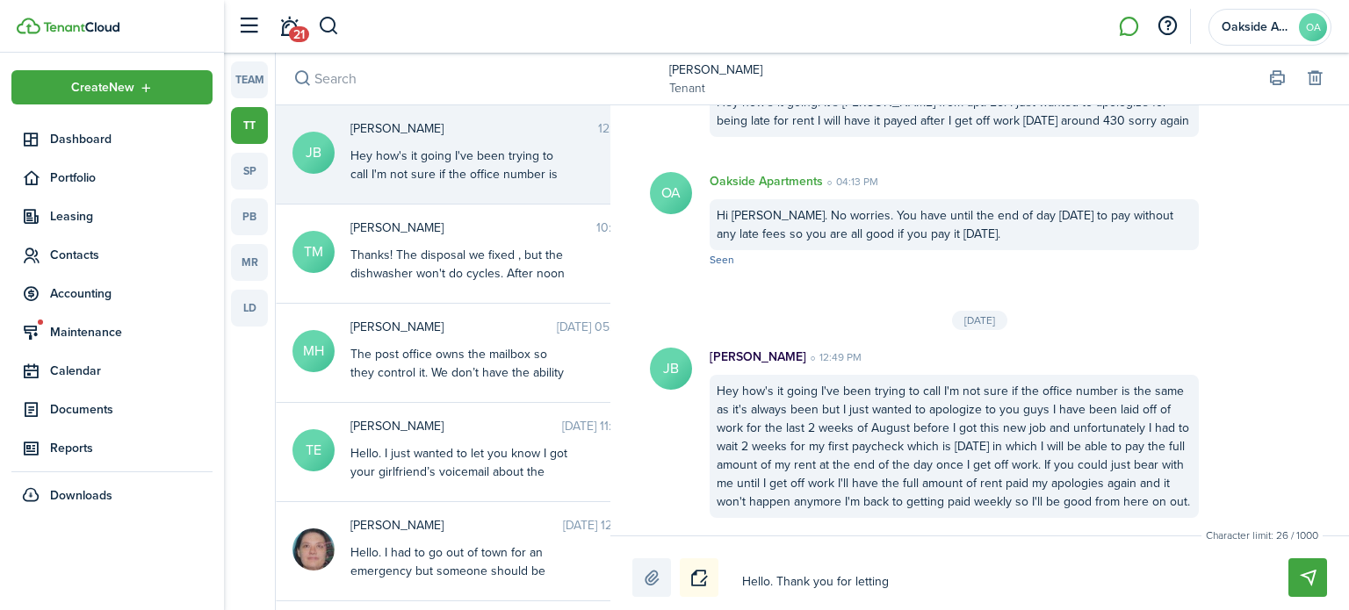
type textarea "Hello. Thank you for letting"
type textarea "Hello. Thank you for letting m"
type textarea "Hello. Thank you for letting me"
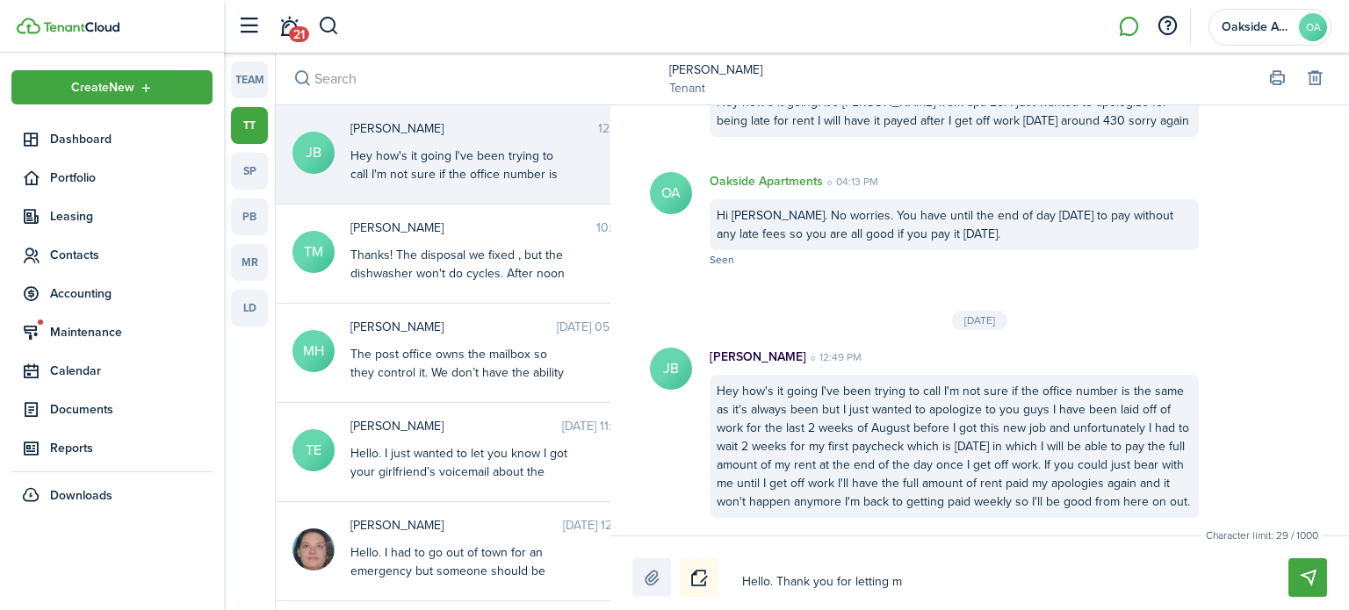
type textarea "Hello. Thank you for letting me"
type textarea "Hello. Thank you for letting me k"
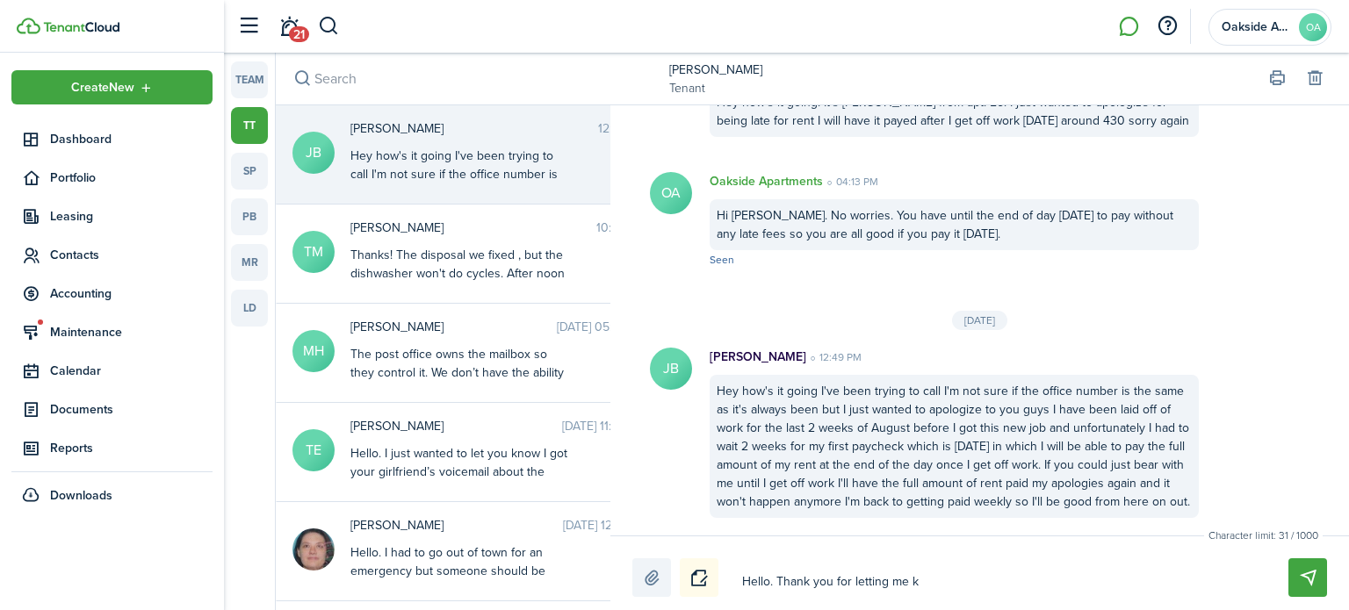
type textarea "Hello. Thank you for letting me kn"
type textarea "Hello. Thank you for letting me kno"
type textarea "Hello. Thank you for letting me know"
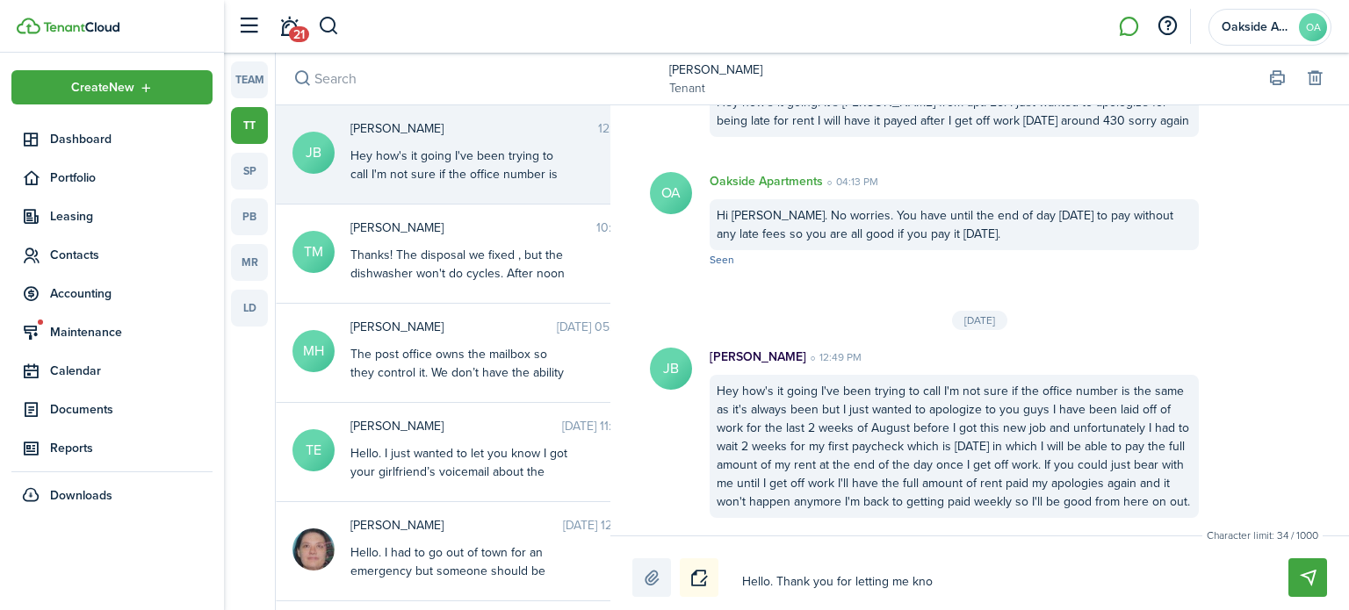
type textarea "Hello. Thank you for letting me know"
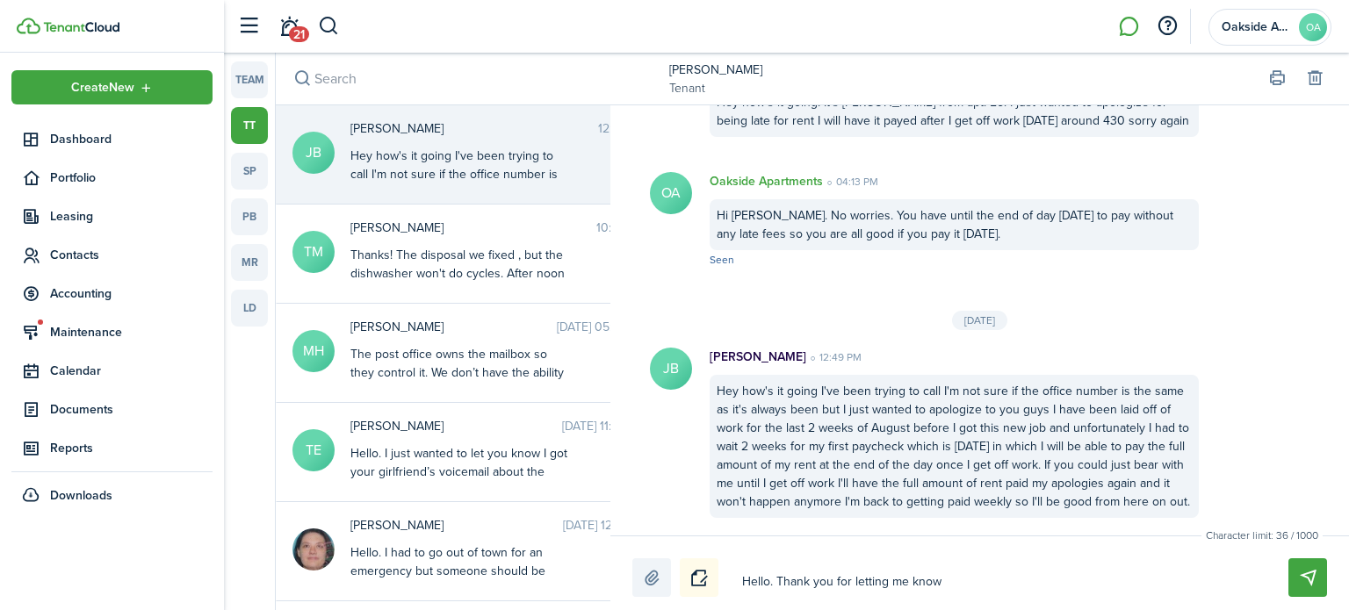
type textarea "Hello. Thank you for letting me kno"
type textarea "Hello. Thank you for letting me kn"
type textarea "Hello. Thank you for letting me k"
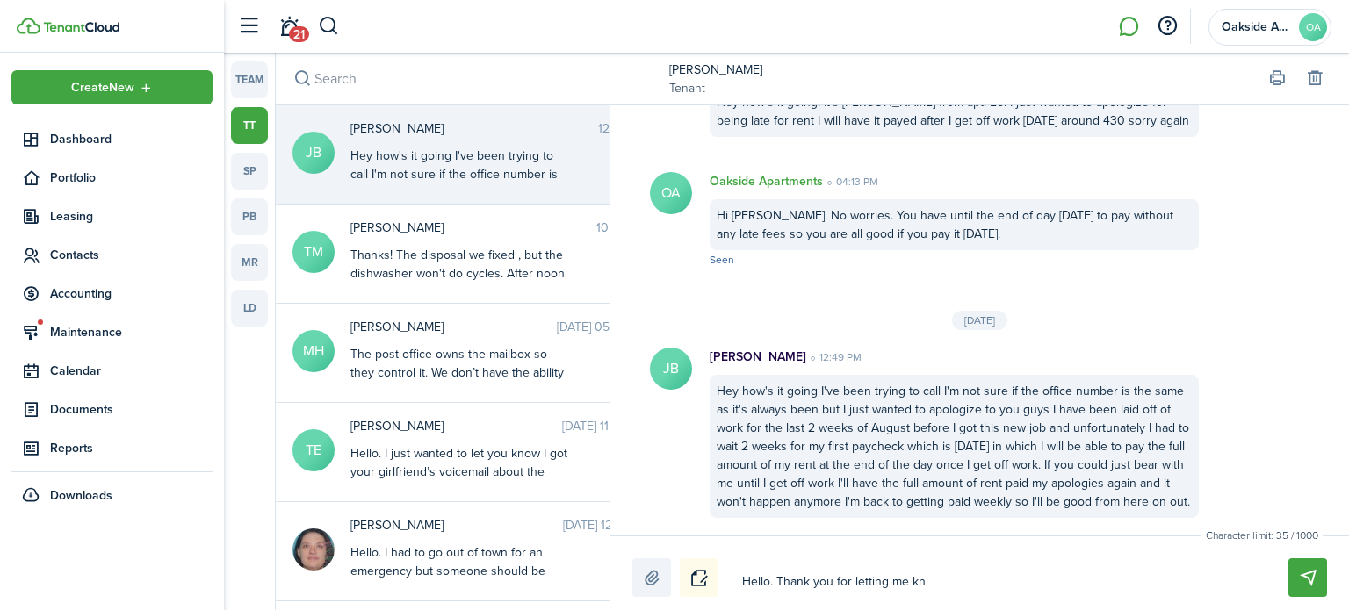
type textarea "Hello. Thank you for letting me k"
type textarea "Hello. Thank you for letting me"
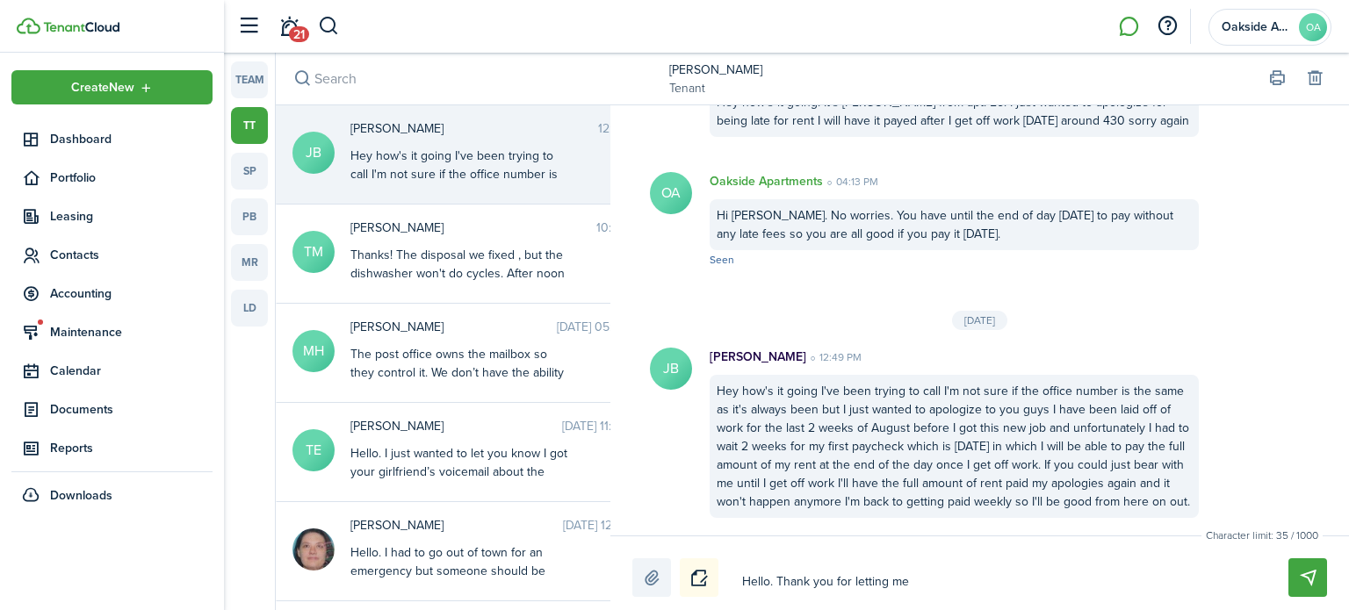
type textarea "Hello. Thank you for letting m"
type textarea "Hello. Thank you for letting"
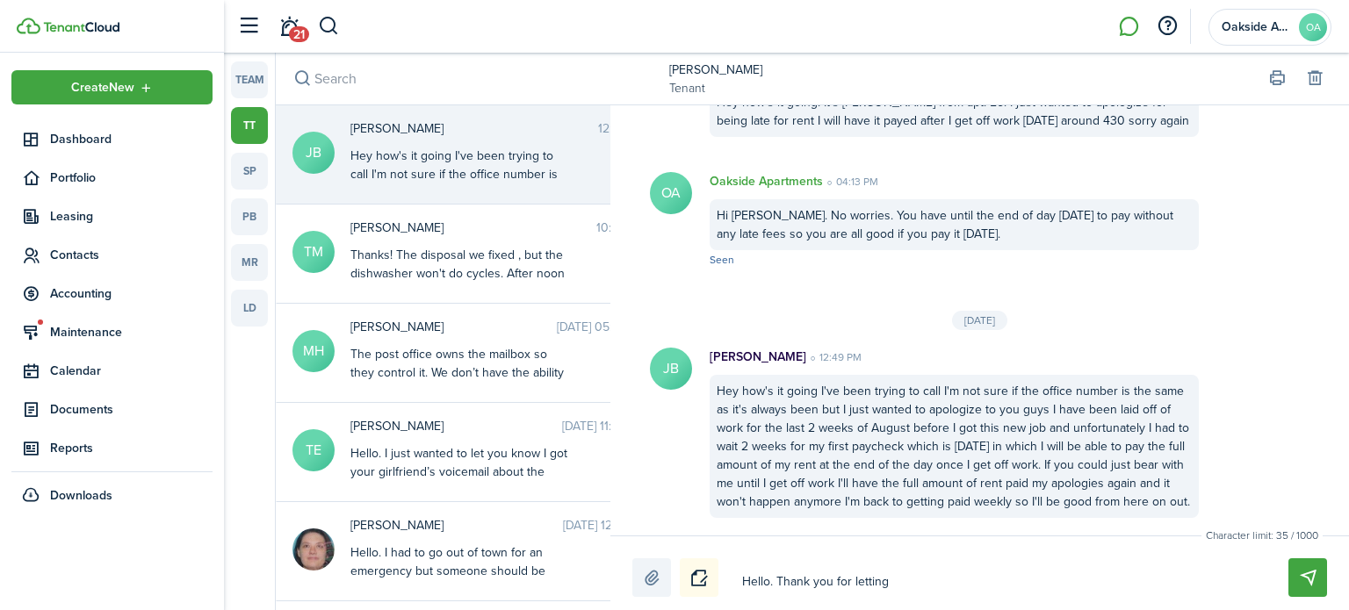
type textarea "Hello. Thank you for letting"
type textarea "Hello. Thank you for lettin"
type textarea "Hello. Thank you for [PERSON_NAME]"
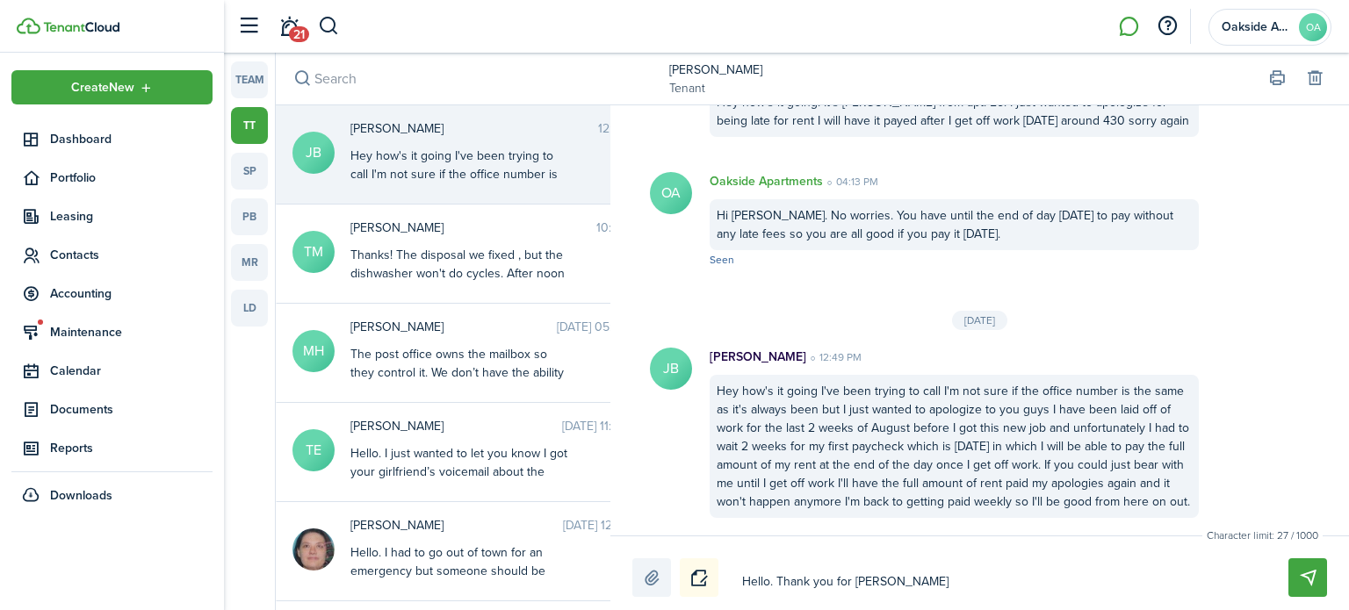
type textarea "Hello. Thank you for lett"
type textarea "Hello. Thank you for let"
type textarea "Hello. Thank you for le"
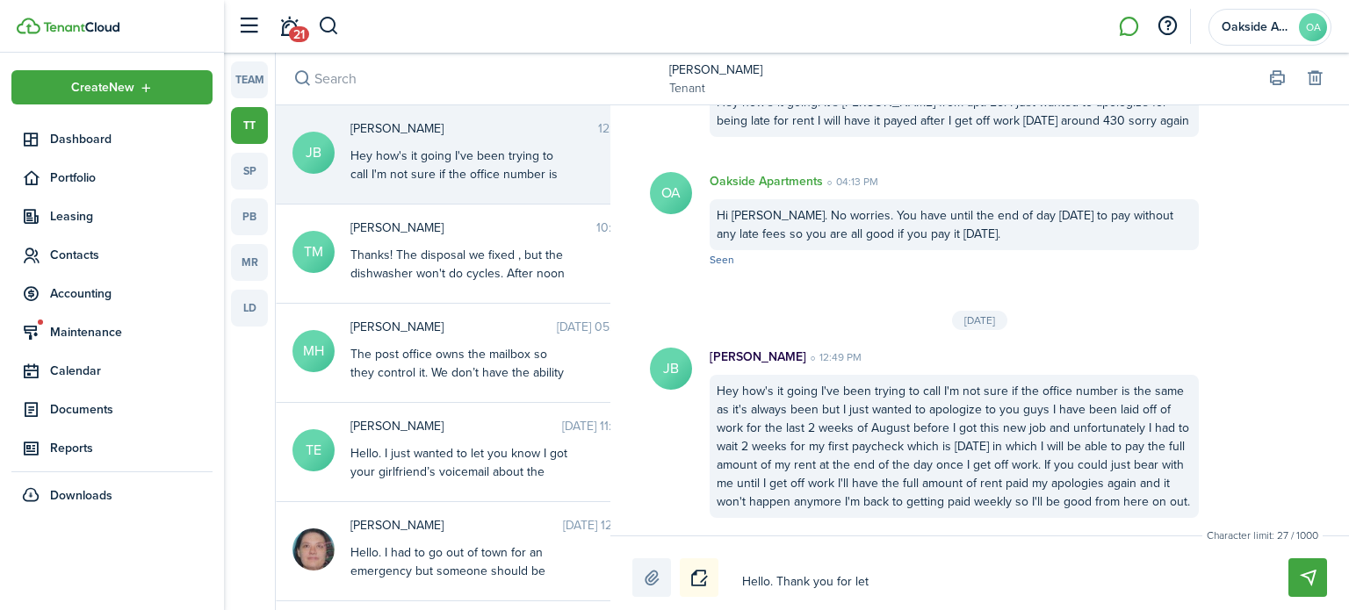
type textarea "Hello. Thank you for le"
type textarea "Hello. Thank you for l"
type textarea "Hello. Thank you for"
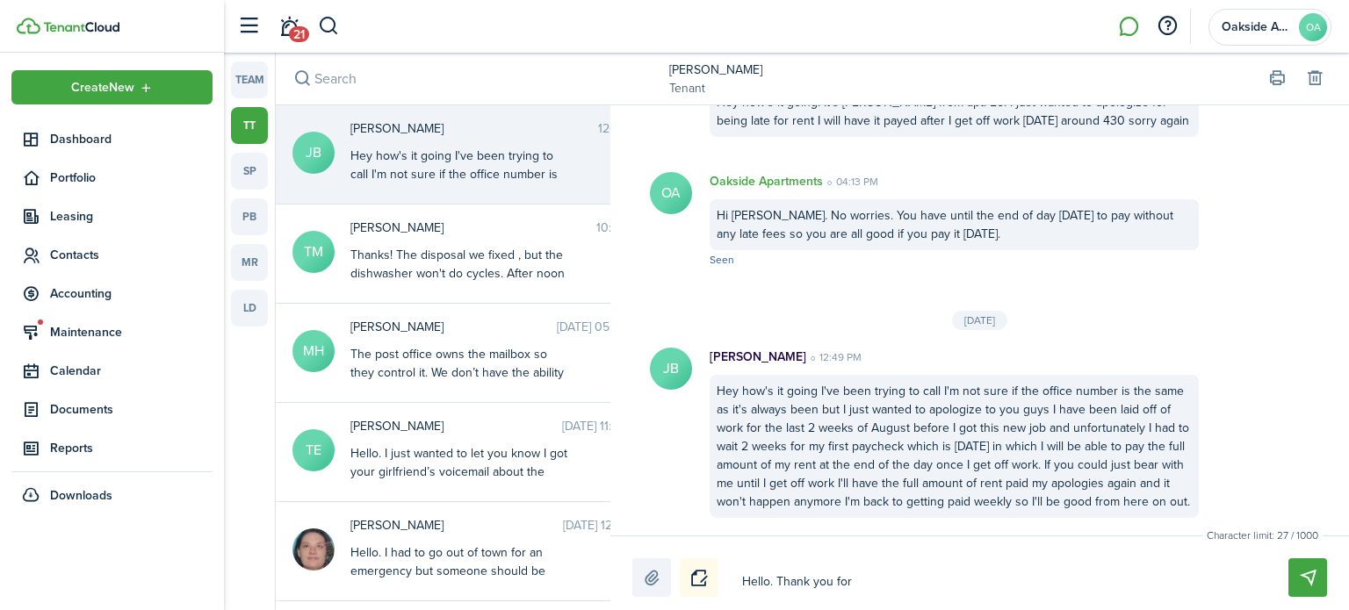
type textarea "Hello. Thank you for"
type textarea "Hello. Thank you fo"
type textarea "Hello. Thank you f"
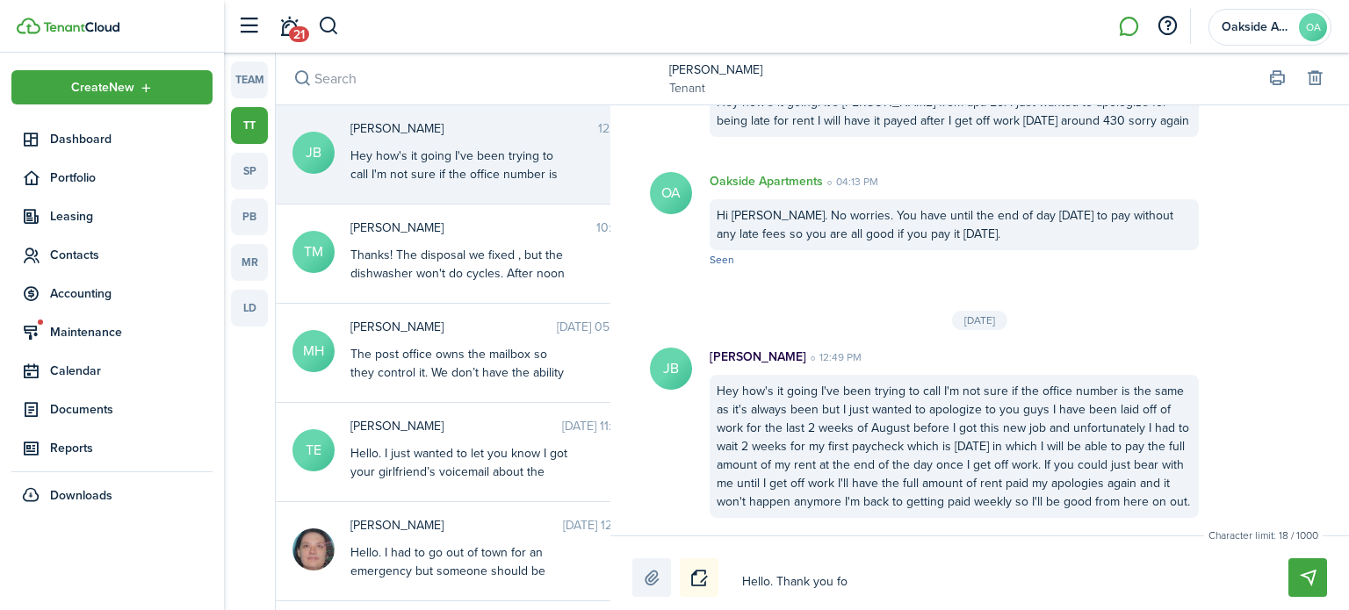
type textarea "Hello. Thank you f"
type textarea "Hello. Thank you"
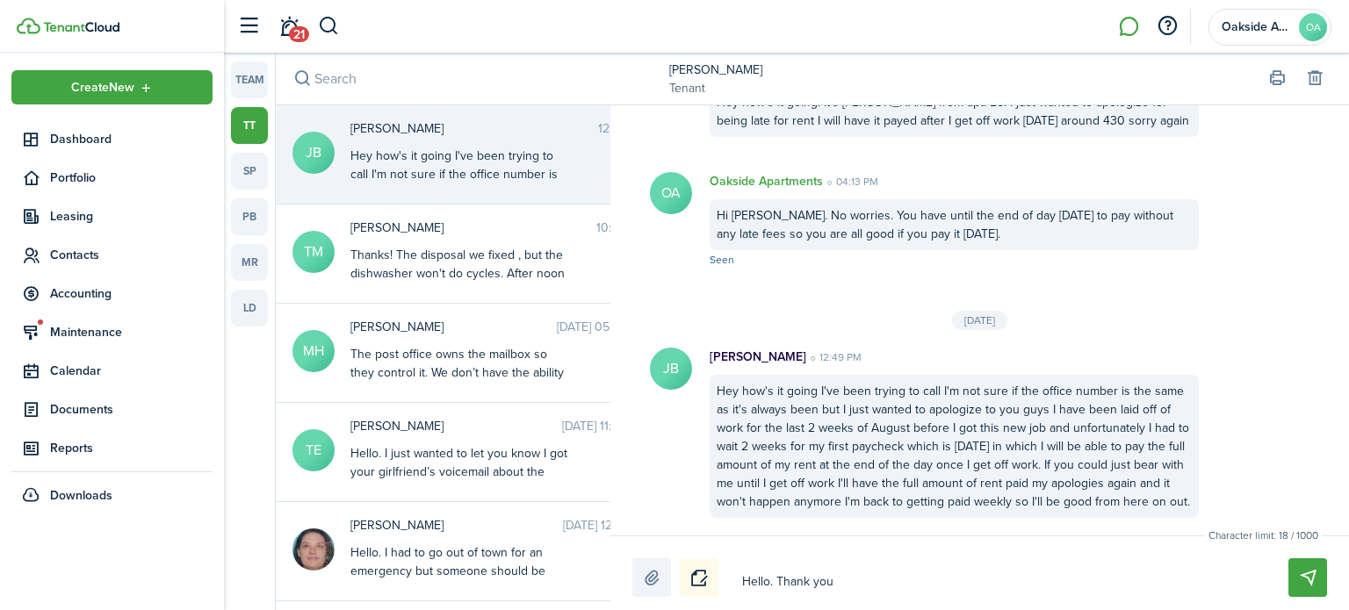
type textarea "Hello. Thank yo"
type textarea "Hello. Thank y"
type textarea "Hello. Thank"
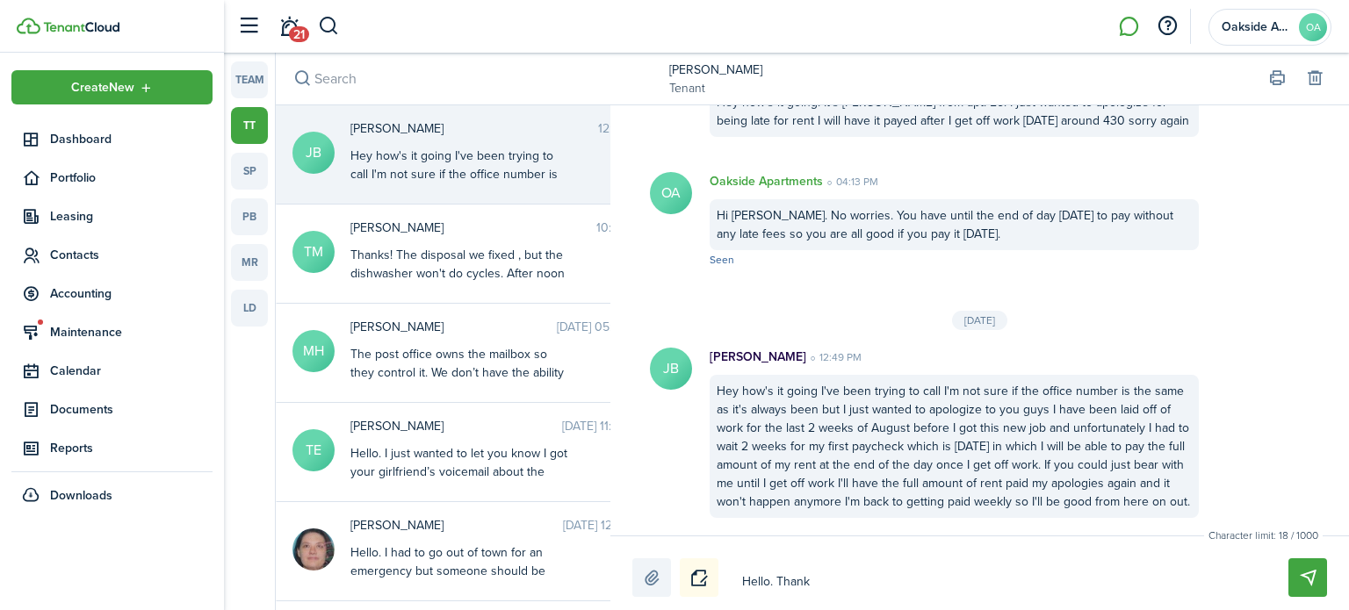
type textarea "Hello. Thank"
type textarea "Hello. Than"
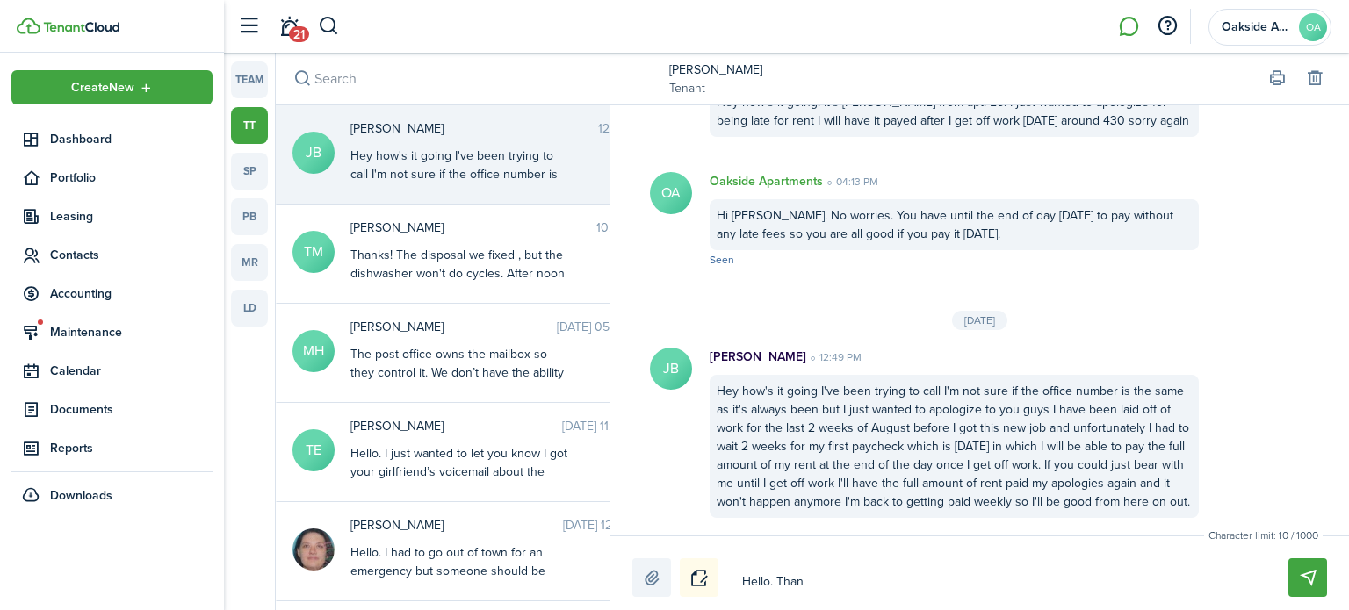
type textarea "Hello. Tha"
type textarea "Hello. Th"
type textarea "Hello. T"
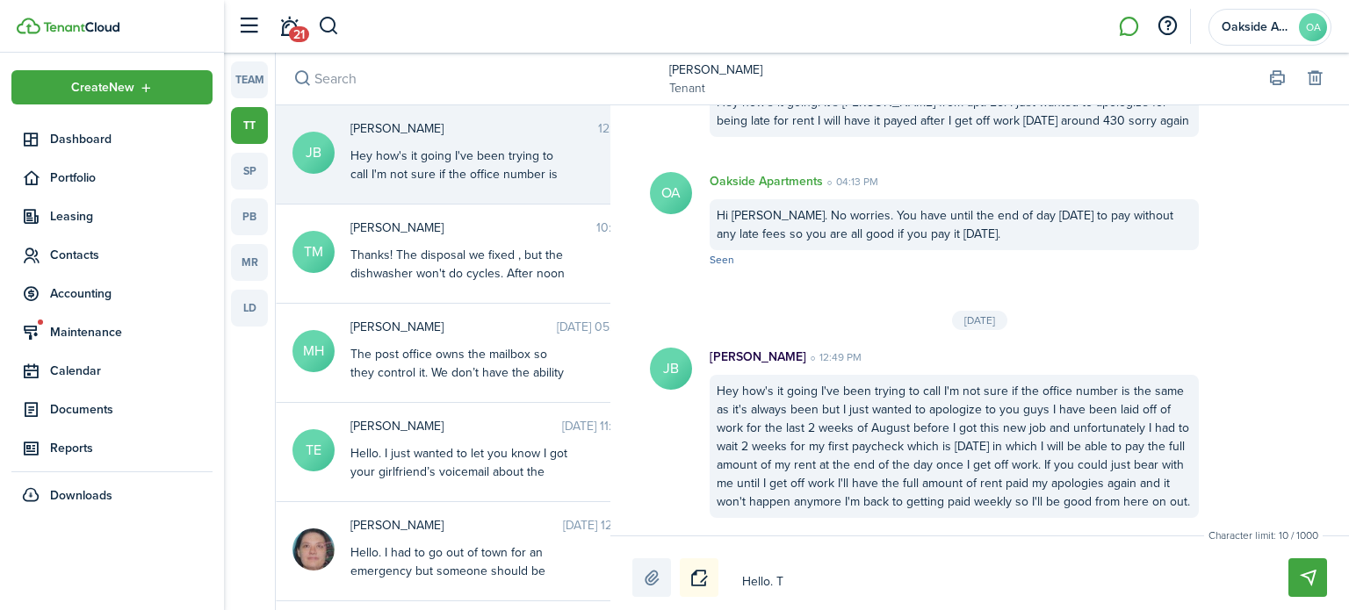
type textarea "Hello. T"
type textarea "Hello."
type textarea "Hello. I"
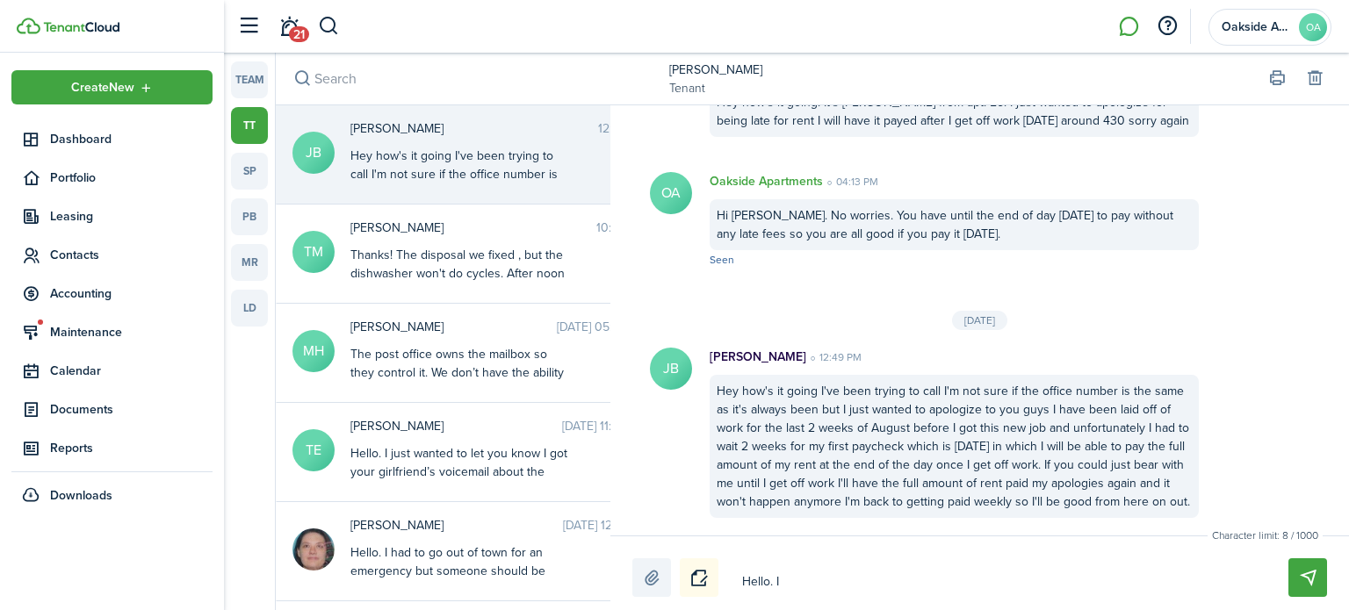
type textarea "Hello. I"
type textarea "Hello. I a"
type textarea "Hello. I ap"
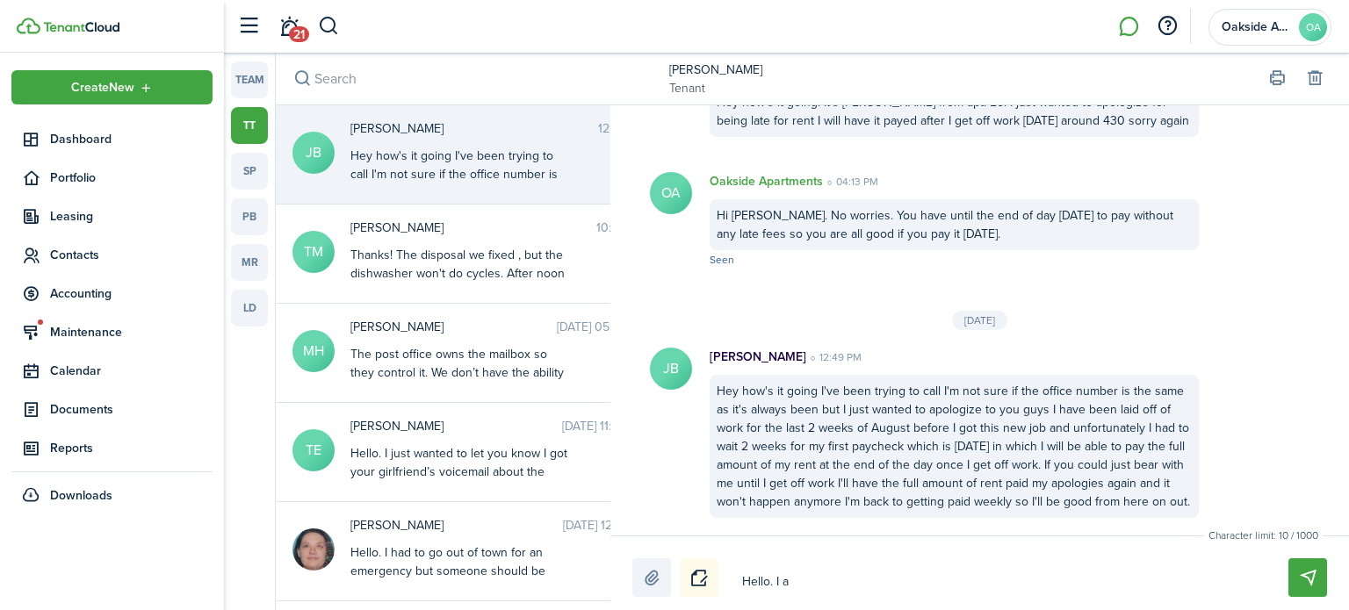
type textarea "Hello. I ap"
type textarea "Hello. I app"
type textarea "Hello. I appr"
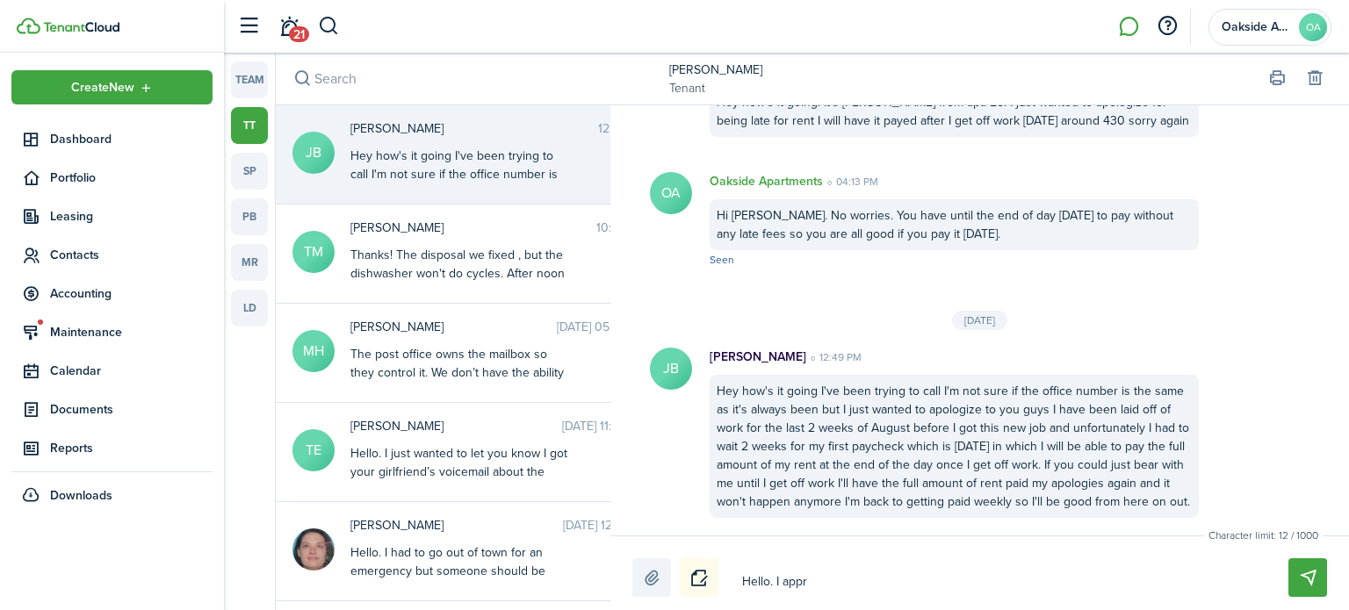
type textarea "Hello. I appre"
type textarea "Hello. I apprec"
type textarea "Hello. I appreca"
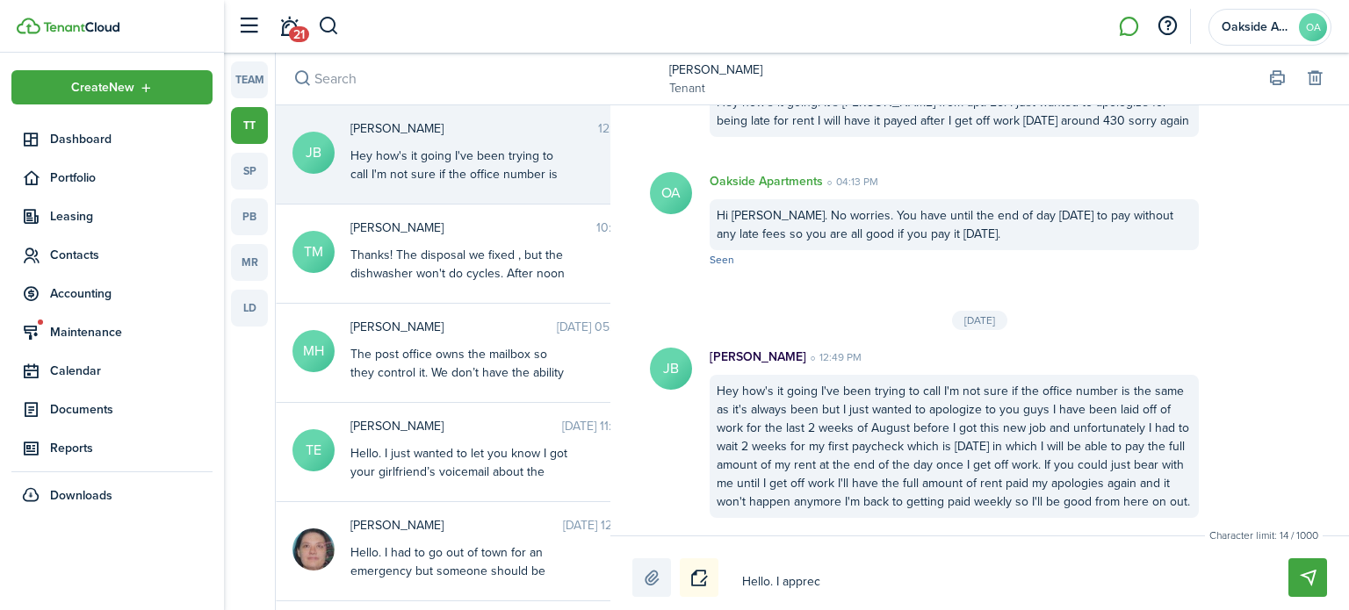
type textarea "Hello. I appreca"
type textarea "Hello. I apprec"
type textarea "Hello. I appreci"
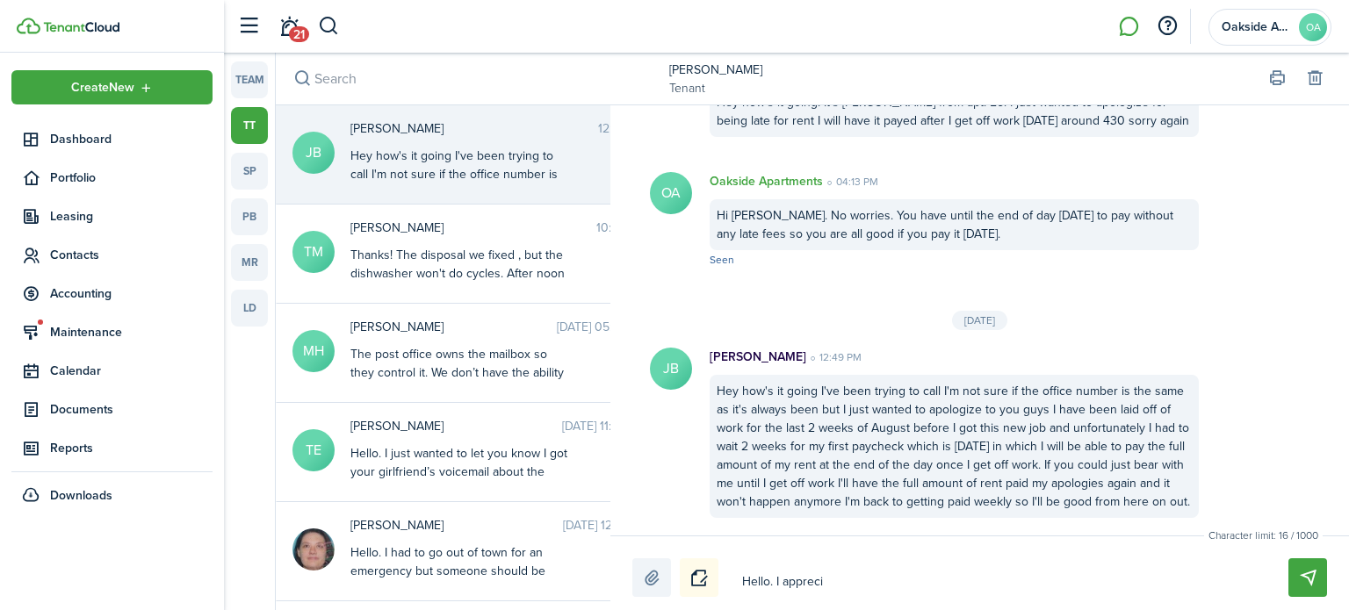
type textarea "Hello. I apprecit"
type textarea "Hello. I appreci"
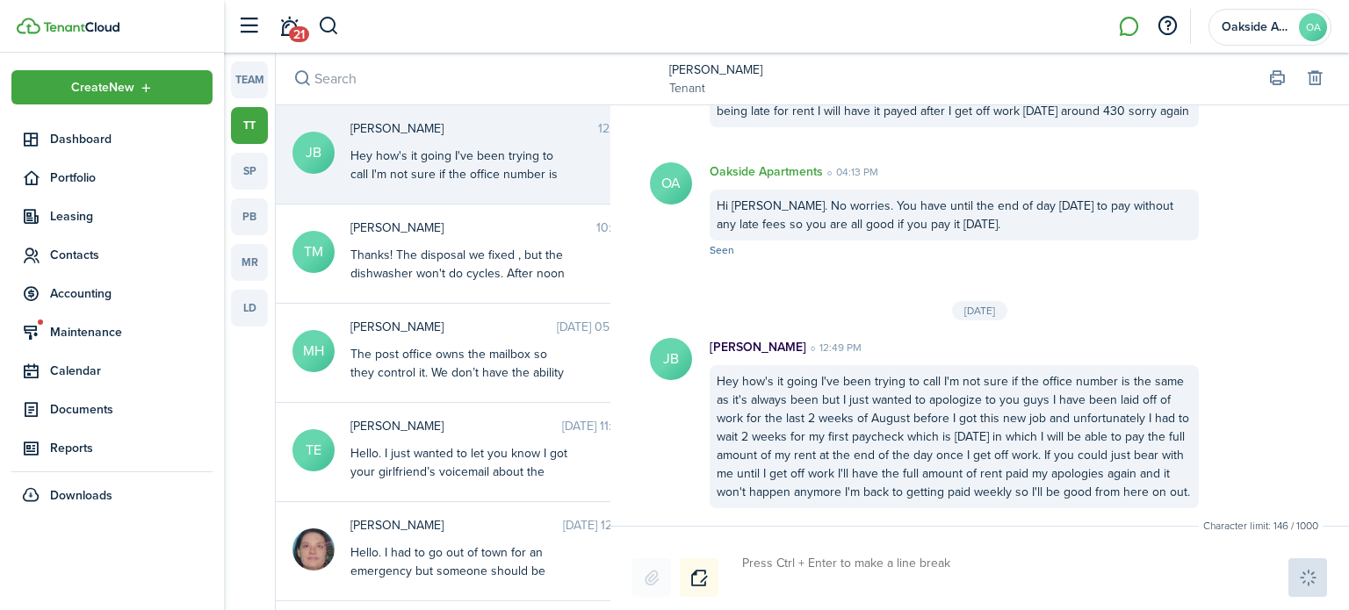
scroll to position [1435, 0]
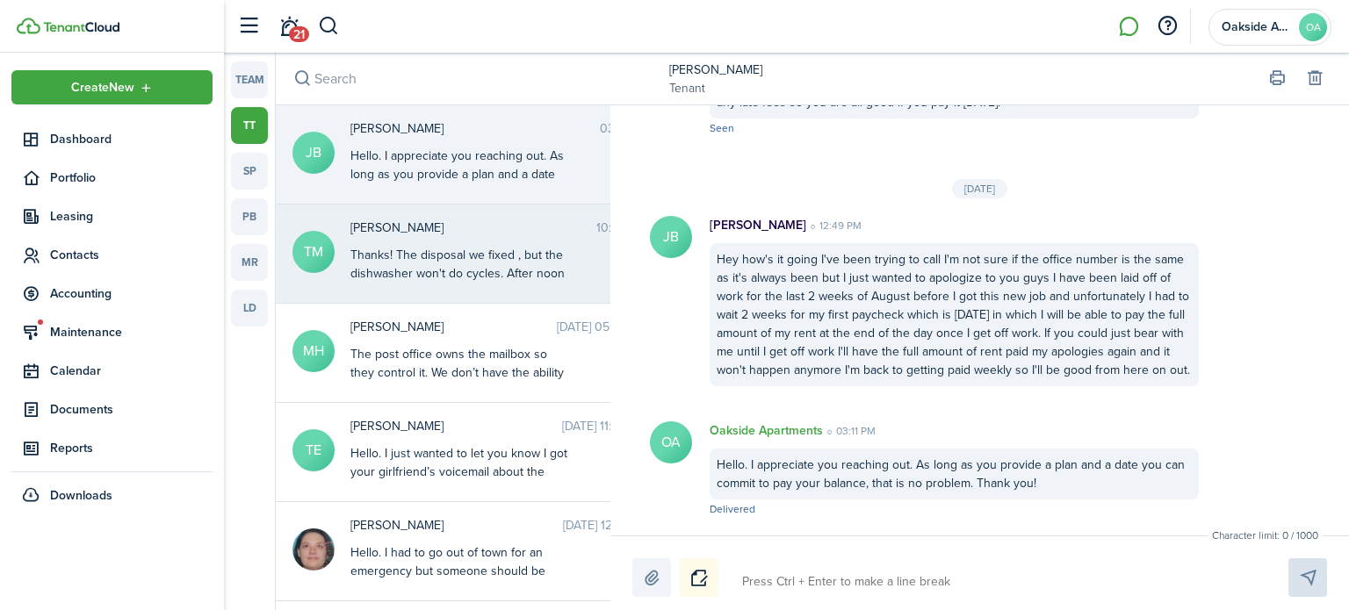
click at [478, 261] on div "Thanks! The disposal we fixed , but the dishwasher won't do cycles. After noon …" at bounding box center [459, 273] width 219 height 55
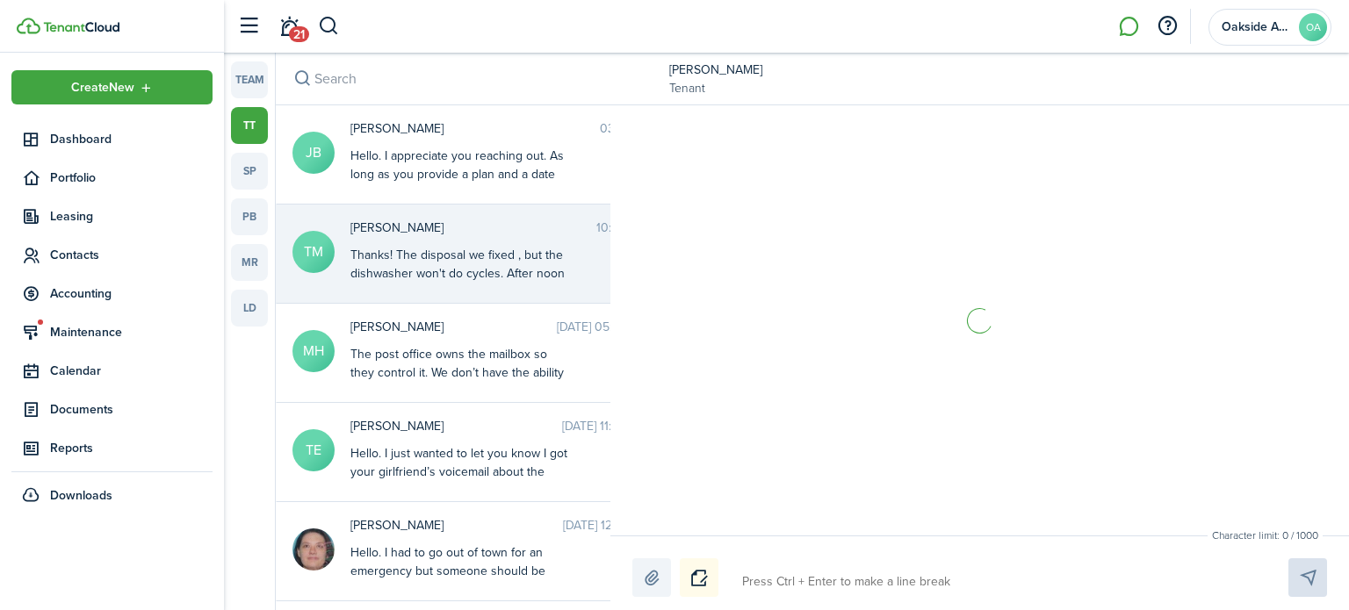
click at [818, 578] on textarea at bounding box center [994, 582] width 517 height 30
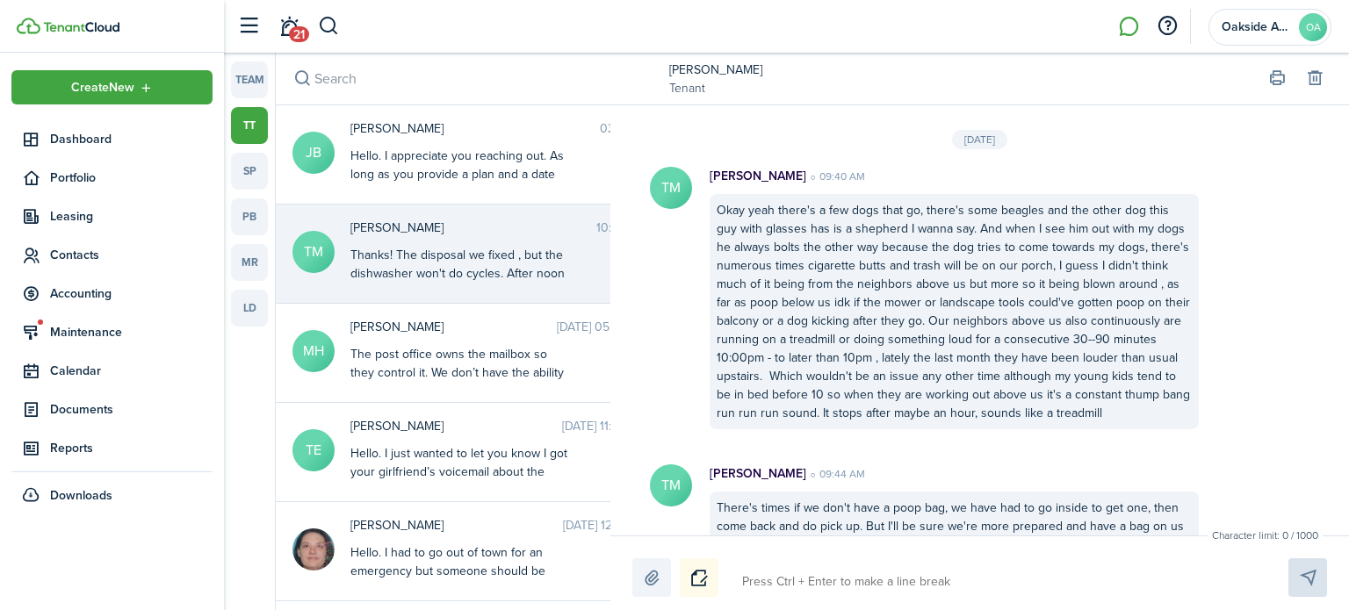
scroll to position [2586, 0]
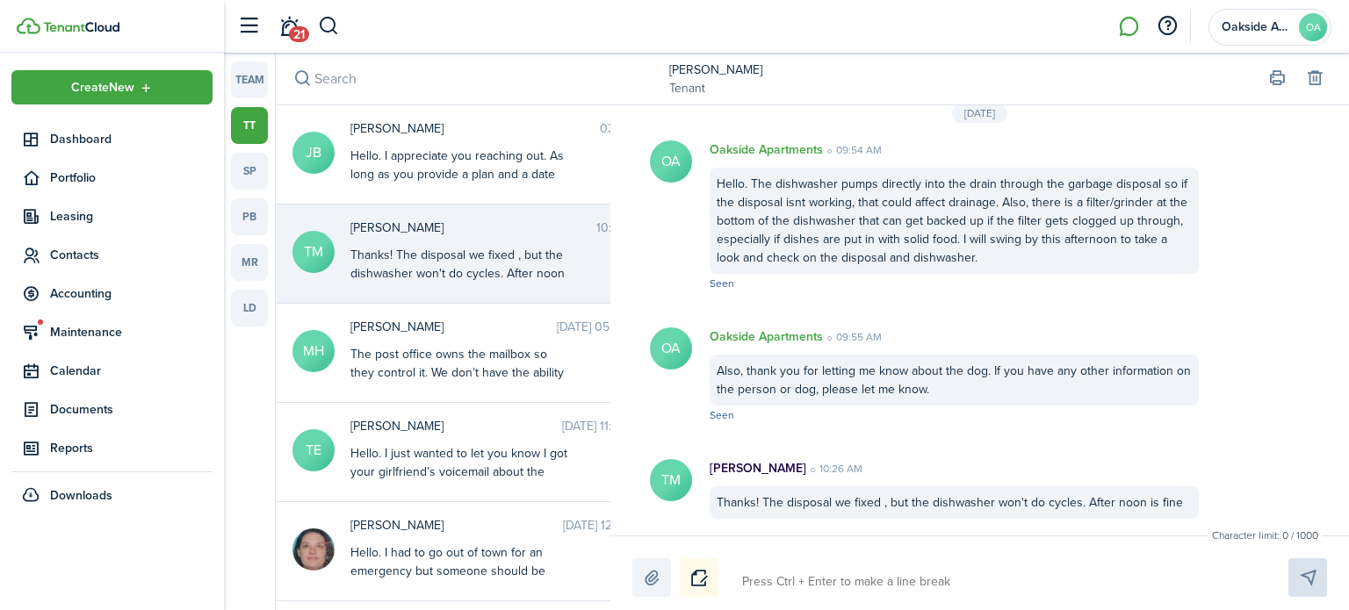
click at [783, 580] on textarea at bounding box center [994, 582] width 517 height 30
click at [846, 588] on textarea "Hi [PERSON_NAME]." at bounding box center [994, 582] width 517 height 30
click at [82, 297] on span "Accounting" at bounding box center [131, 293] width 162 height 18
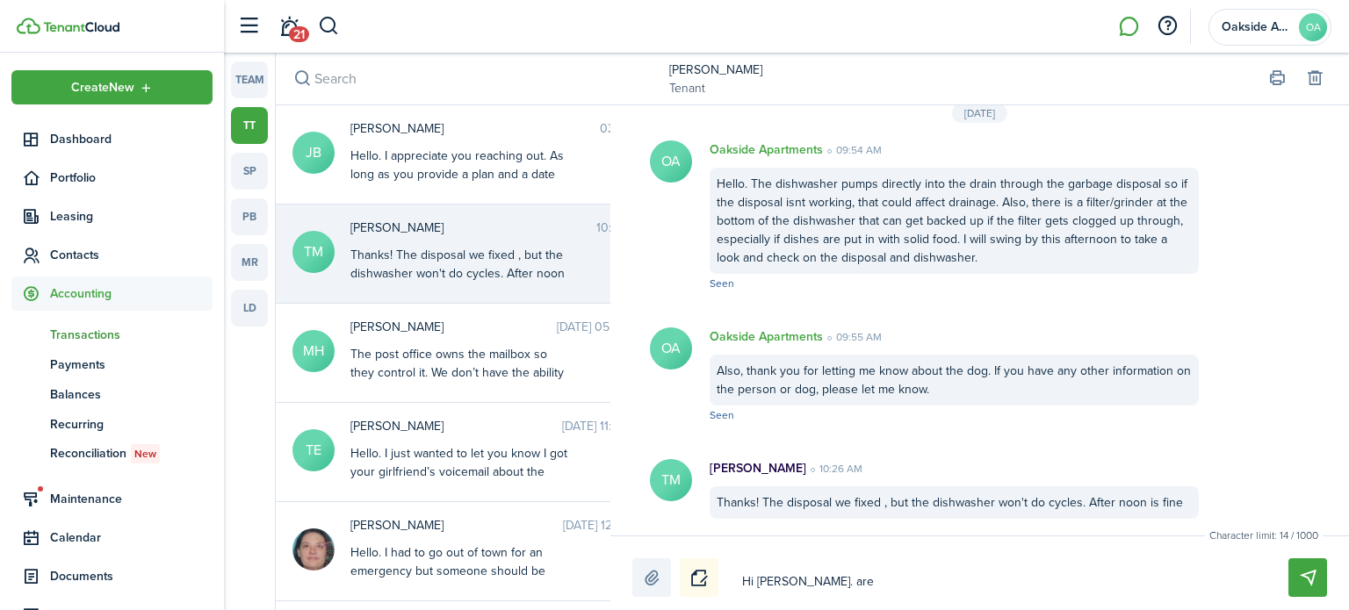
click at [89, 335] on span "Transactions" at bounding box center [131, 335] width 162 height 18
